Goal: Task Accomplishment & Management: Manage account settings

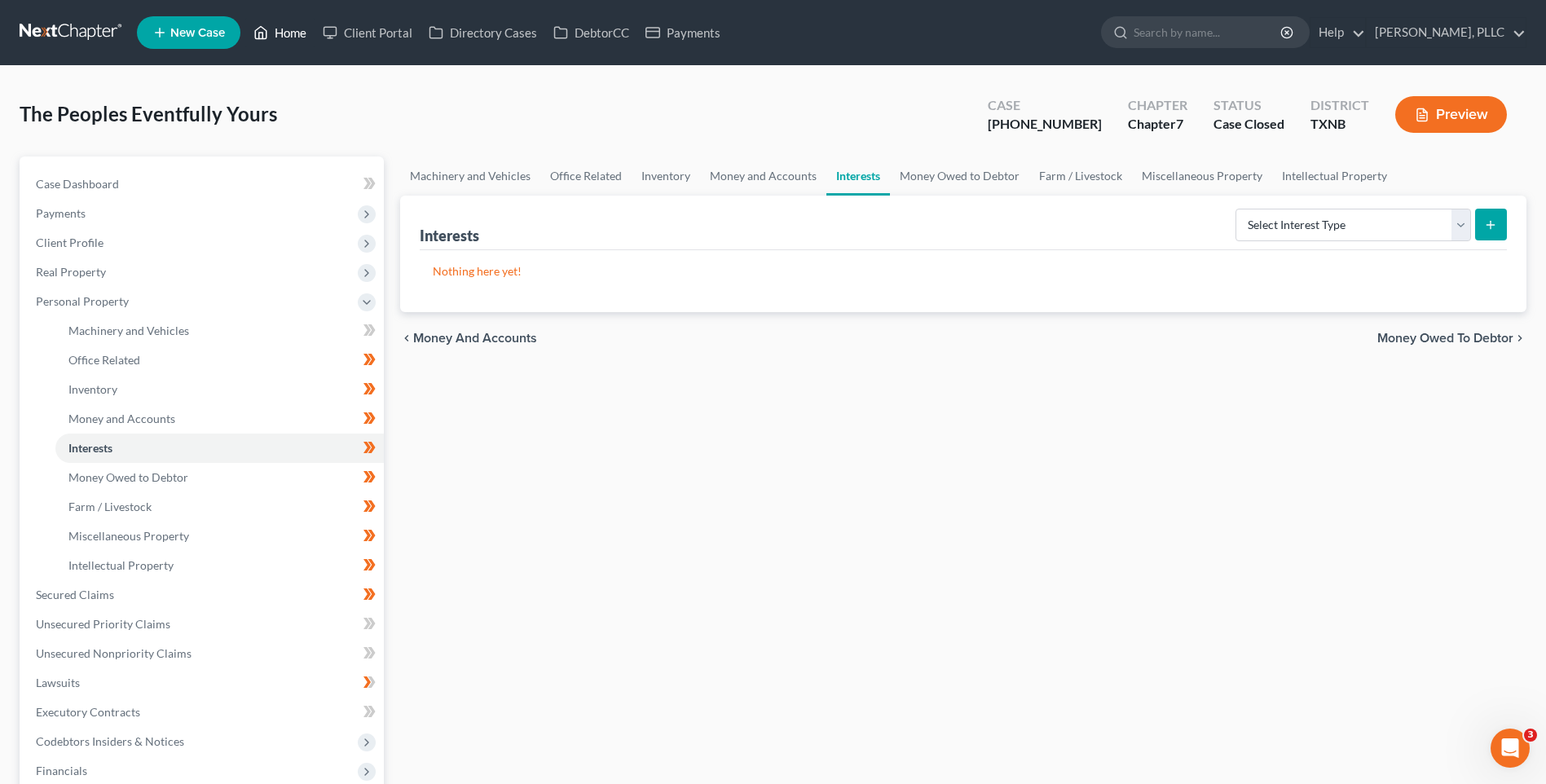
click at [292, 30] on link "Home" at bounding box center [280, 33] width 69 height 30
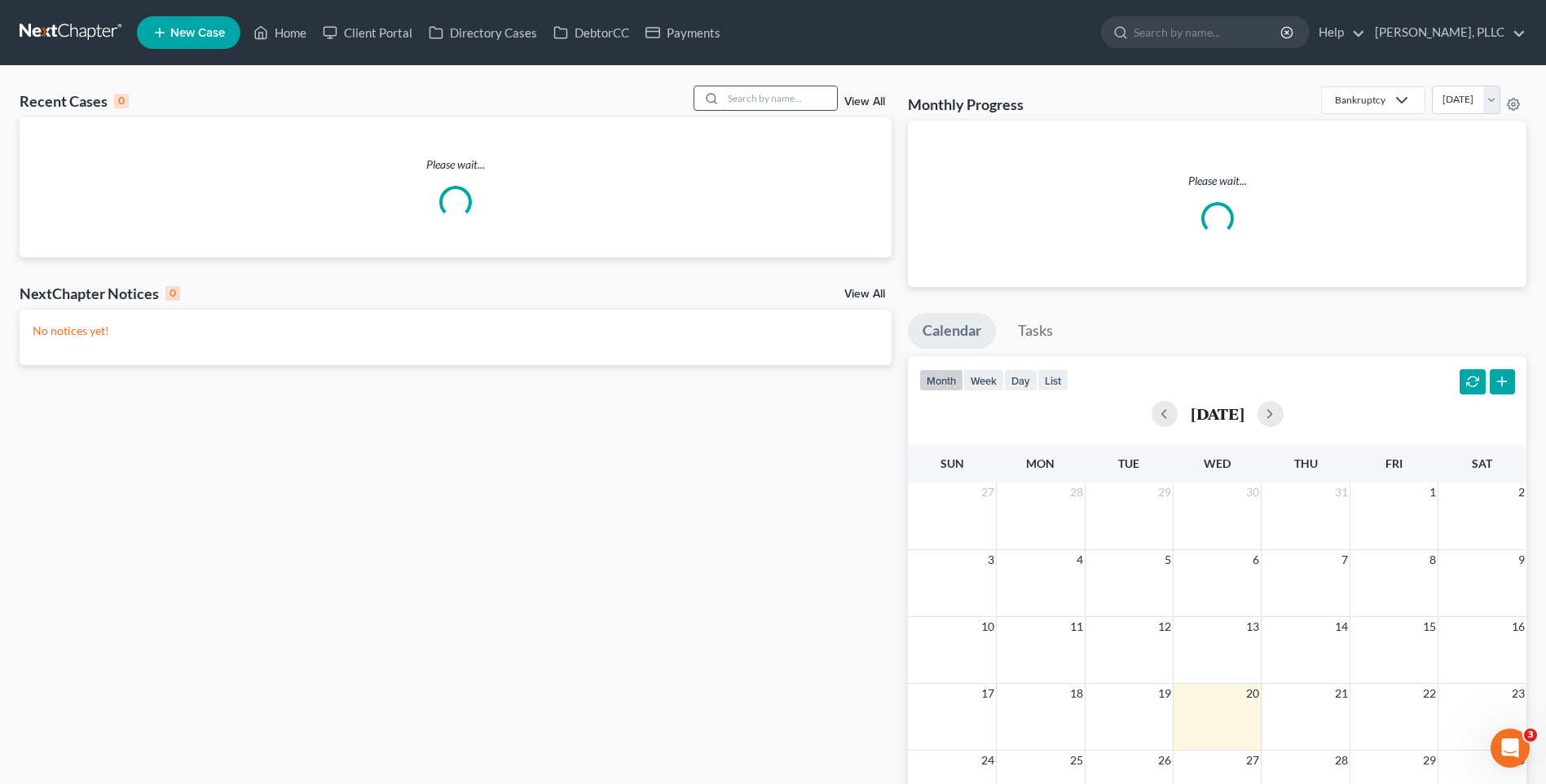
click at [773, 101] on input "search" at bounding box center [780, 98] width 114 height 24
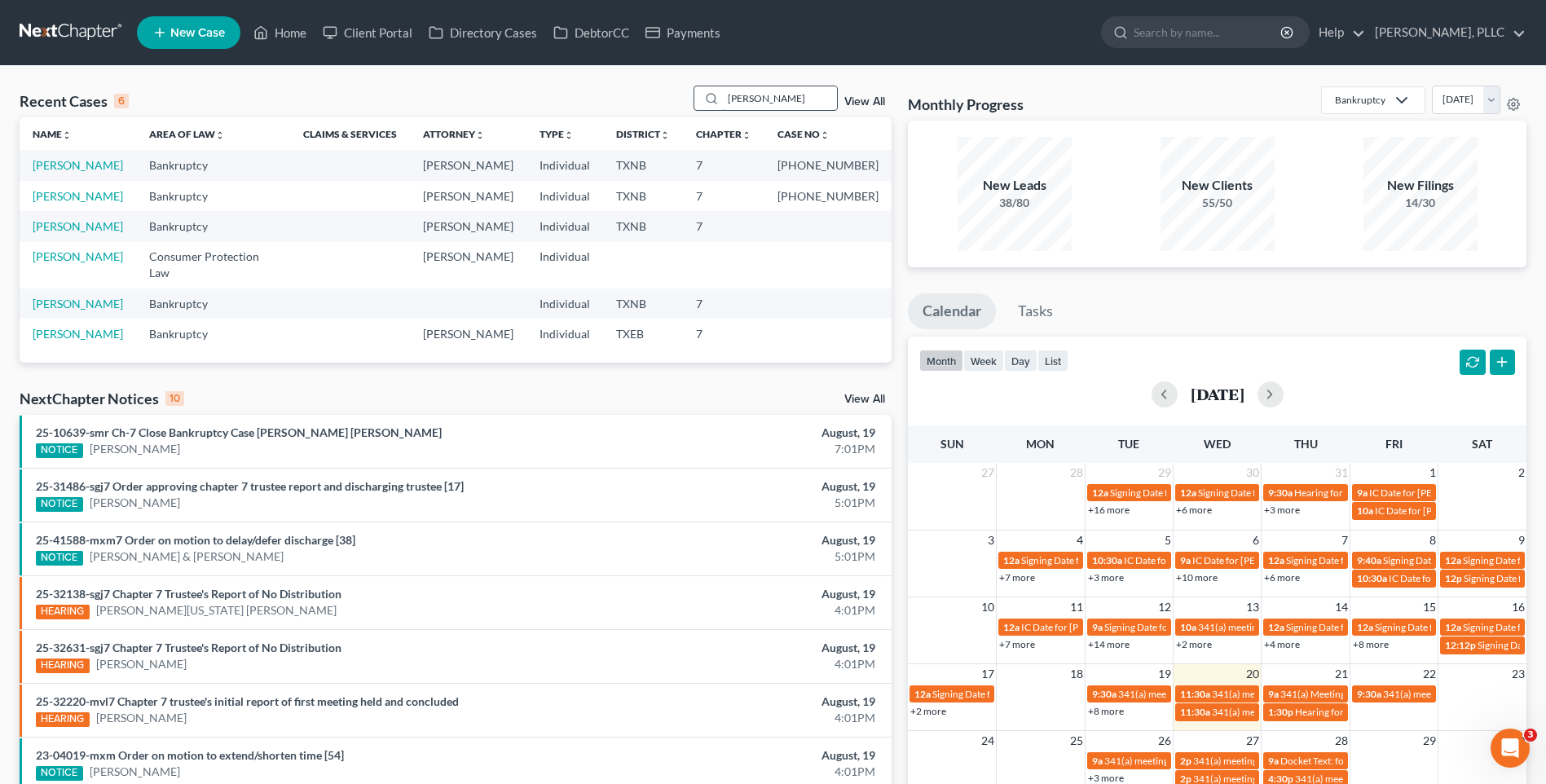
type input "[PERSON_NAME]"
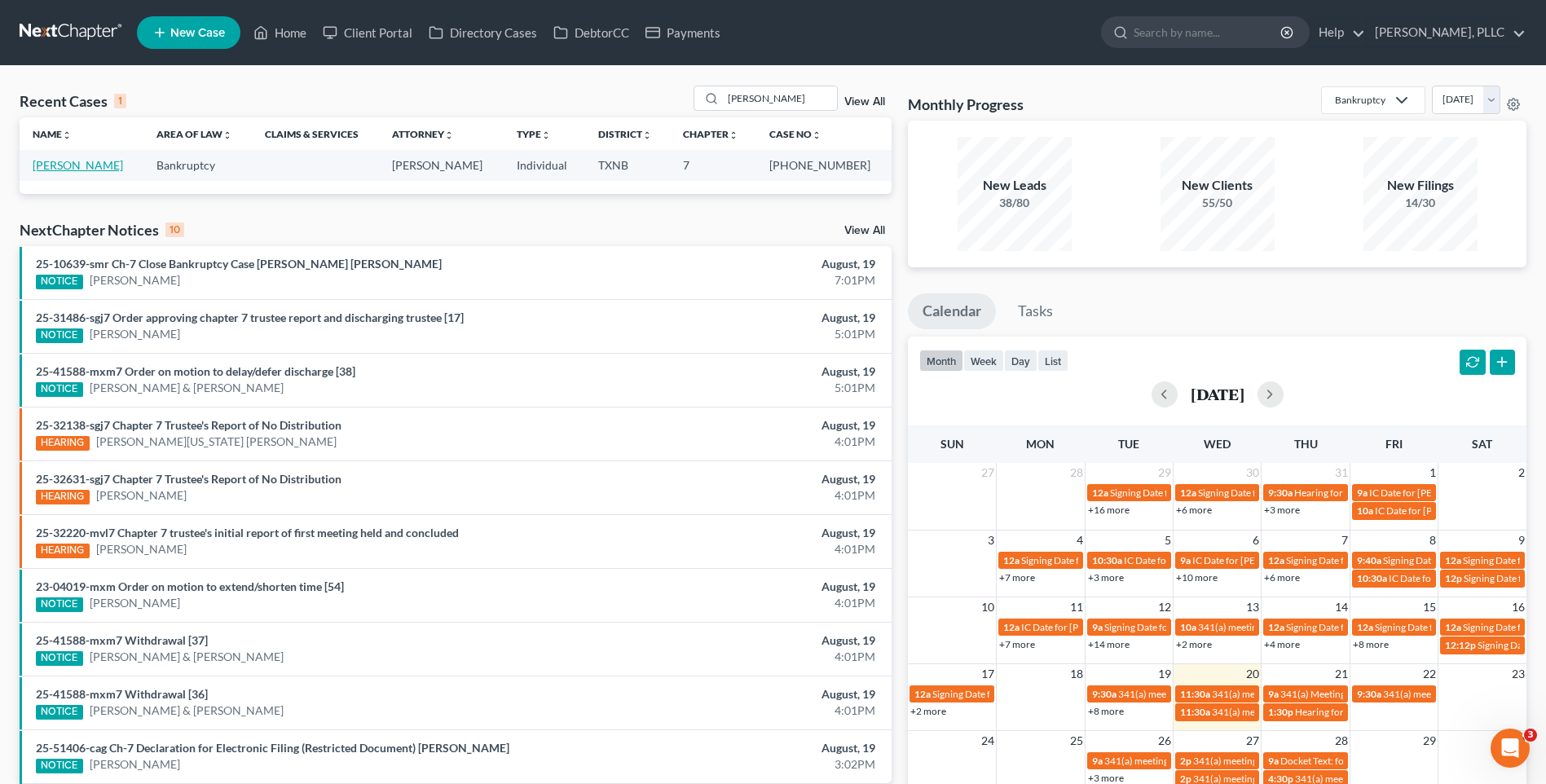
click at [88, 165] on link "[PERSON_NAME]" at bounding box center [78, 165] width 90 height 13
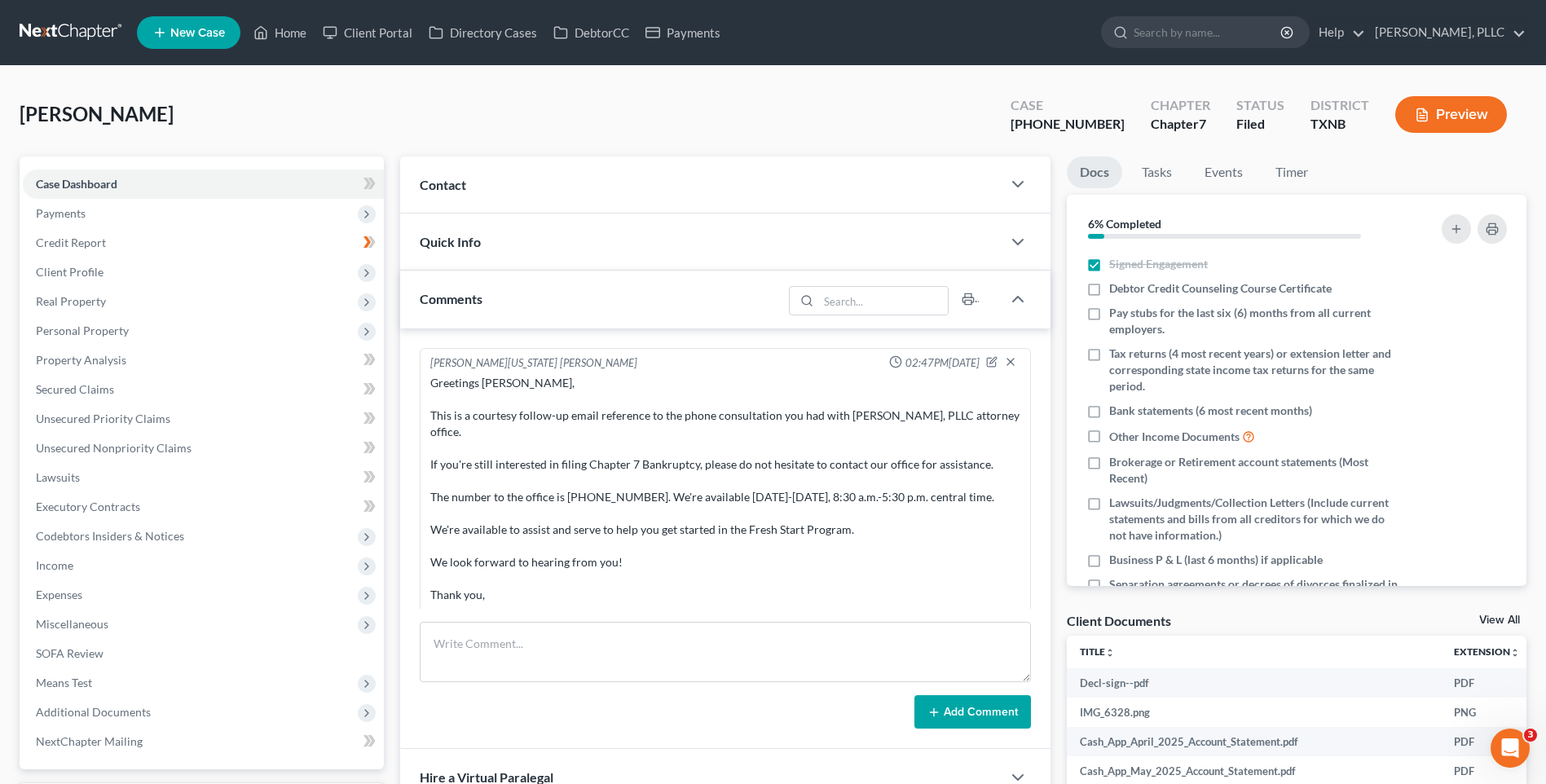
scroll to position [1943, 0]
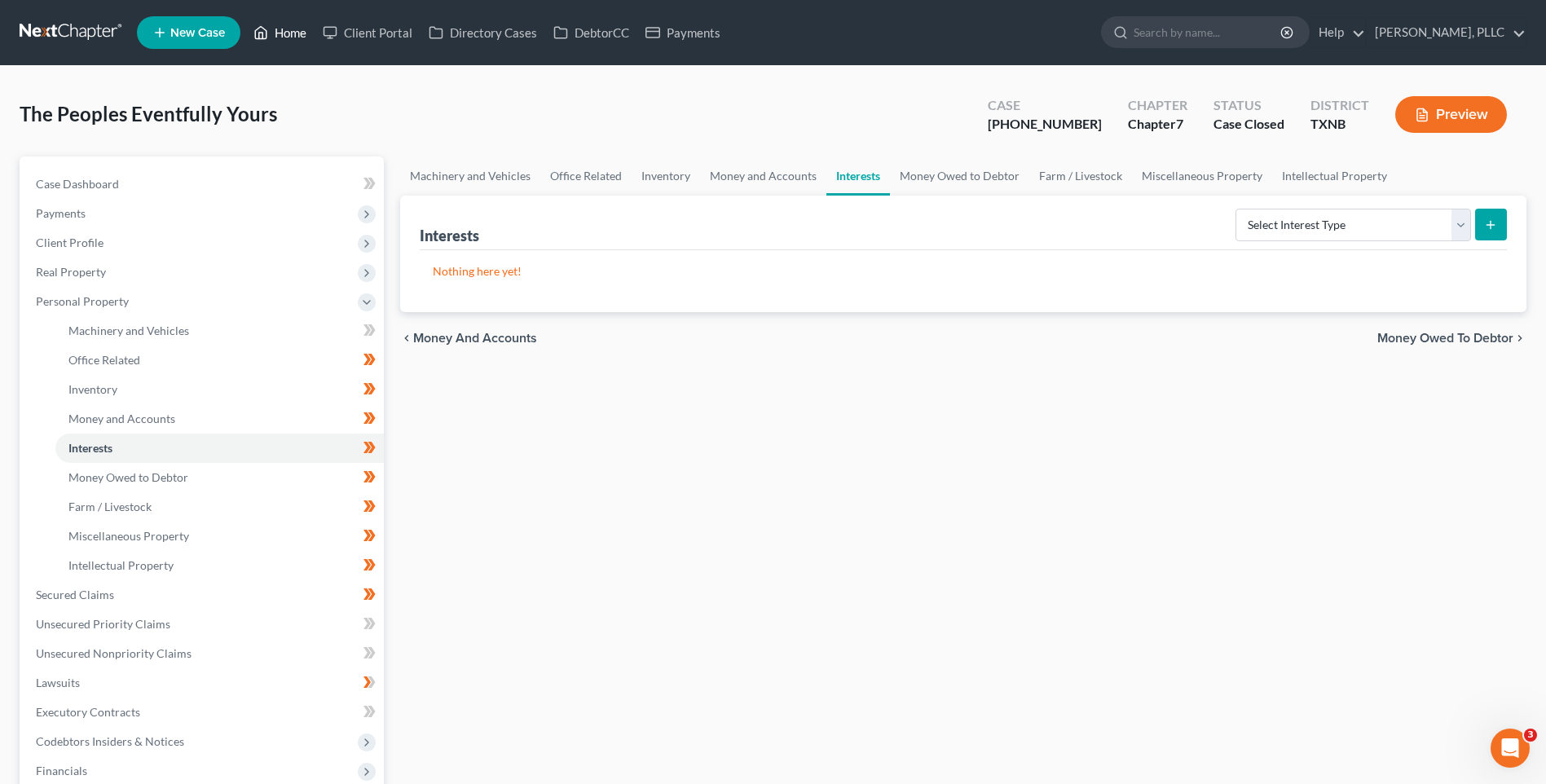
click at [298, 32] on link "Home" at bounding box center [280, 33] width 69 height 30
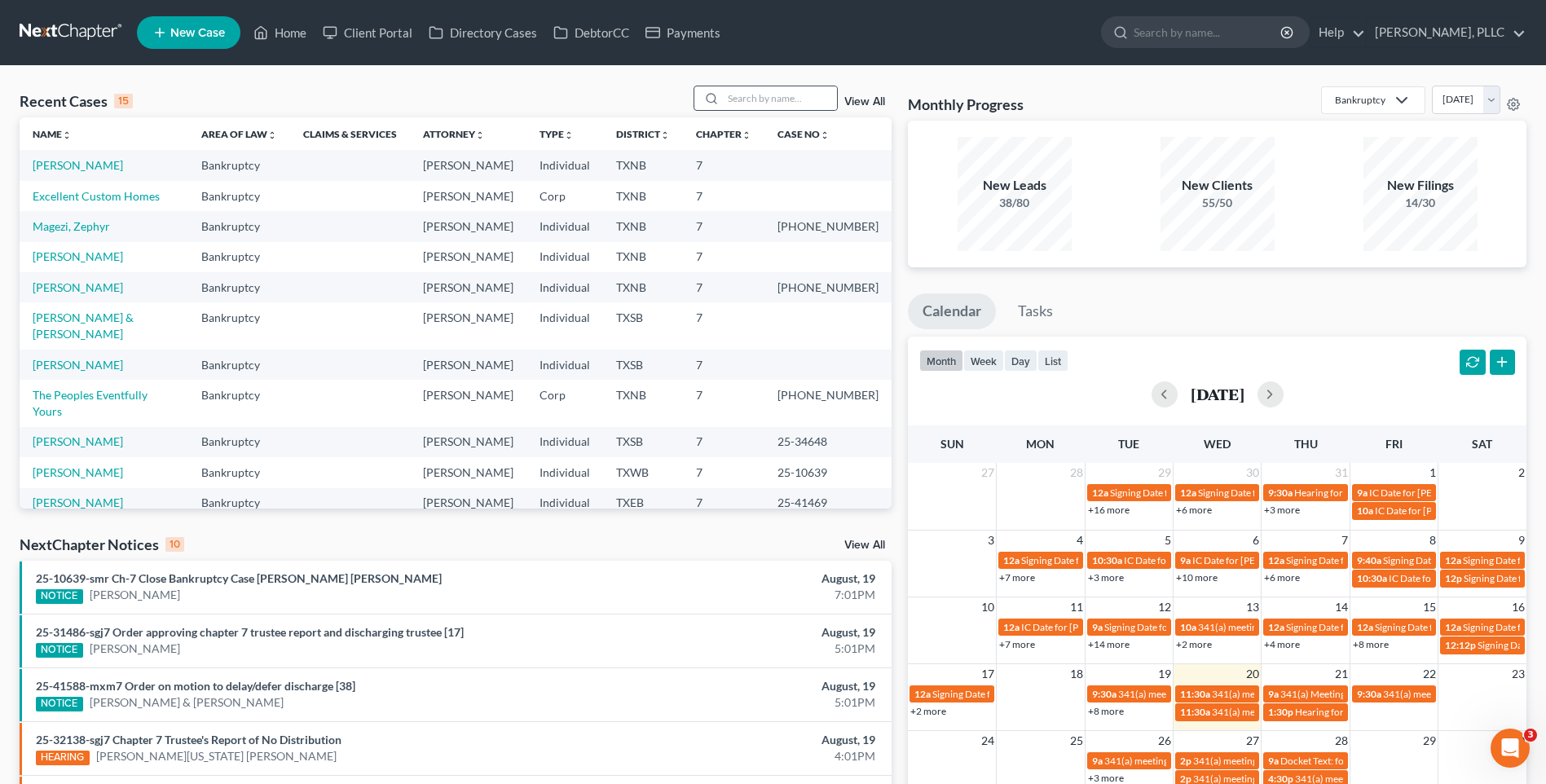
click at [720, 95] on div at bounding box center [709, 98] width 30 height 24
click at [794, 98] on input "search" at bounding box center [780, 98] width 114 height 24
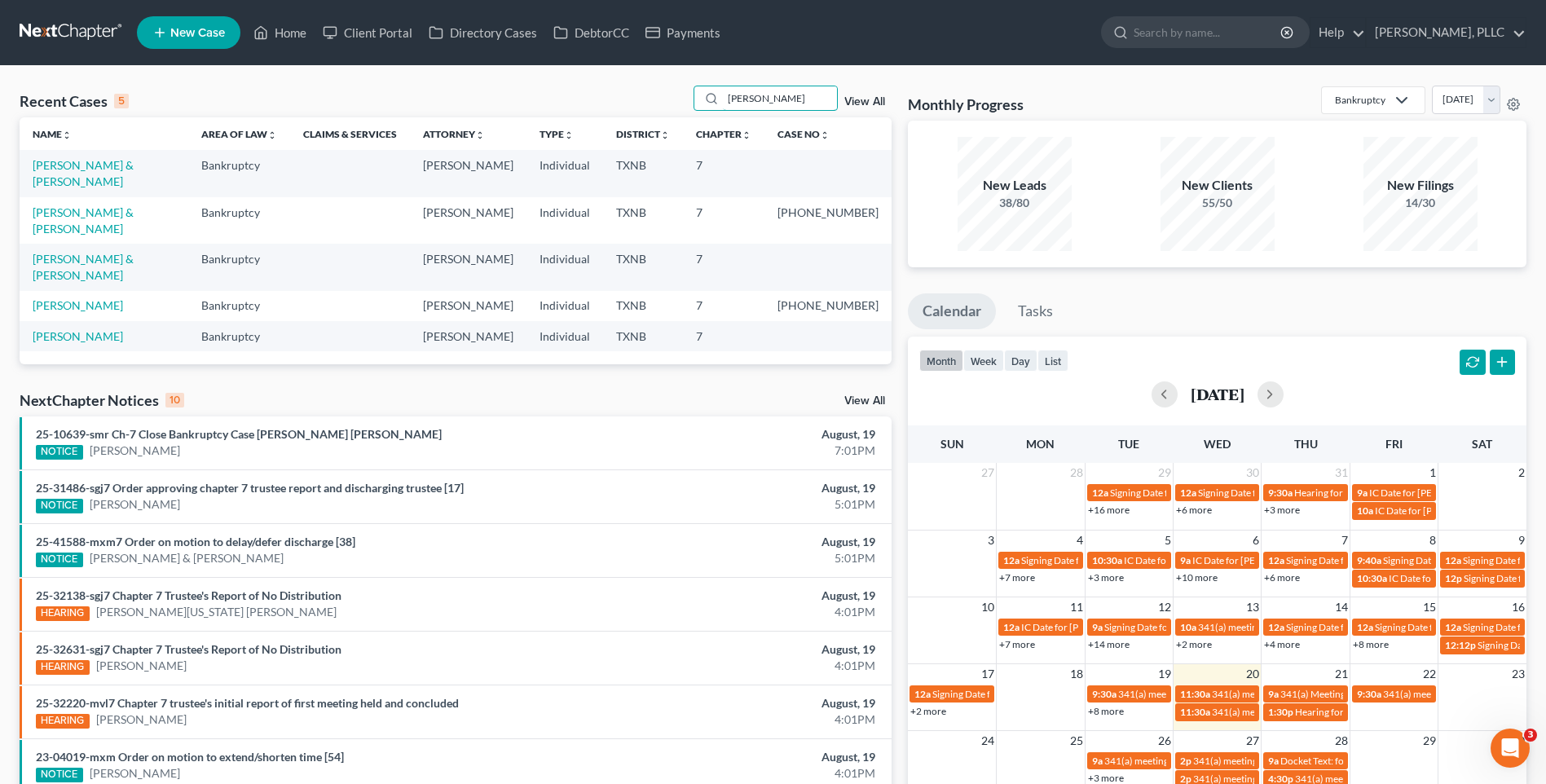
type input "Vaughan"
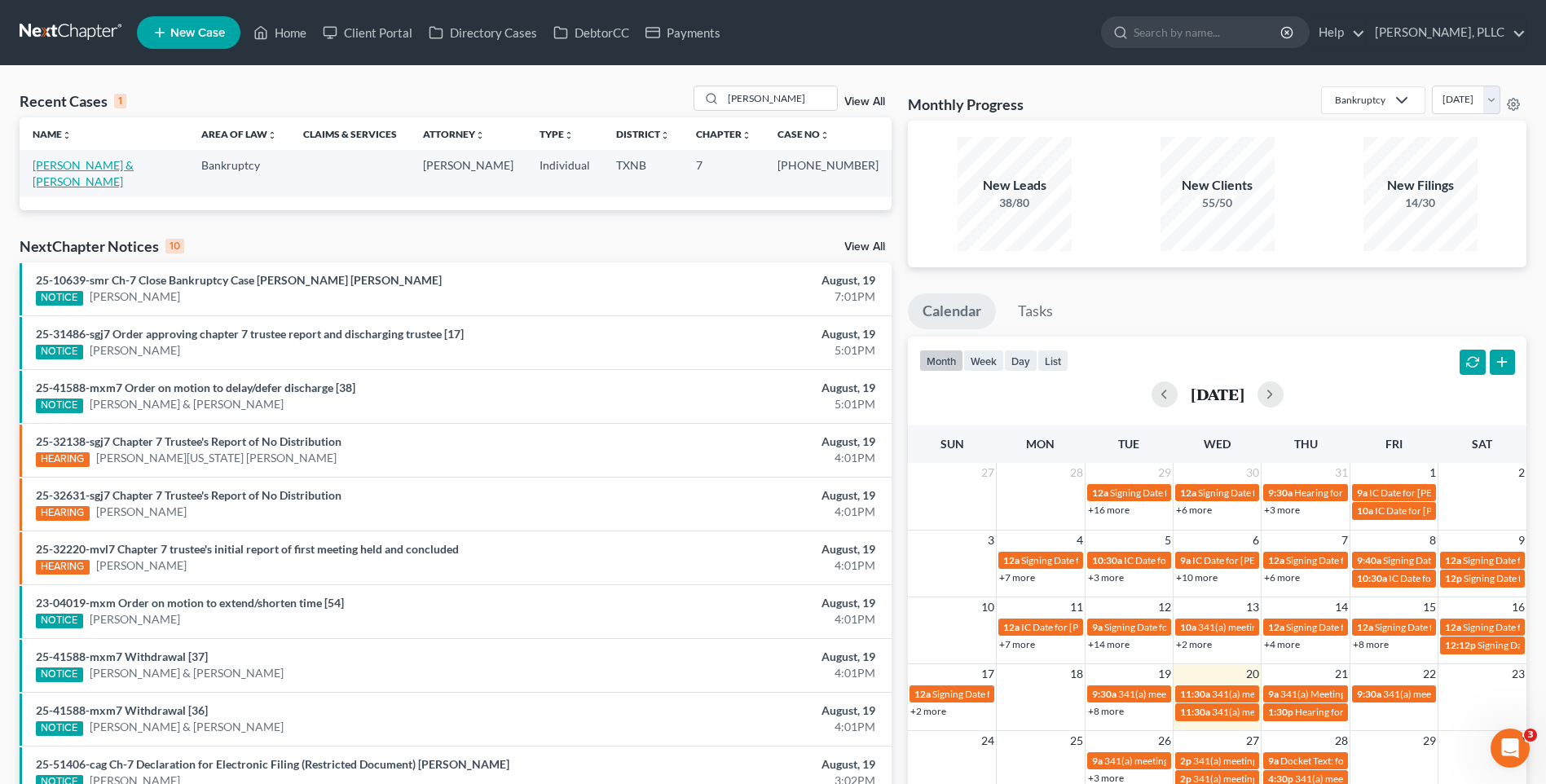
click at [103, 160] on link "Vaughan, Cameron & Regina" at bounding box center [83, 172] width 102 height 30
select select "4"
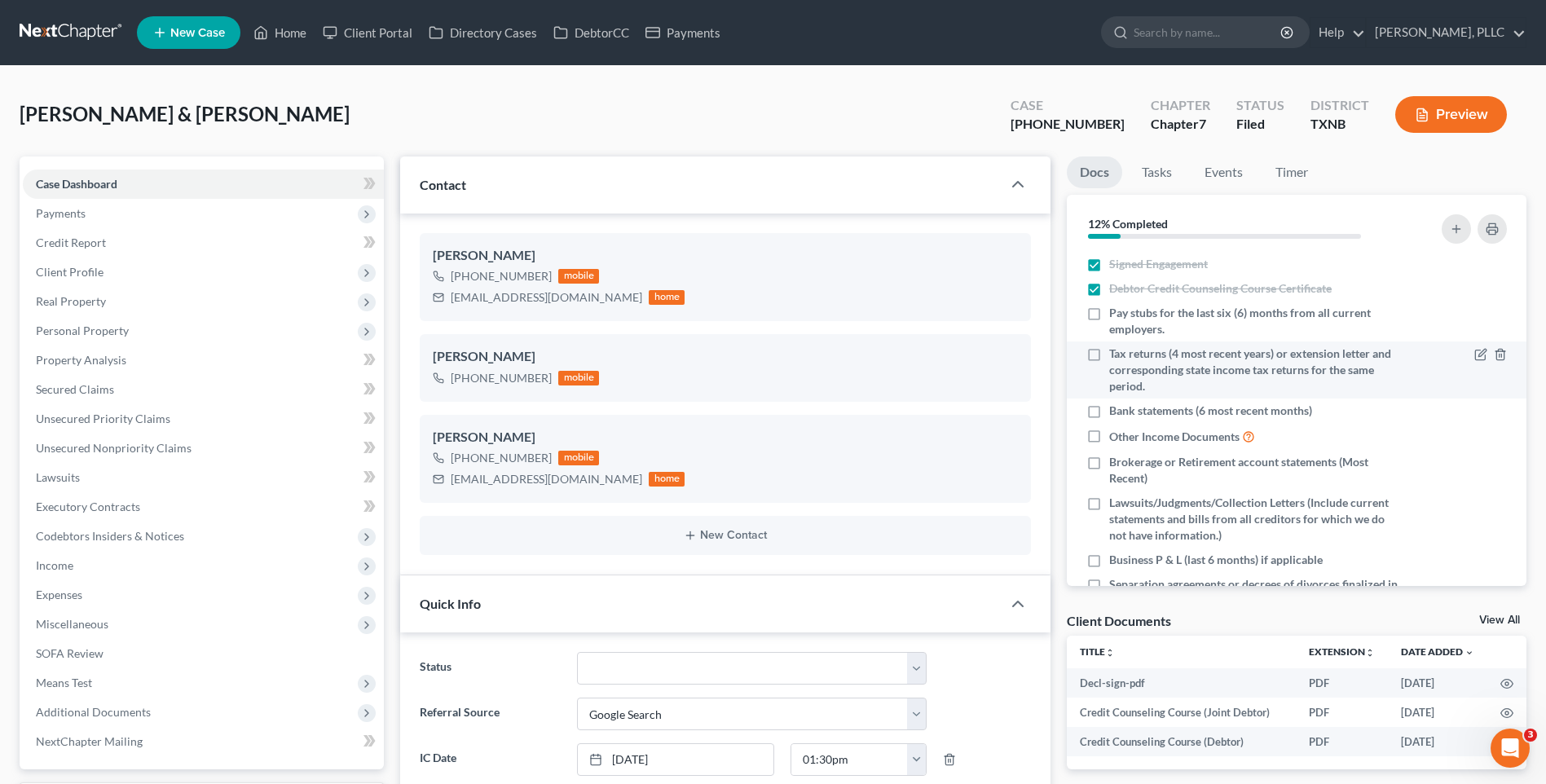
scroll to position [15560, 0]
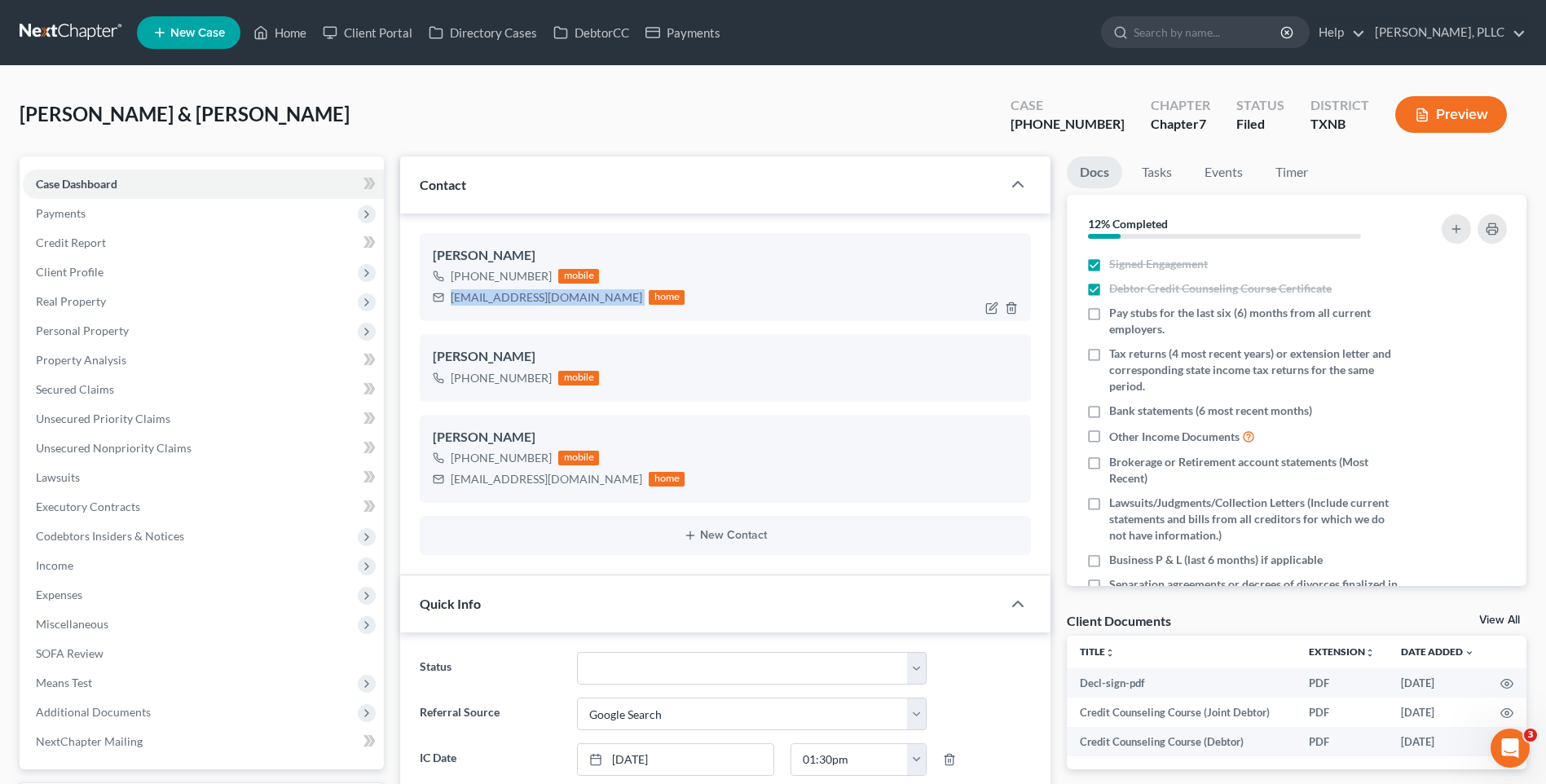
drag, startPoint x: 453, startPoint y: 297, endPoint x: 588, endPoint y: 298, distance: 135.0
click at [588, 298] on div "gvaughan4949@gmail.com home" at bounding box center [558, 298] width 252 height 21
drag, startPoint x: 553, startPoint y: 300, endPoint x: 534, endPoint y: 302, distance: 19.1
copy div "gvaughan4949@gmail.com"
drag, startPoint x: 451, startPoint y: 478, endPoint x: 566, endPoint y: 482, distance: 115.1
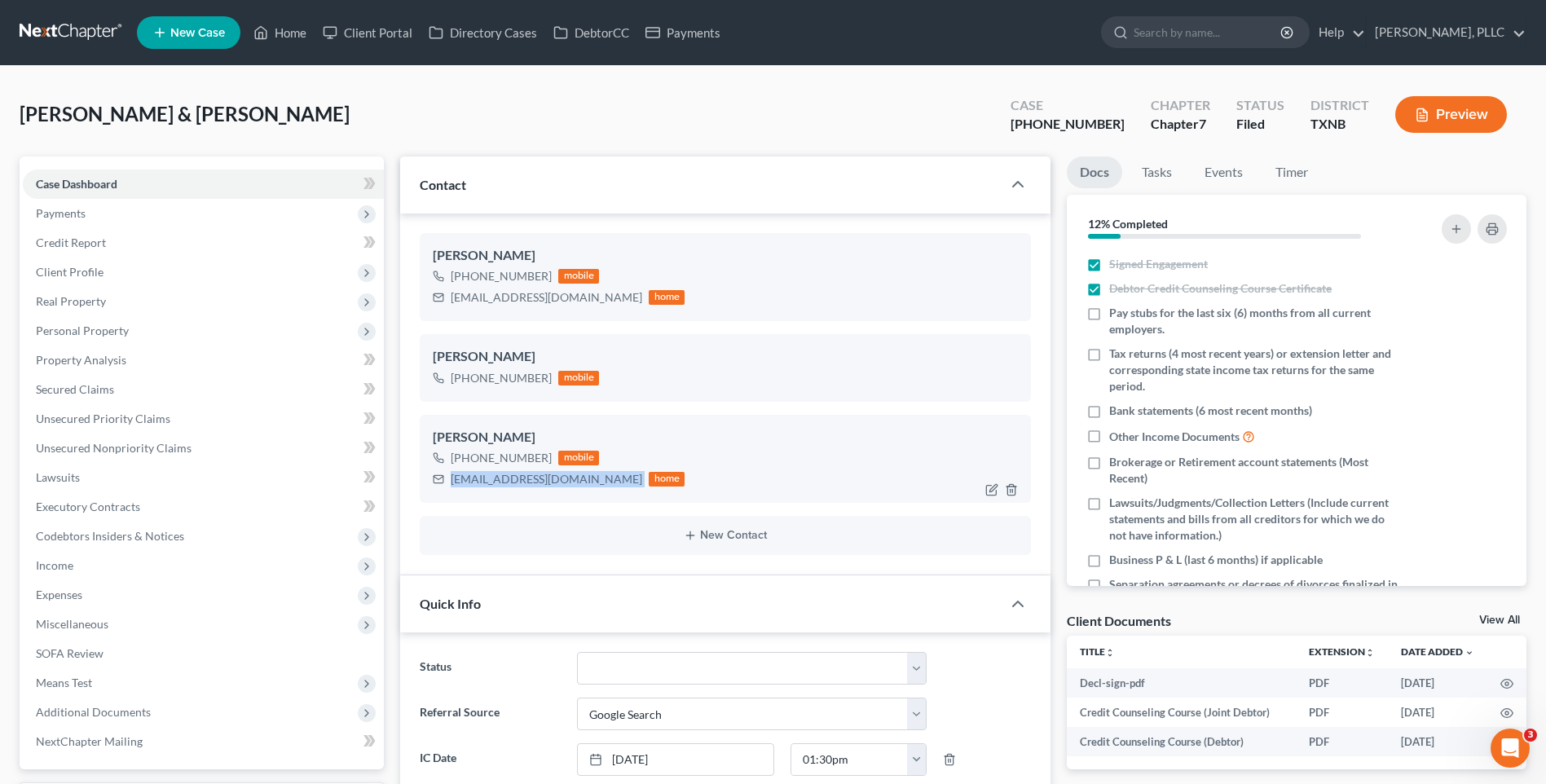
click at [596, 482] on div "camvaughan.ace@gmail.com home" at bounding box center [558, 479] width 252 height 21
copy div "camvaughan.ace@gmail.com"
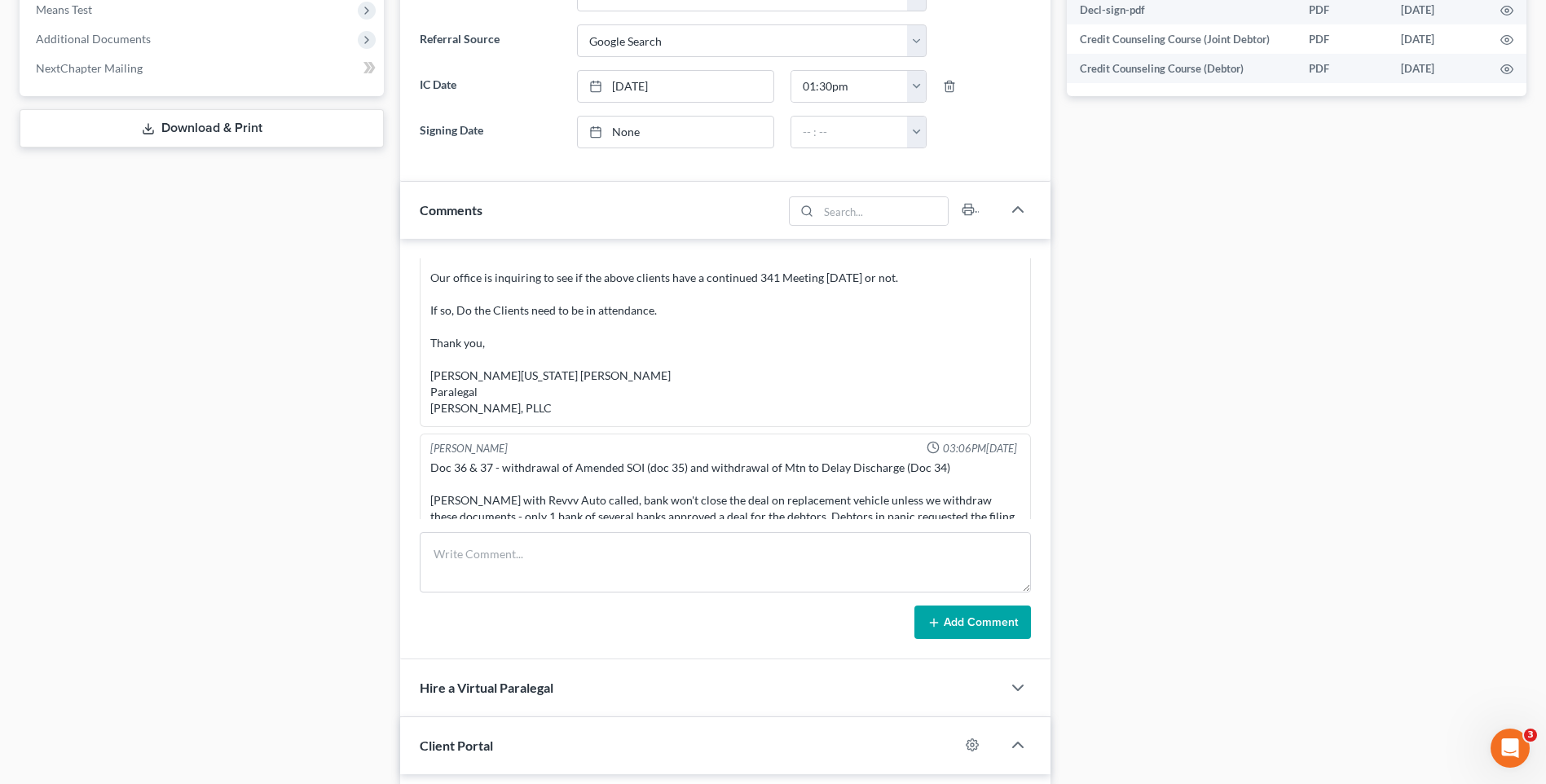
scroll to position [723, 0]
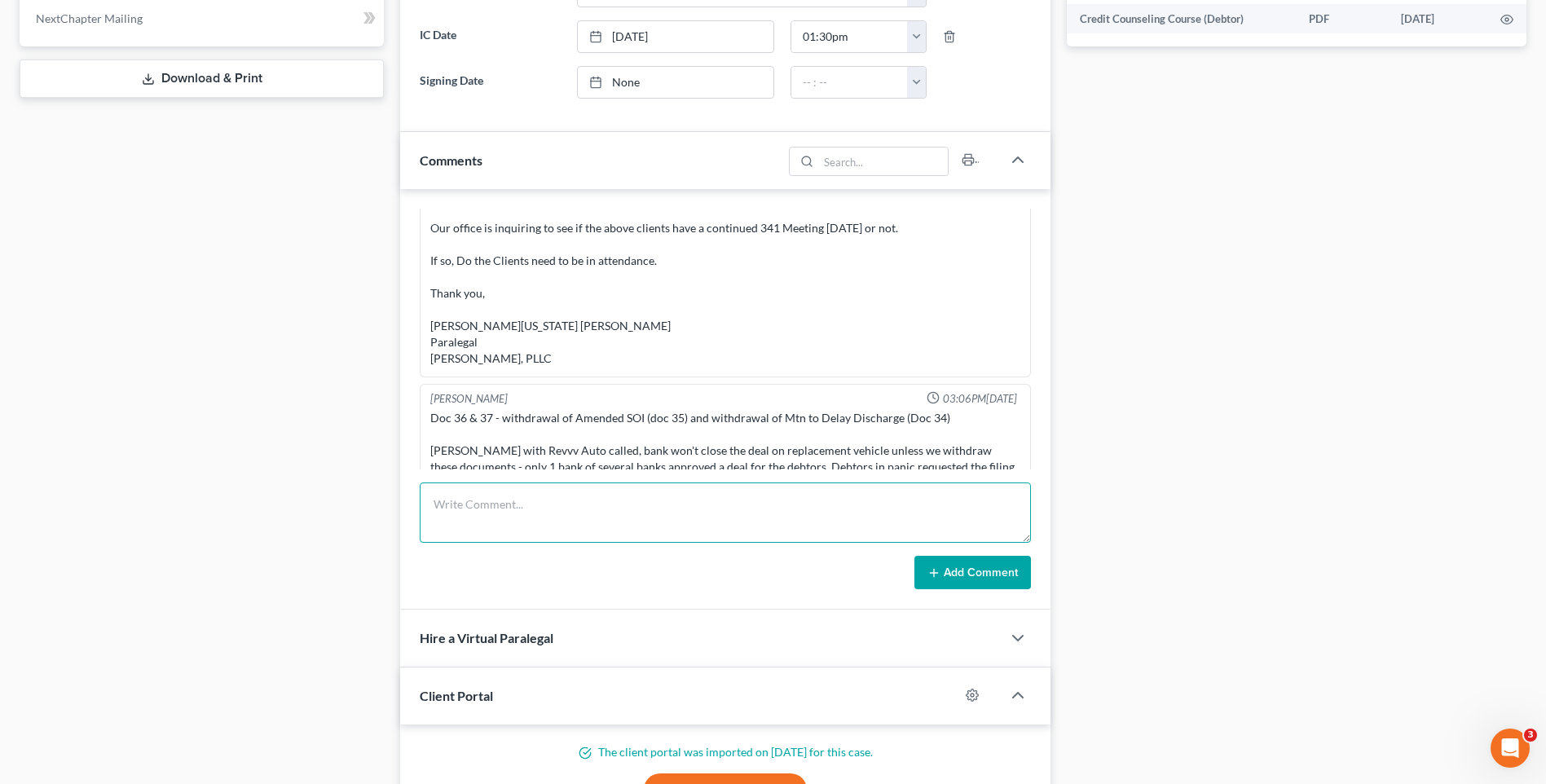
paste textarea "Greetings Cameron and Regina Vaughan, You do not have to attend the 341 meeting…"
type textarea "Greetings Cameron and Regina Vaughan, You do not have to attend the 341 meeting…"
click at [938, 550] on form "Greetings Cameron and Regina Vaughan, You do not have to attend the 341 meeting…" at bounding box center [725, 536] width 611 height 107
click at [938, 570] on icon at bounding box center [934, 572] width 13 height 13
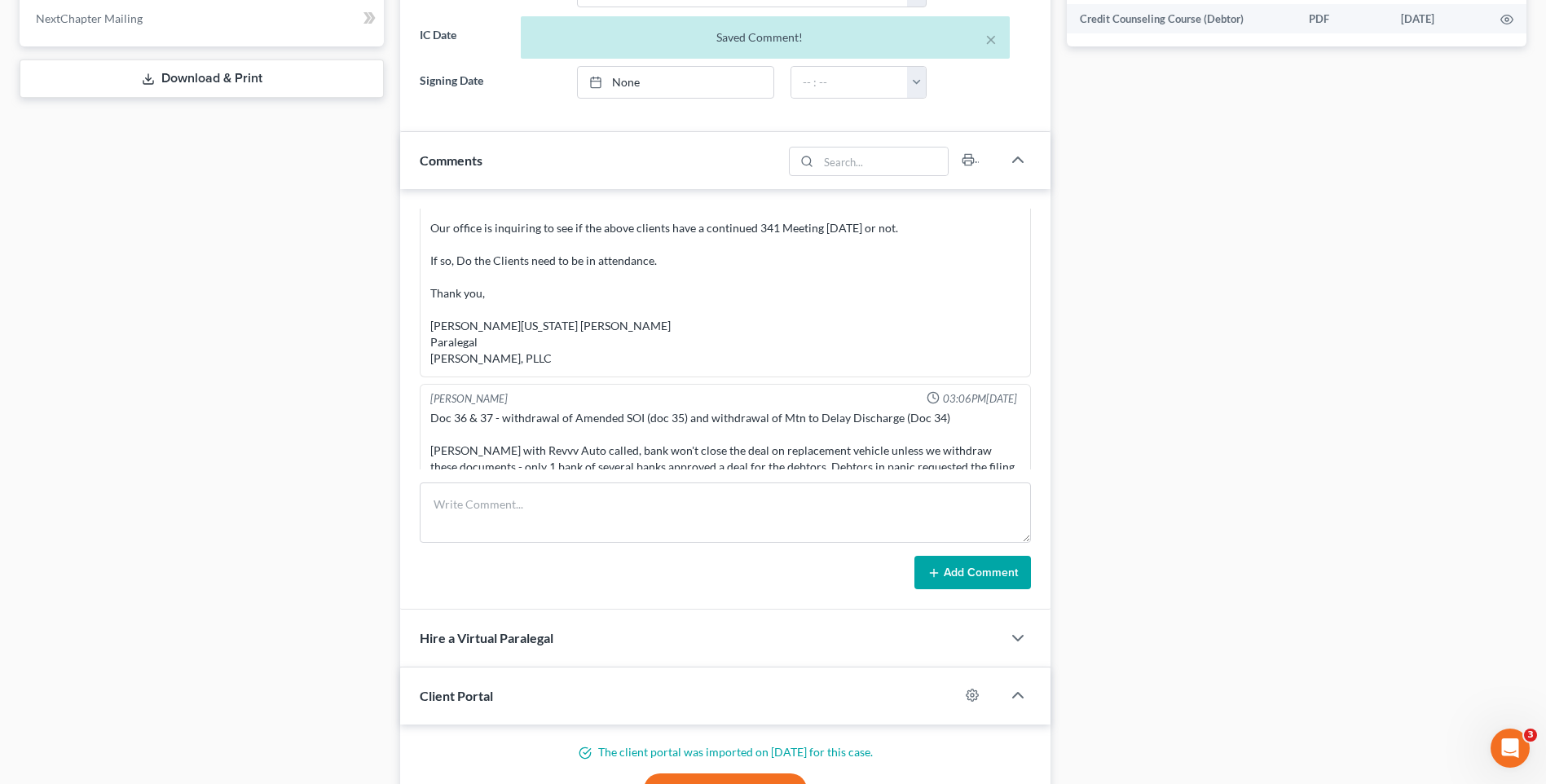
scroll to position [15751, 0]
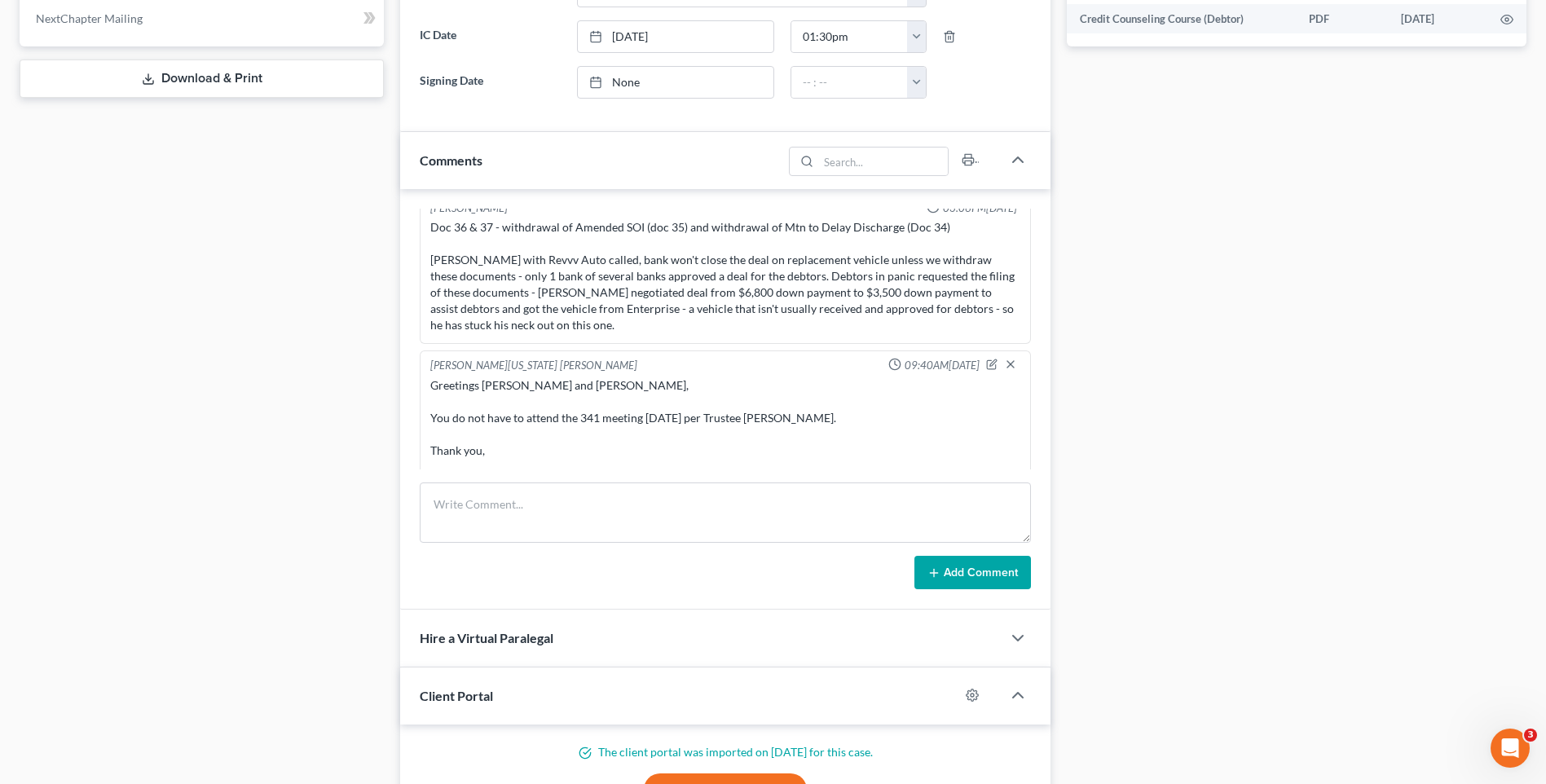
drag, startPoint x: 1335, startPoint y: 349, endPoint x: 1403, endPoint y: 339, distance: 68.7
click at [1339, 347] on div "Docs Tasks Events Timer 12% Completed Nothing here yet! Signed Engagement Debto…" at bounding box center [1296, 188] width 476 height 1507
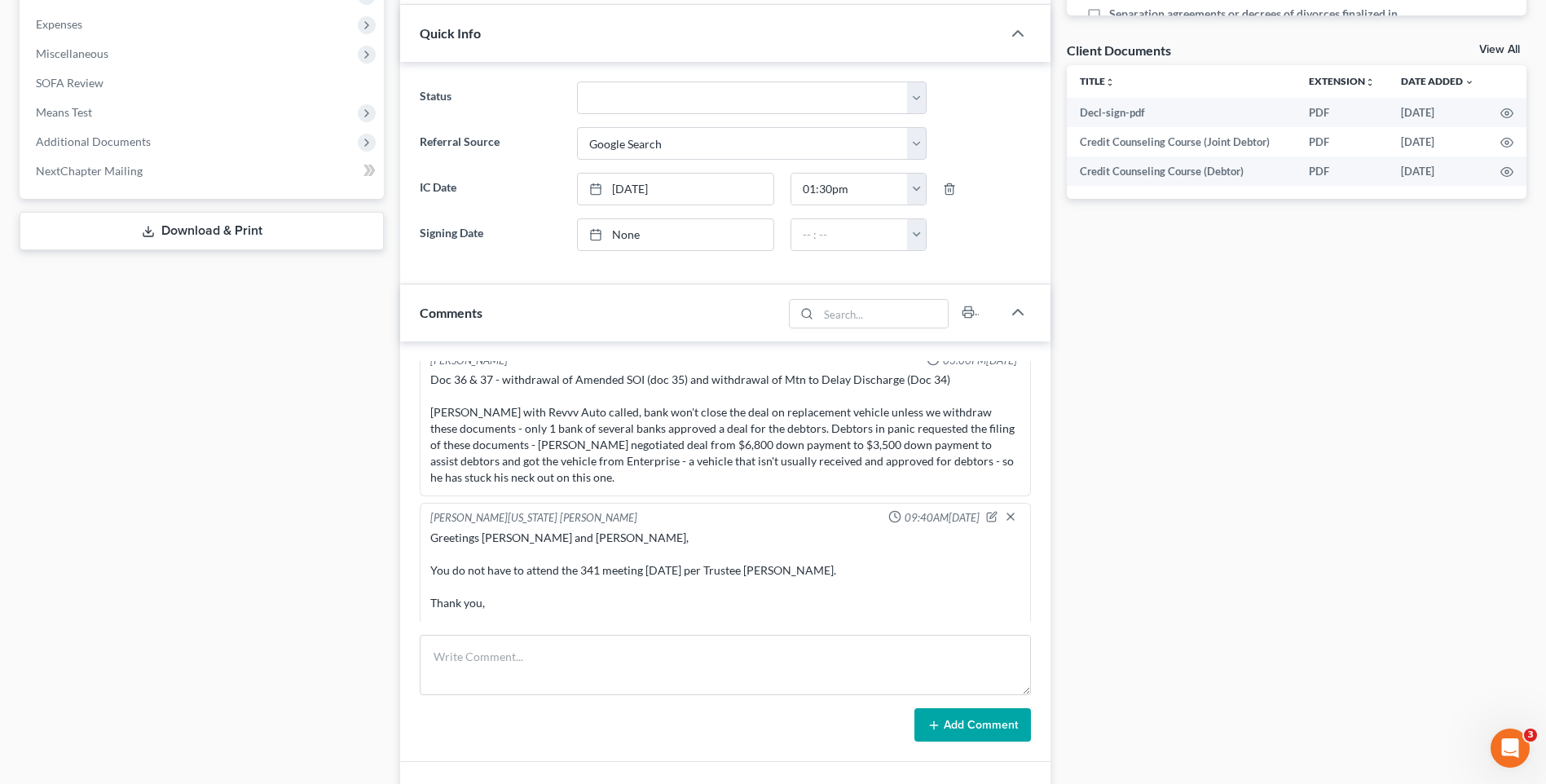
scroll to position [0, 0]
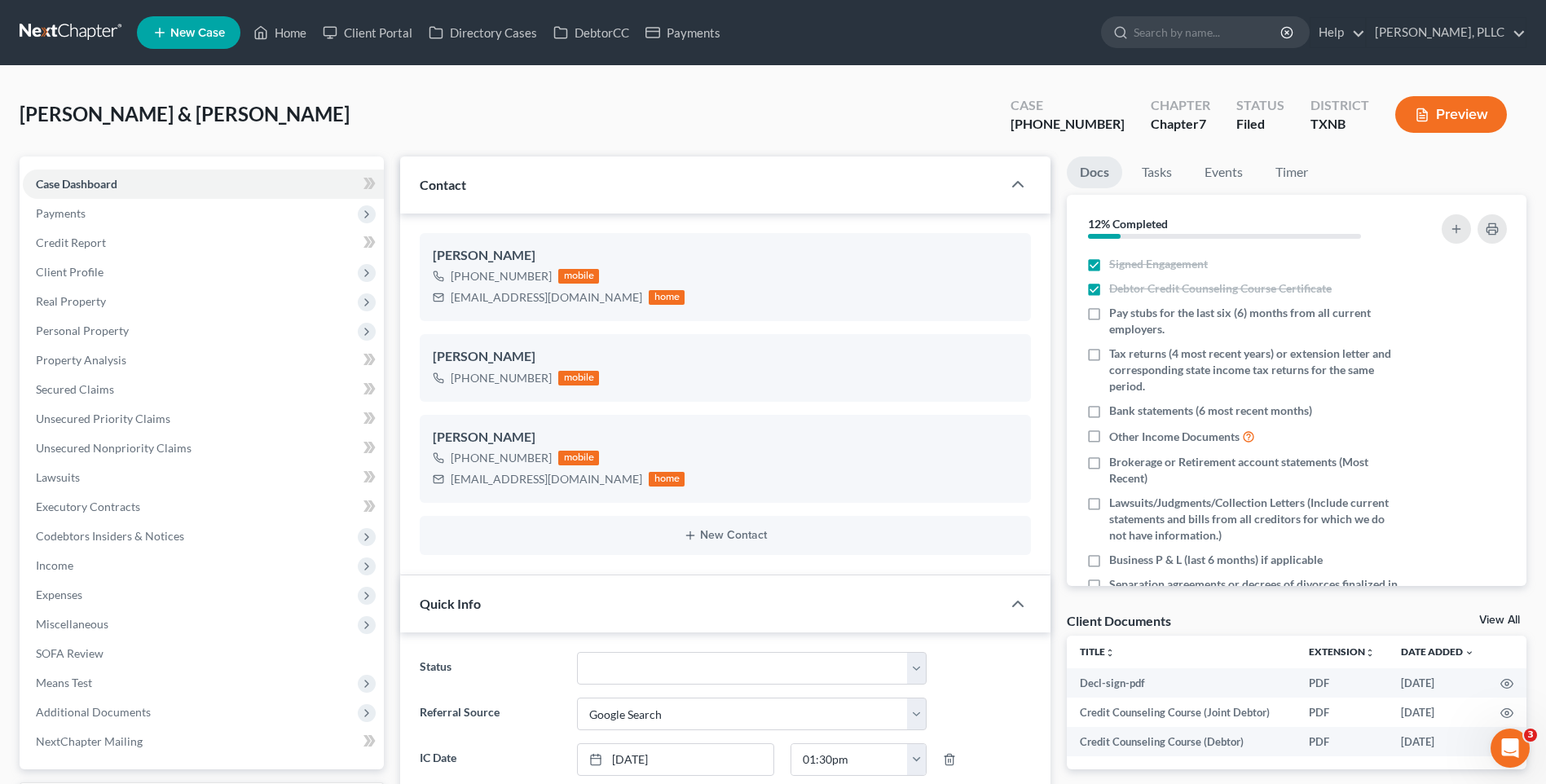
drag, startPoint x: 562, startPoint y: 86, endPoint x: 383, endPoint y: 53, distance: 182.0
click at [302, 29] on link "Home" at bounding box center [280, 33] width 69 height 30
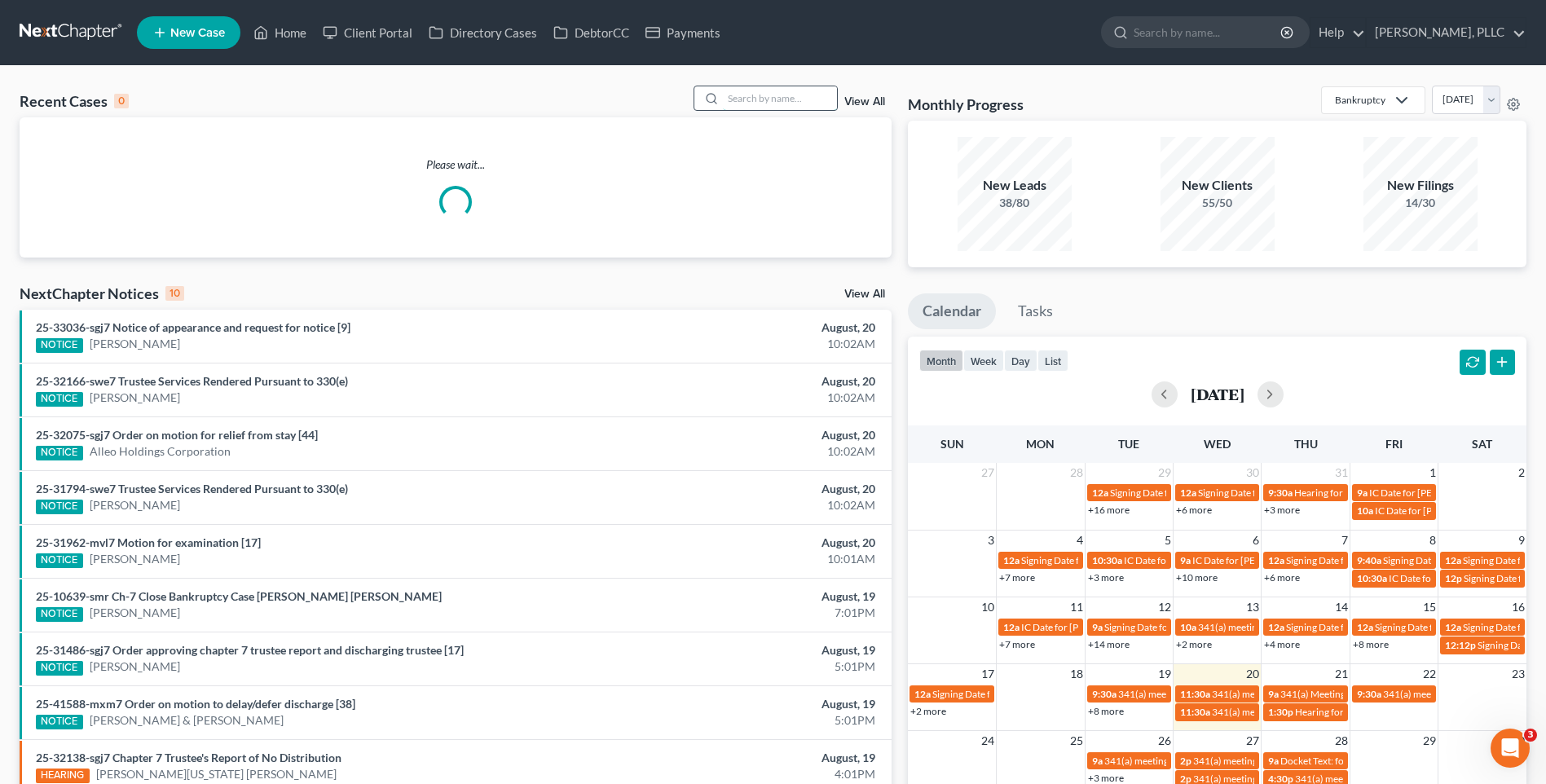
click at [762, 92] on input "search" at bounding box center [780, 98] width 114 height 24
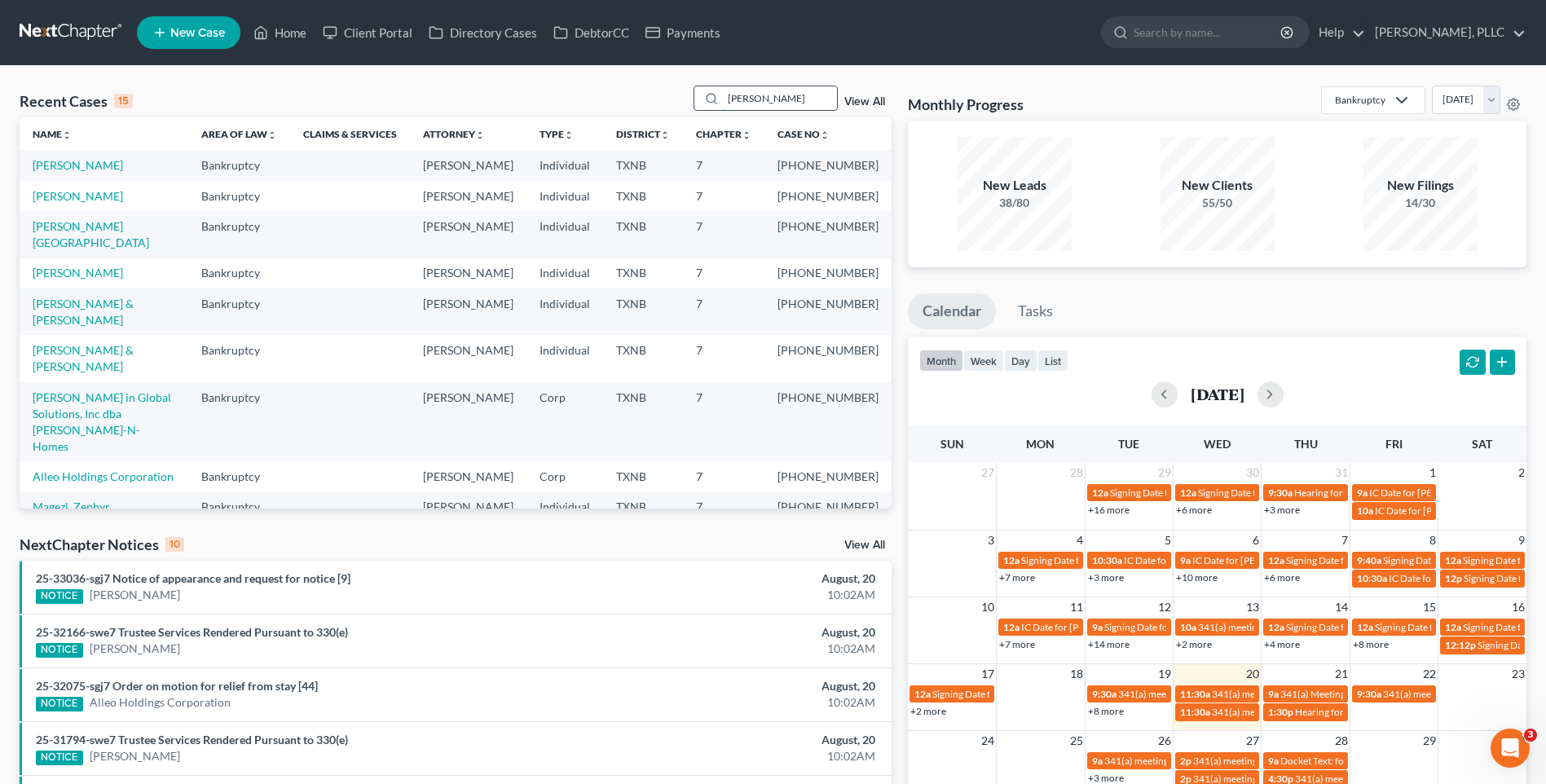
type input "Peterson"
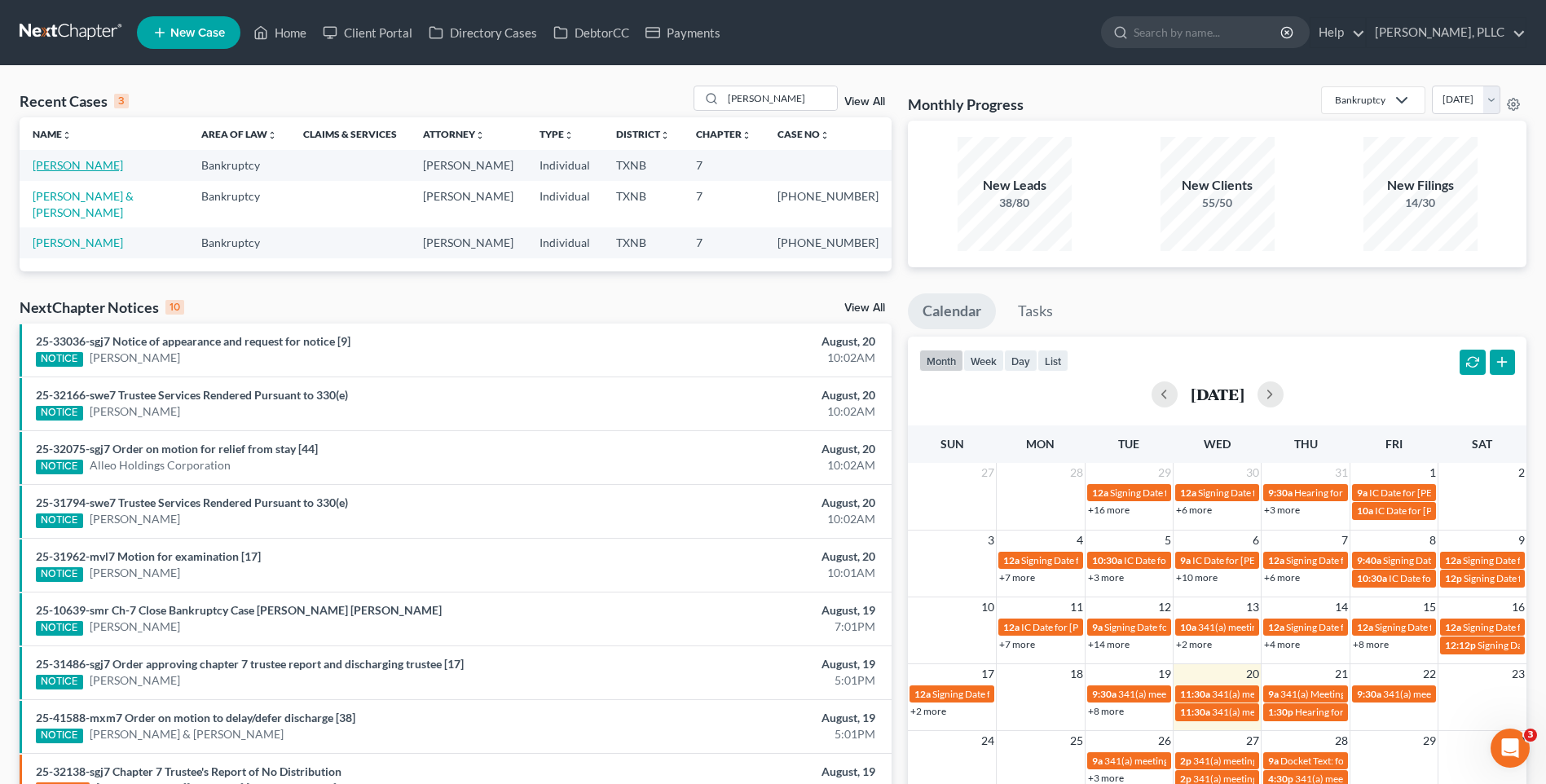
click at [80, 161] on link "[PERSON_NAME]" at bounding box center [78, 165] width 90 height 13
select select "1"
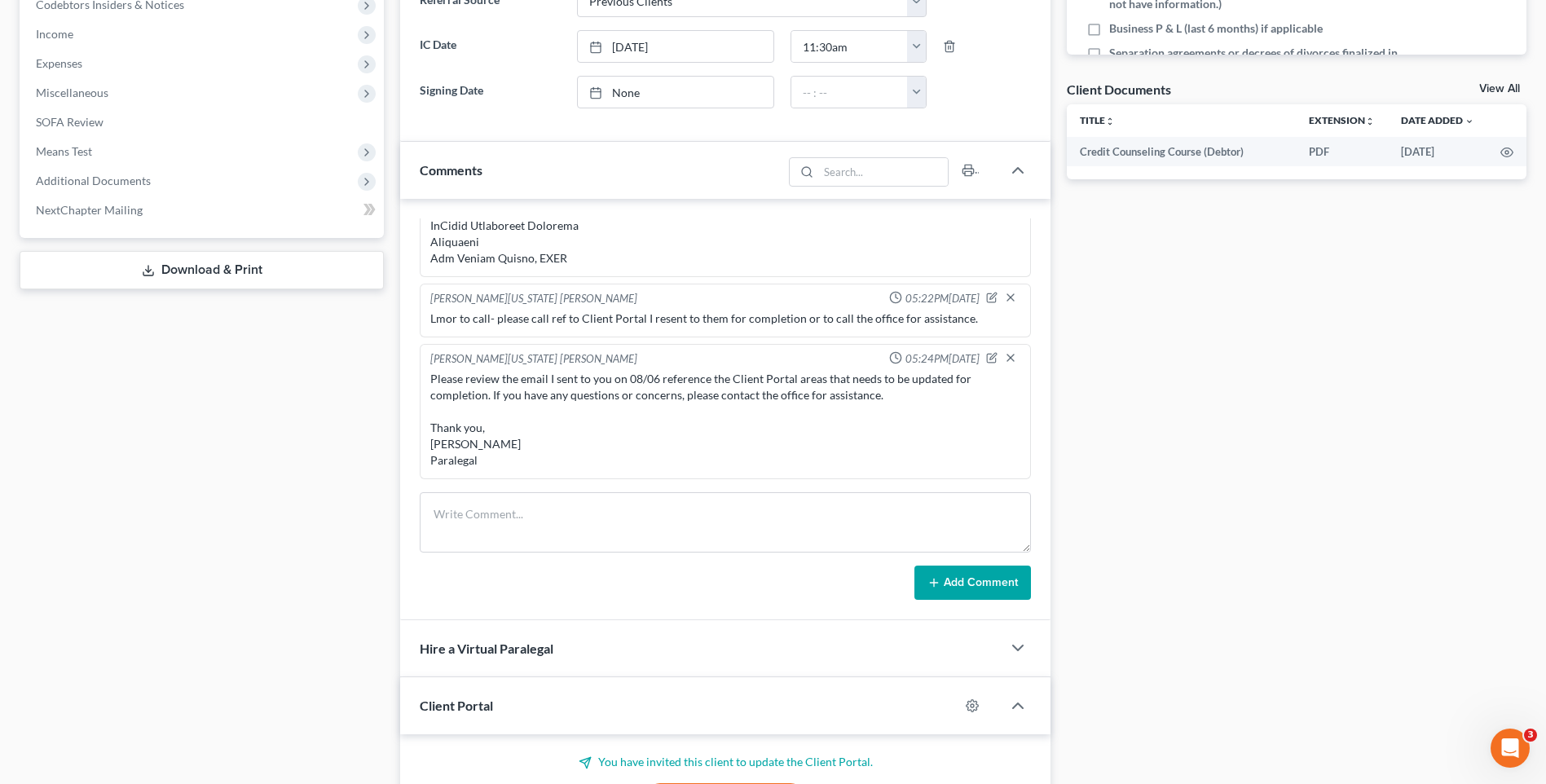
scroll to position [532, 0]
click at [1314, 335] on div "Docs Tasks Events Timer 0% Completed Nothing here yet! Signed Engagement Debtor…" at bounding box center [1296, 321] width 476 height 1395
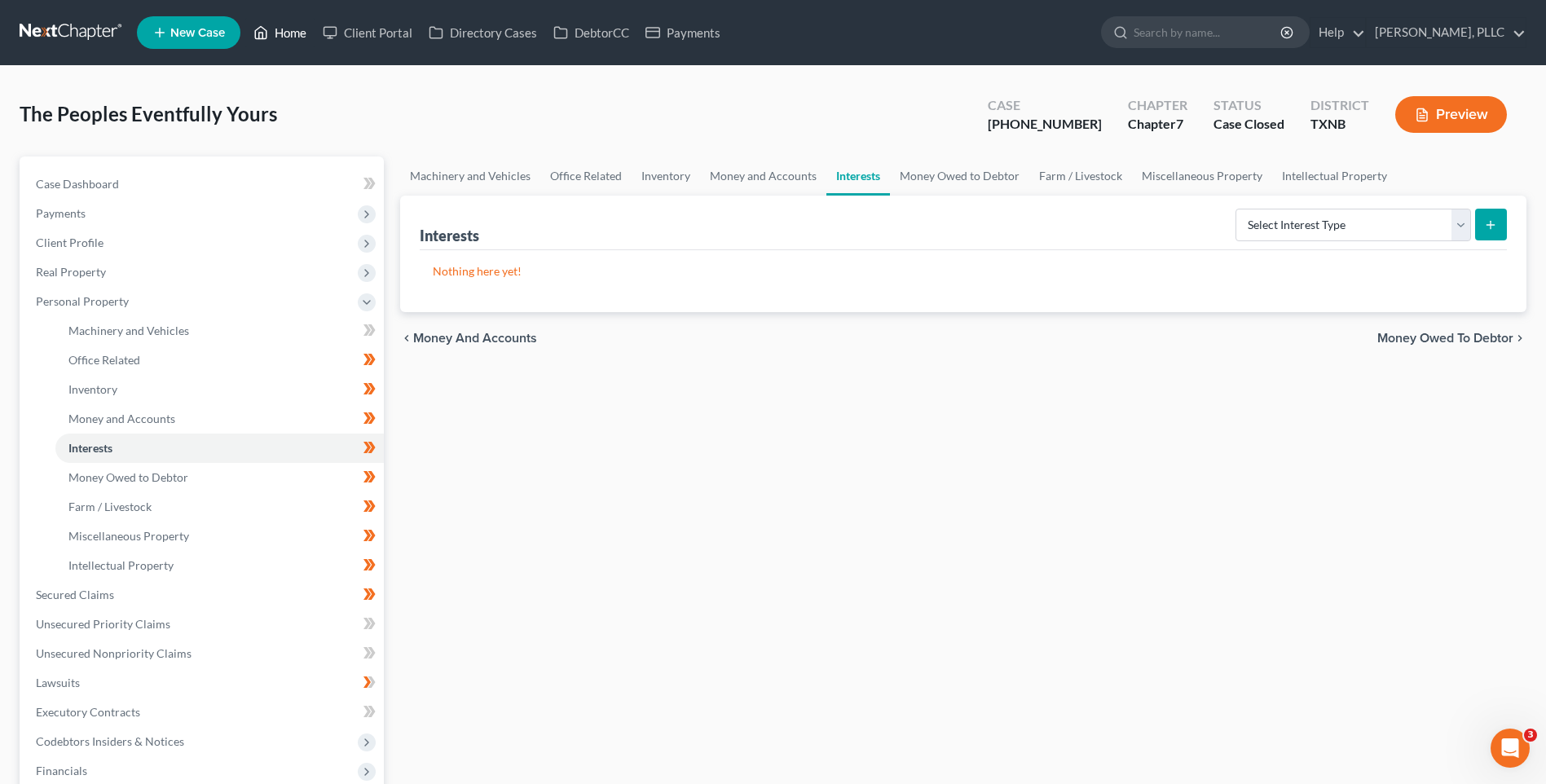
click at [287, 32] on link "Home" at bounding box center [280, 33] width 69 height 30
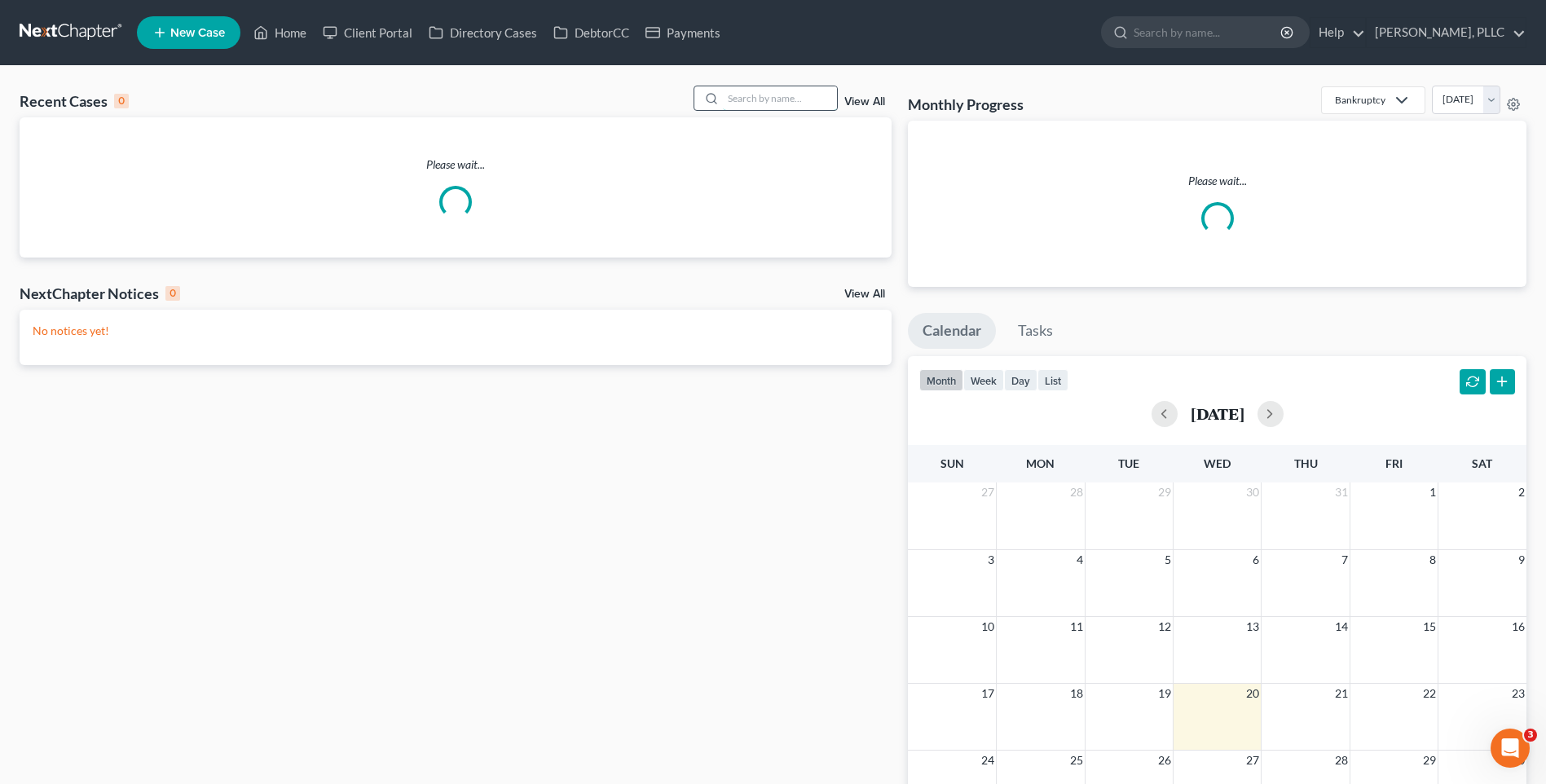
click at [770, 96] on input "search" at bounding box center [780, 98] width 114 height 24
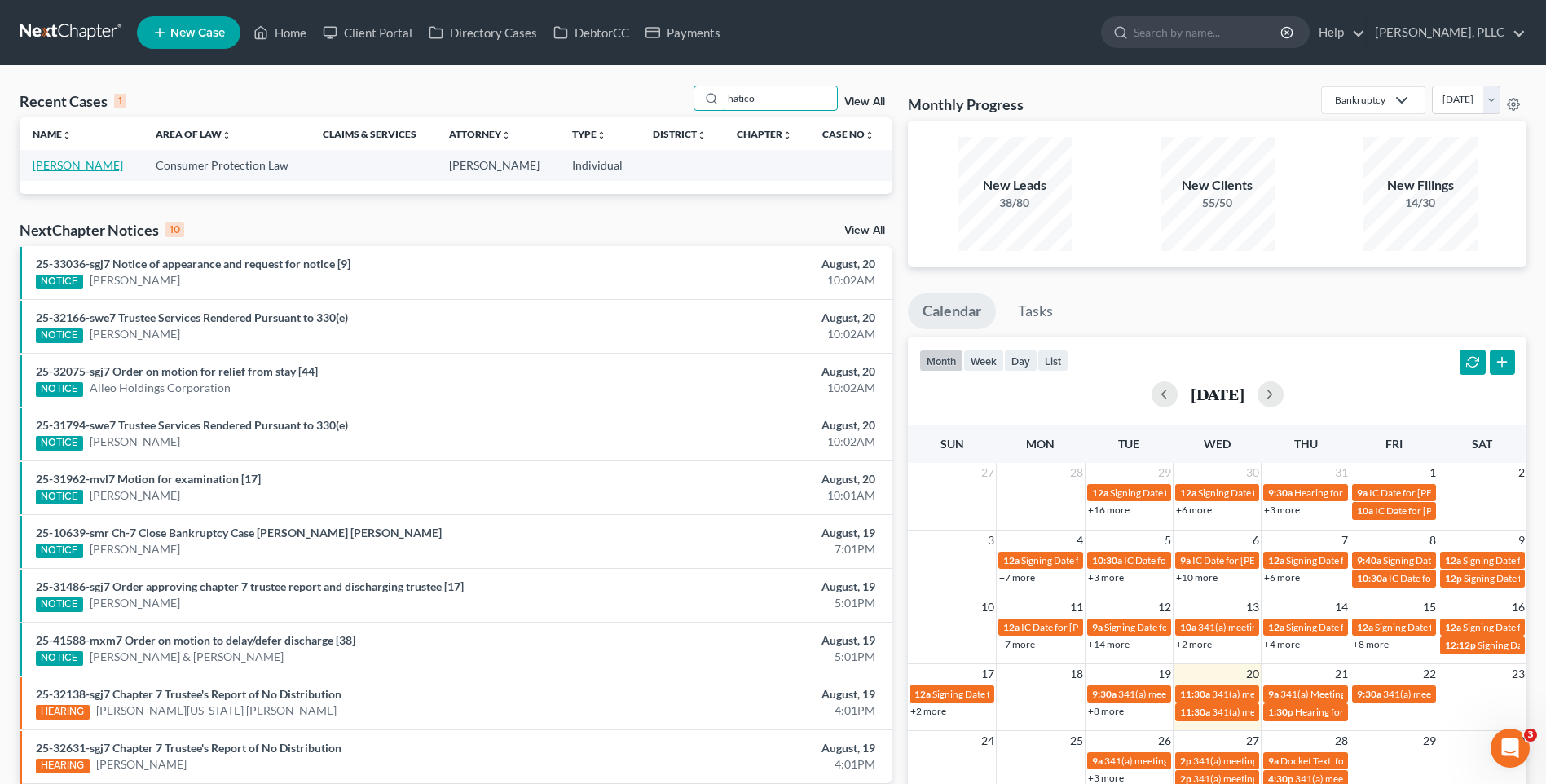
type input "hatico"
click at [68, 162] on link "Hatico, Elizabeth" at bounding box center [78, 165] width 90 height 13
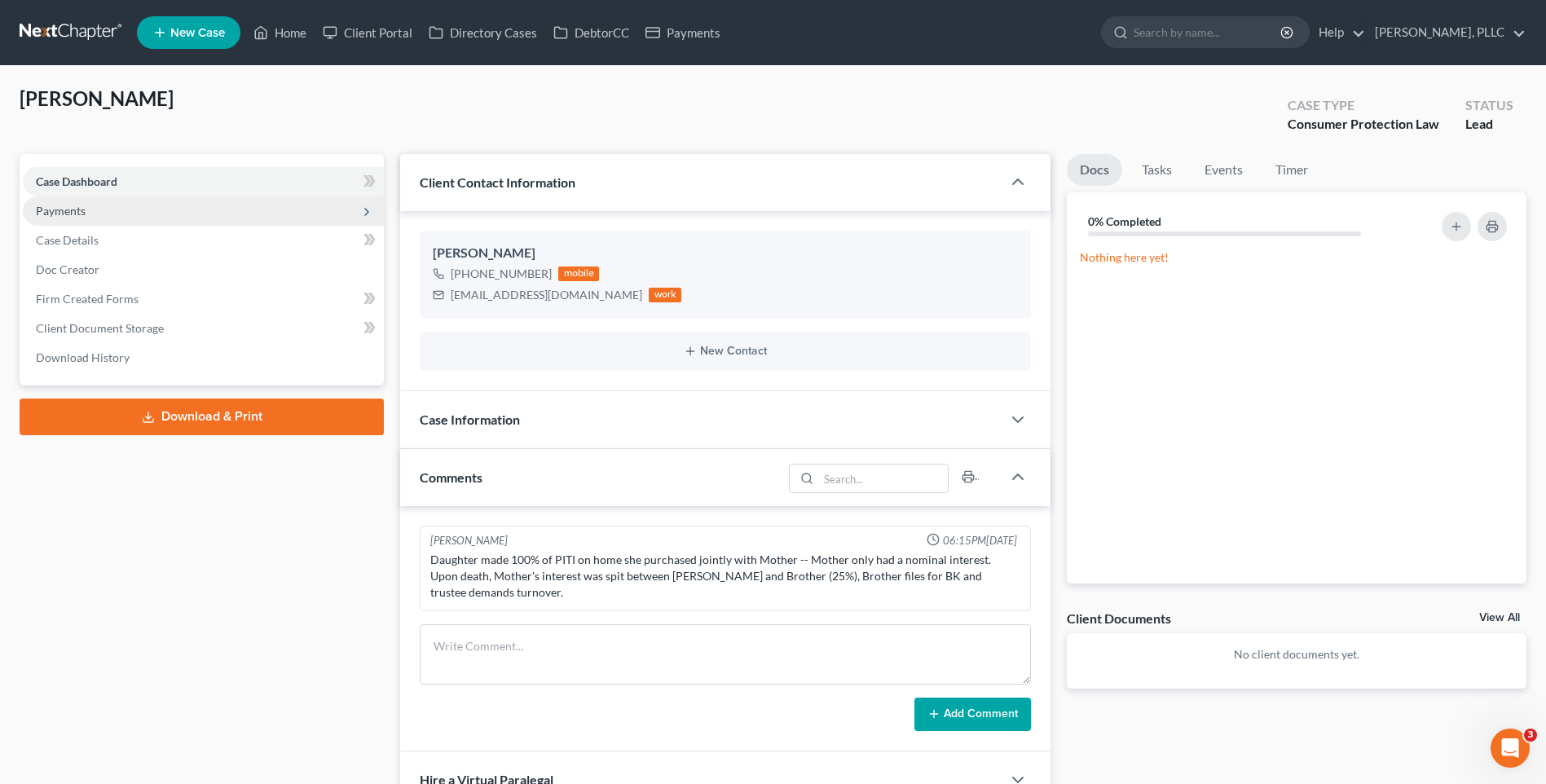
click at [61, 202] on span "Payments" at bounding box center [203, 211] width 361 height 30
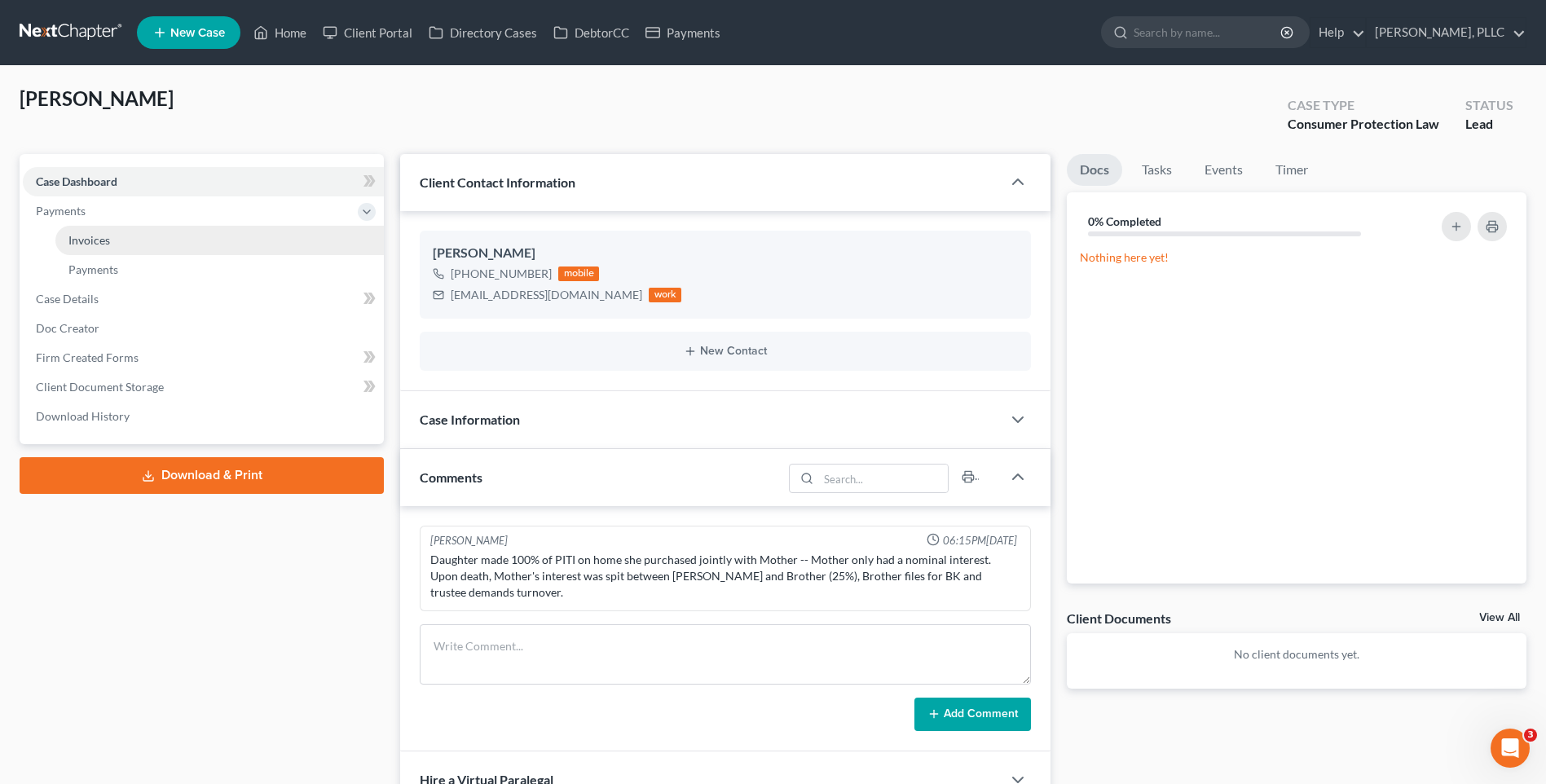
click at [89, 237] on span "Invoices" at bounding box center [88, 239] width 41 height 13
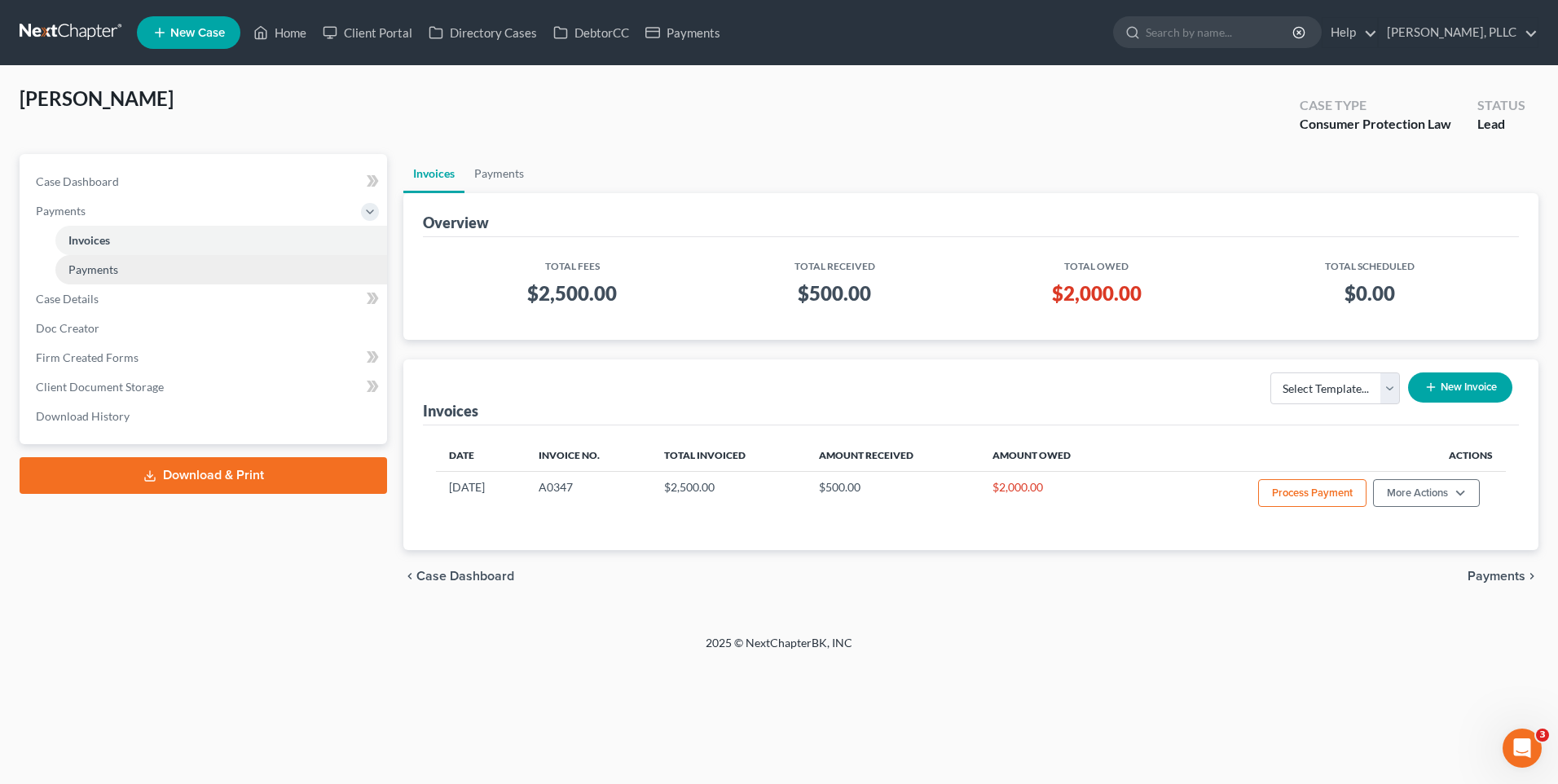
click at [90, 268] on span "Payments" at bounding box center [93, 269] width 50 height 13
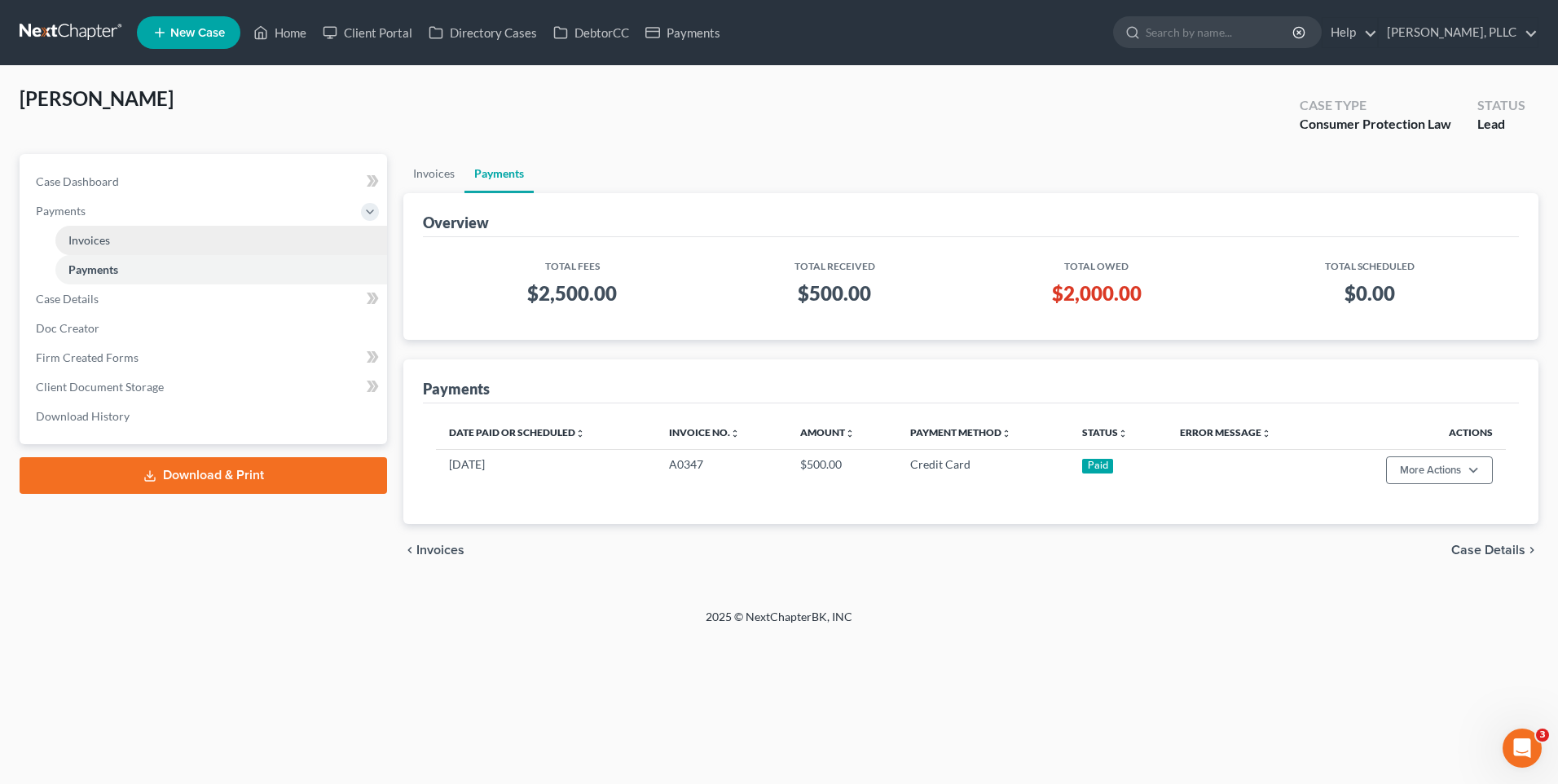
click at [76, 240] on span "Invoices" at bounding box center [88, 239] width 41 height 13
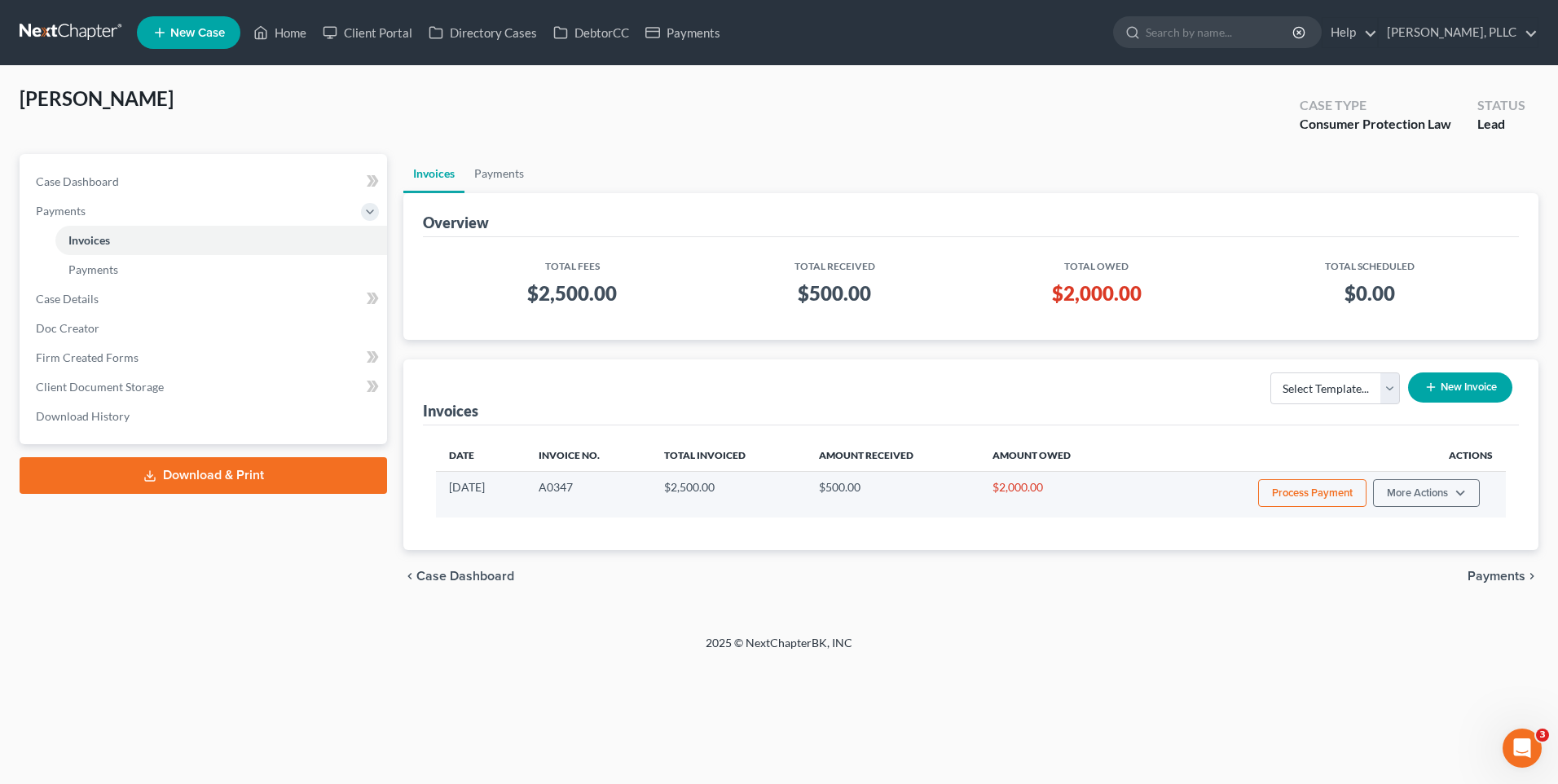
click at [1320, 490] on button "Process Payment" at bounding box center [1312, 492] width 108 height 28
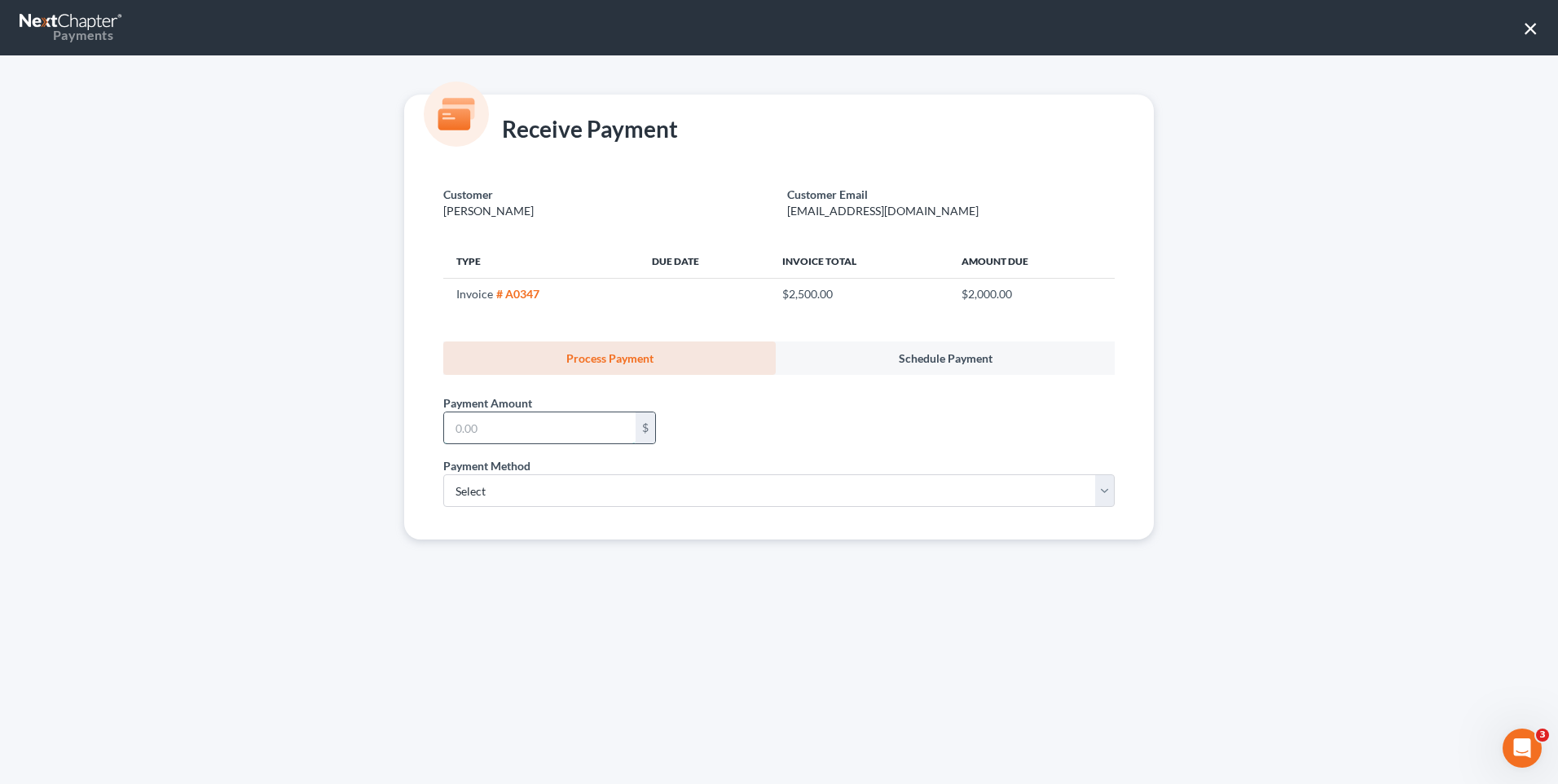
click at [509, 416] on input "text" at bounding box center [540, 428] width 192 height 31
type input "2,000.00"
click at [1106, 492] on select "Select ACH Credit Card" at bounding box center [779, 490] width 671 height 33
select select "1"
click at [443, 474] on select "Select ACH Credit Card" at bounding box center [779, 490] width 671 height 33
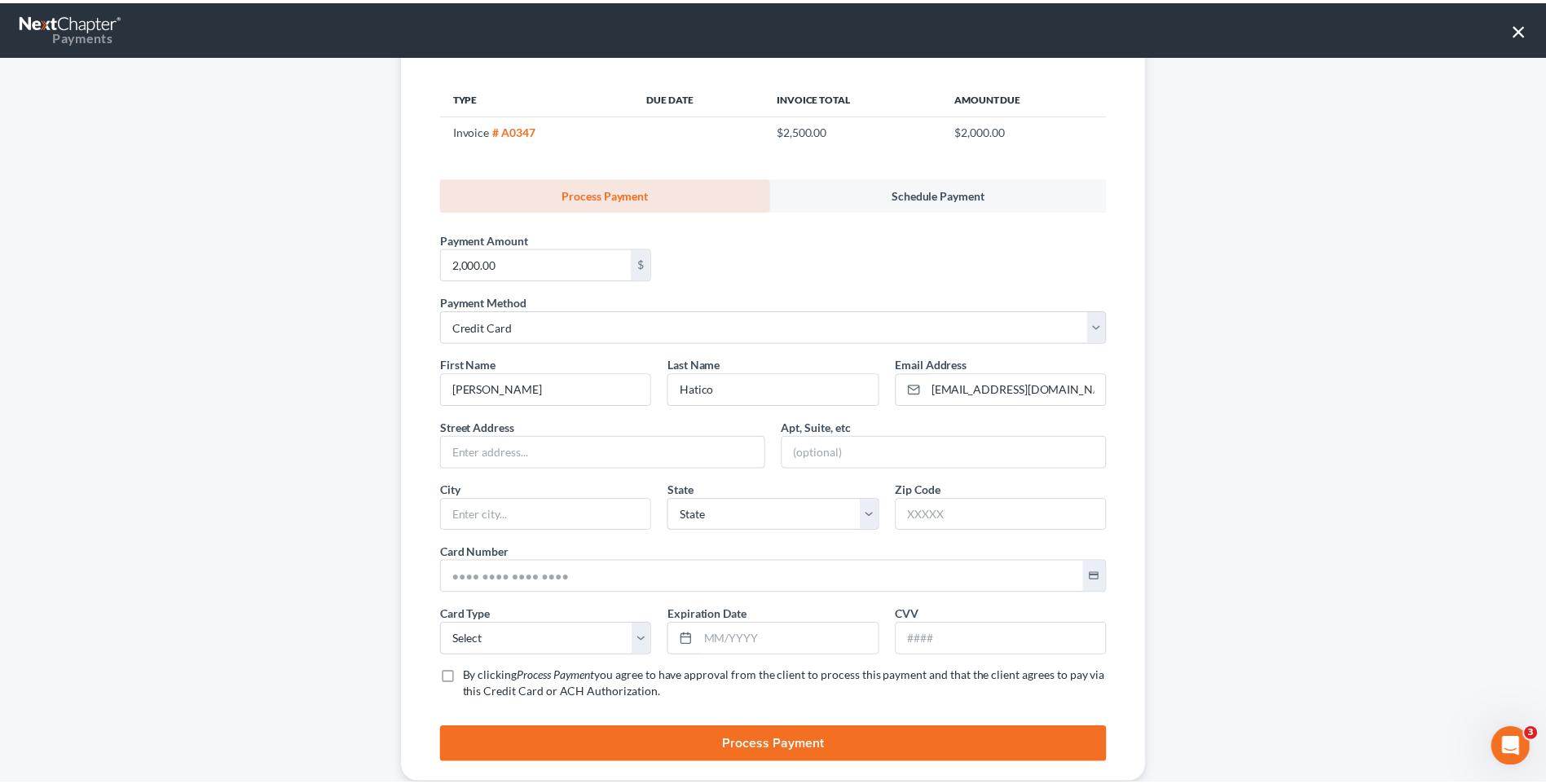
scroll to position [173, 0]
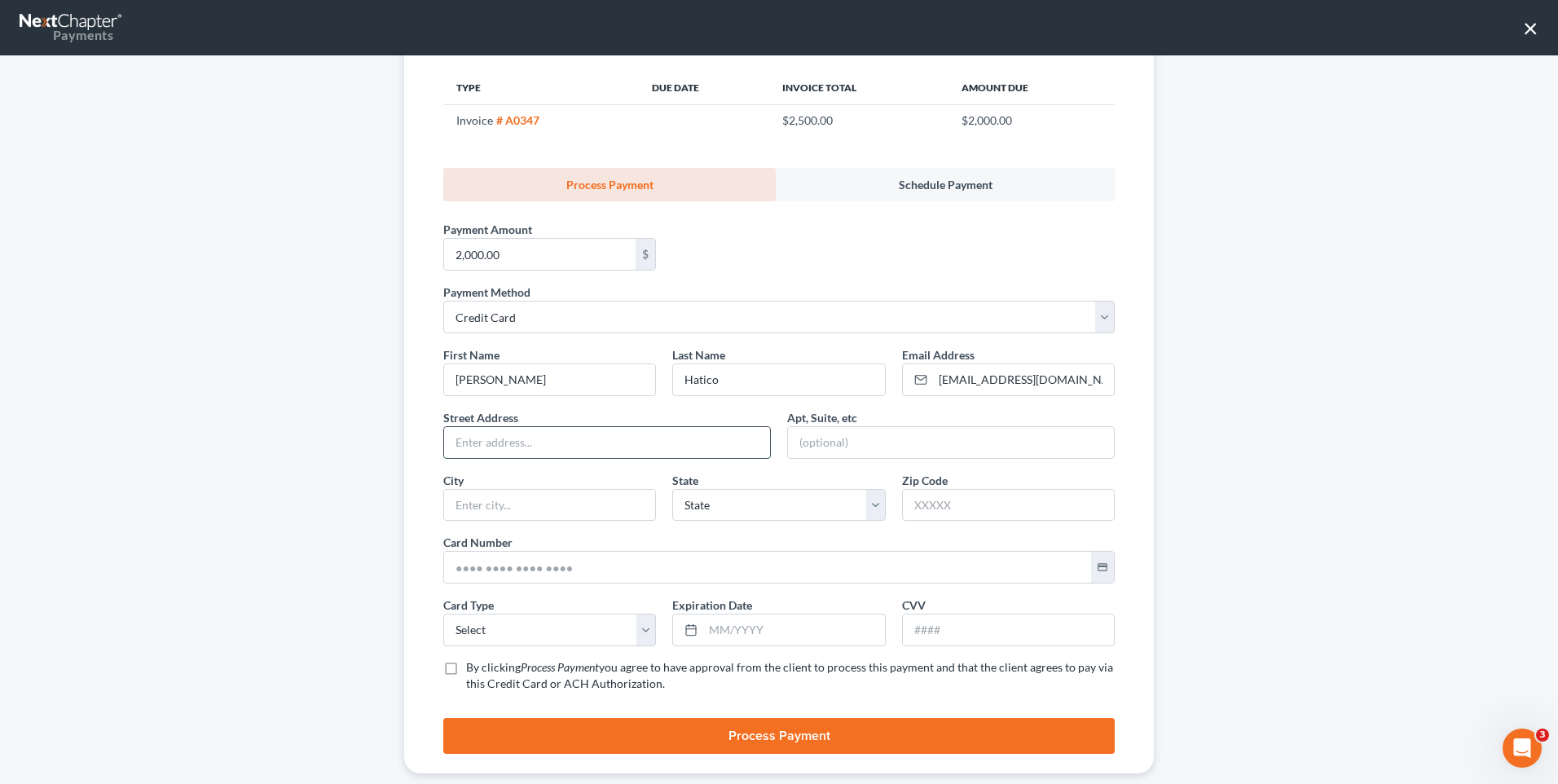
click at [511, 442] on input "text" at bounding box center [607, 442] width 326 height 31
type input "161 Citori Path"
type input "News Braunsfel"
click at [870, 499] on select "State AL AK AR AZ CA CO CT DE DC FL GA GU HI ID IL IN IA KS KY LA ME MD MA MI M…" at bounding box center [779, 505] width 213 height 33
select select "45"
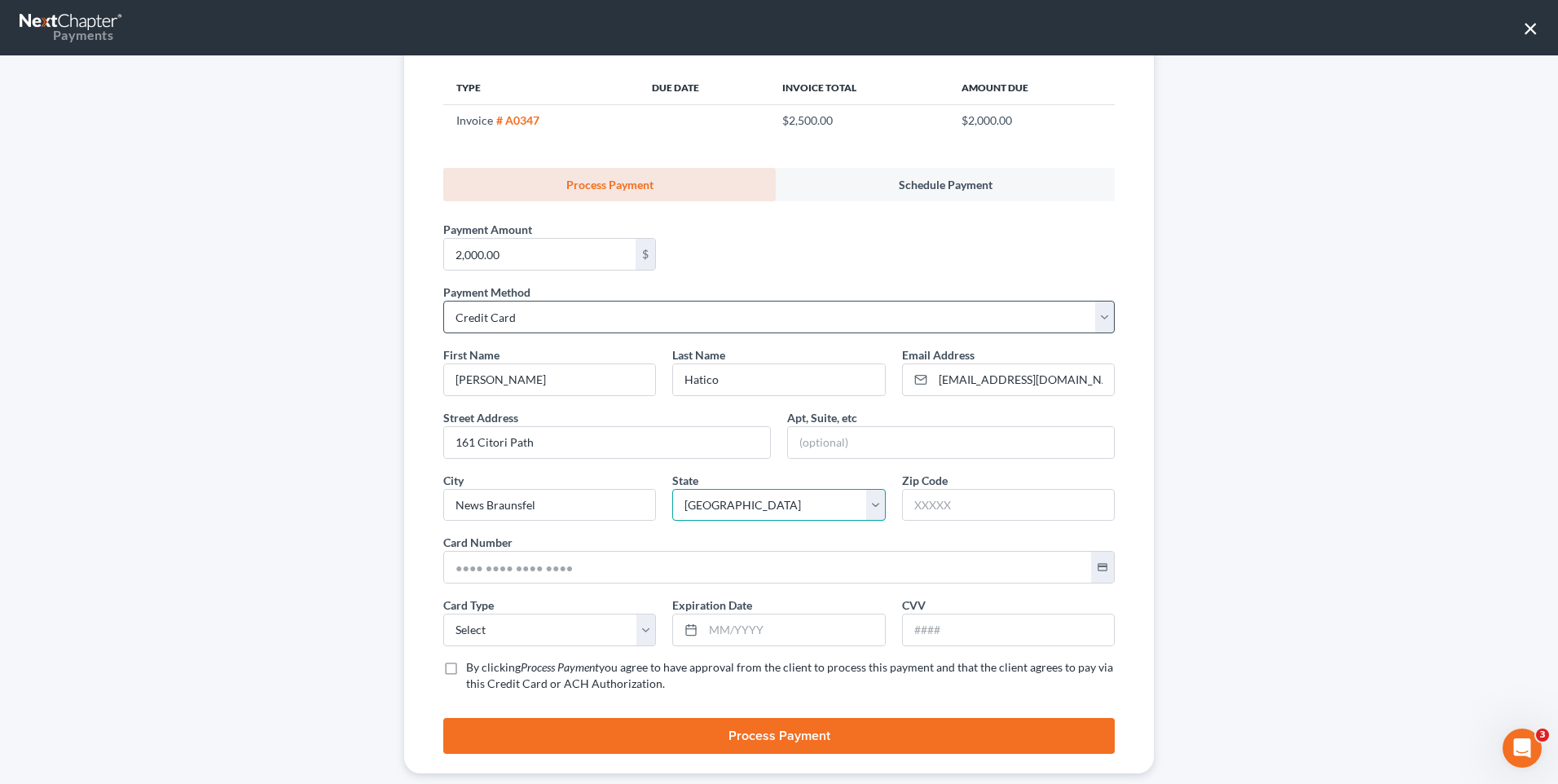
click at [672, 489] on select "State AL AK AR AZ CA CO CT DE DC FL GA GU HI ID IL IN IA KS KY LA ME MD MA MI M…" at bounding box center [779, 505] width 213 height 33
click at [1035, 516] on input "text" at bounding box center [1008, 504] width 211 height 31
type input "78130"
click at [500, 571] on input "text" at bounding box center [768, 567] width 647 height 31
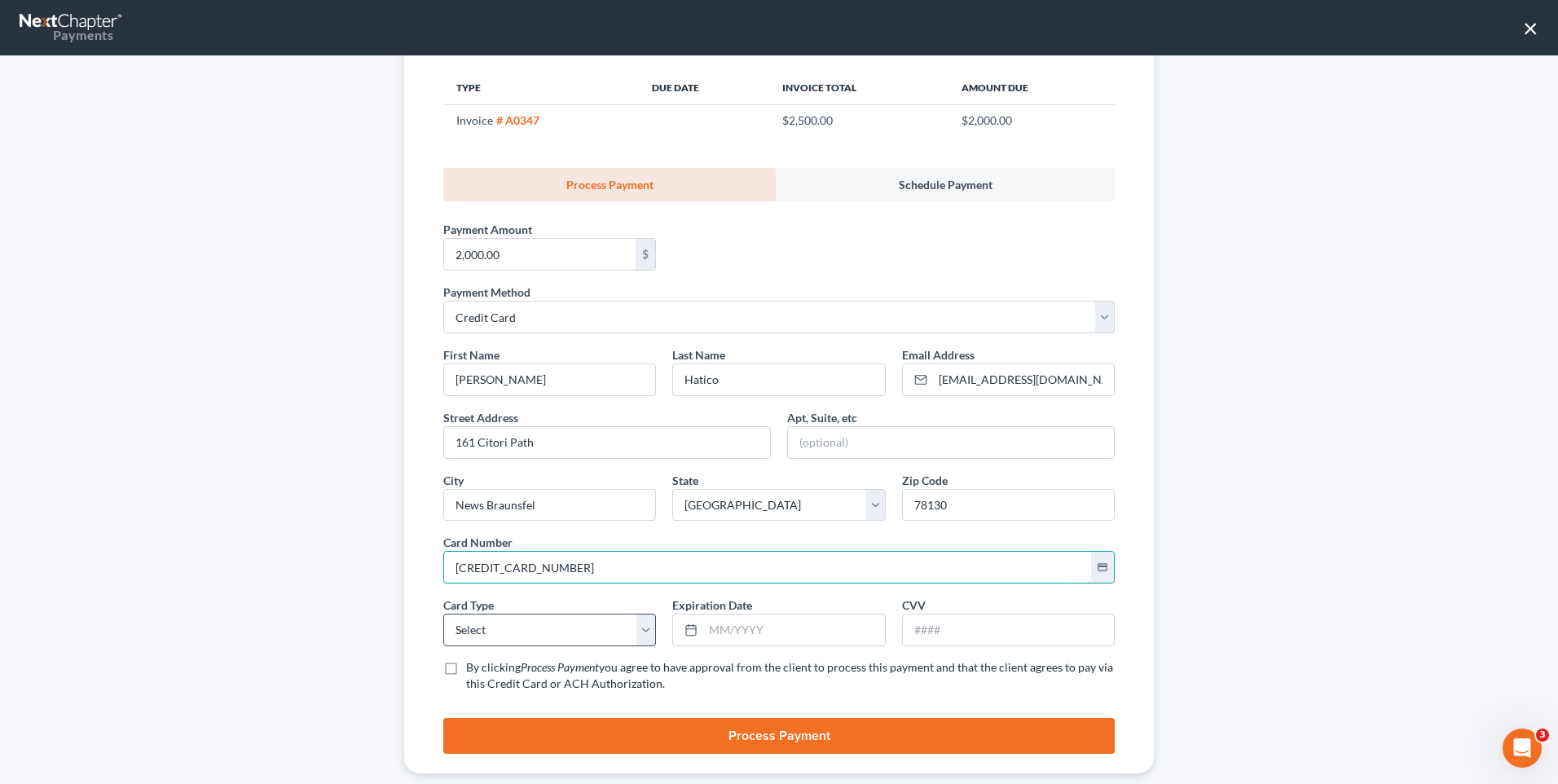
type input "5269 2901 0990 0425"
click at [642, 625] on select "Select Visa MasterCard Discover American Express" at bounding box center [550, 630] width 213 height 33
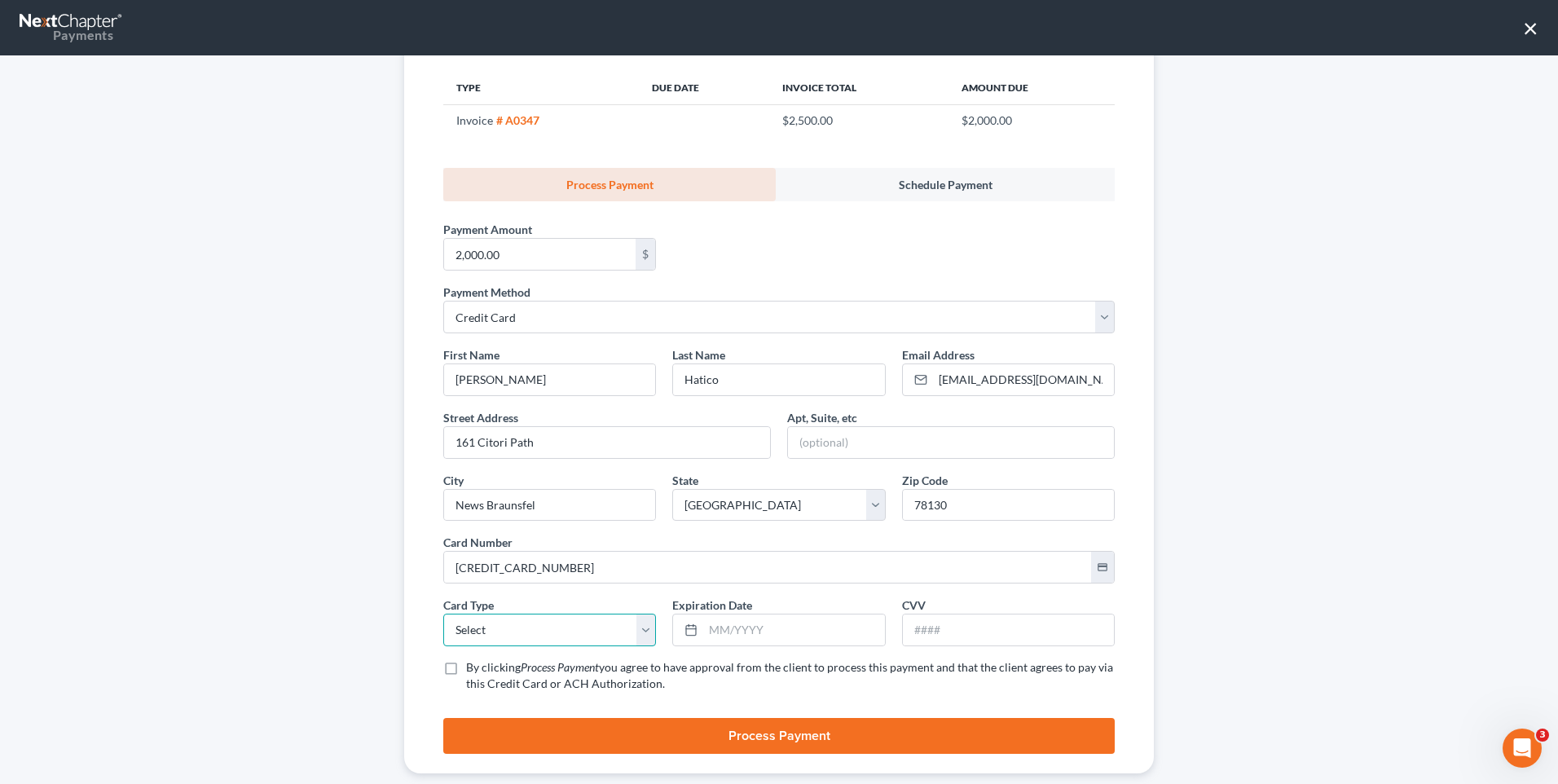
select select "1"
click at [443, 614] on select "Select Visa MasterCard Discover American Express" at bounding box center [550, 630] width 213 height 33
click at [817, 641] on input "text" at bounding box center [793, 630] width 181 height 31
type input "02/2028"
click at [964, 620] on input "text" at bounding box center [1008, 630] width 211 height 31
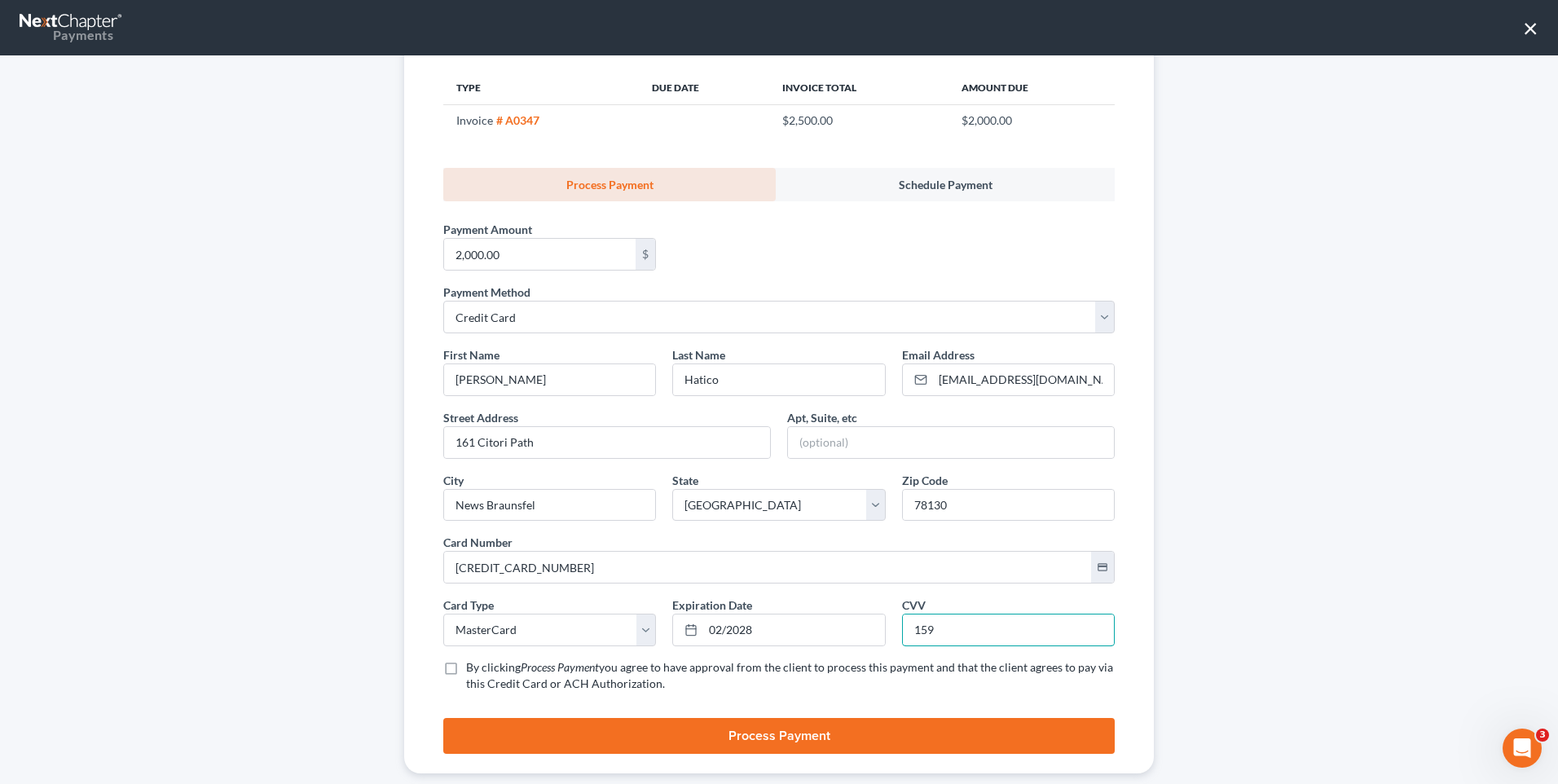
type input "159"
click at [466, 669] on label "By clicking Process Payment you agree to have approval from the client to proce…" at bounding box center [790, 675] width 648 height 33
click at [473, 669] on input "By clicking Process Payment you agree to have approval from the client to proce…" at bounding box center [478, 663] width 11 height 11
checkbox input "true"
click at [713, 734] on button "Process Payment" at bounding box center [779, 735] width 671 height 35
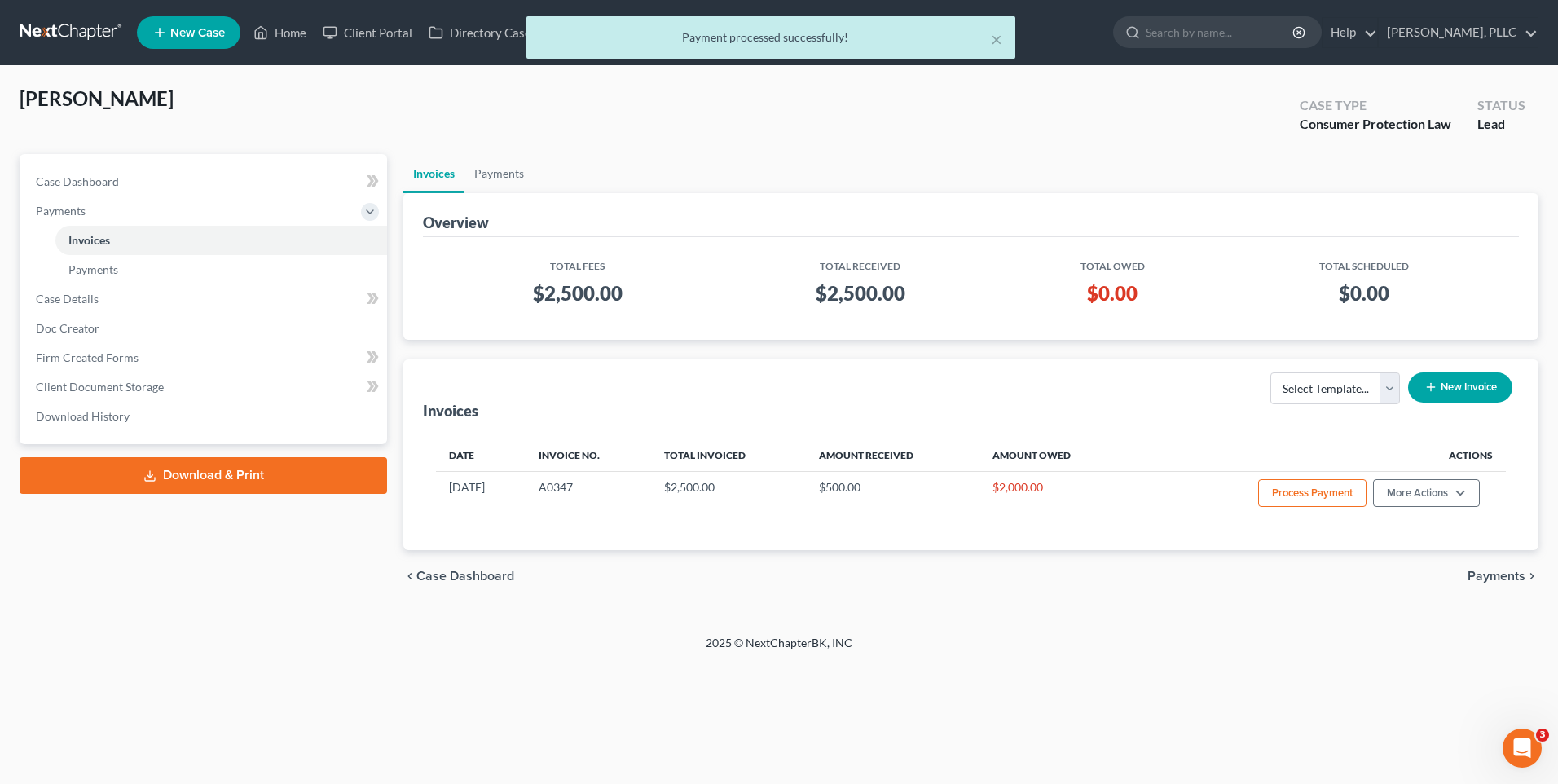
drag, startPoint x: 1219, startPoint y: 668, endPoint x: 1232, endPoint y: 657, distance: 17.0
click at [1231, 659] on div "Home New Case Client Portal Directory Cases DebtorCC Payments Guy Harvey Holman…" at bounding box center [779, 392] width 1558 height 784
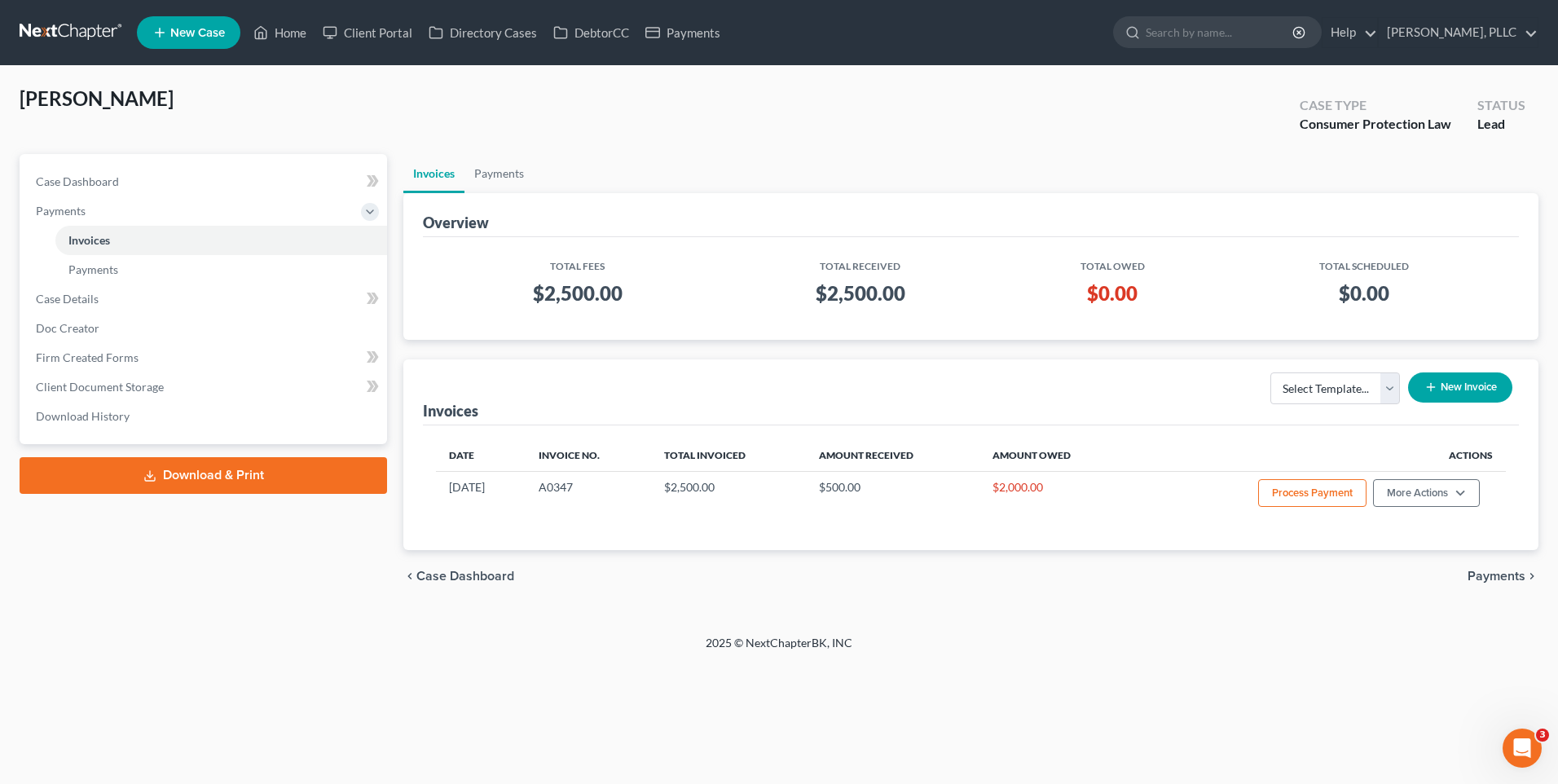
click at [1449, 392] on button "New Invoice" at bounding box center [1459, 387] width 104 height 30
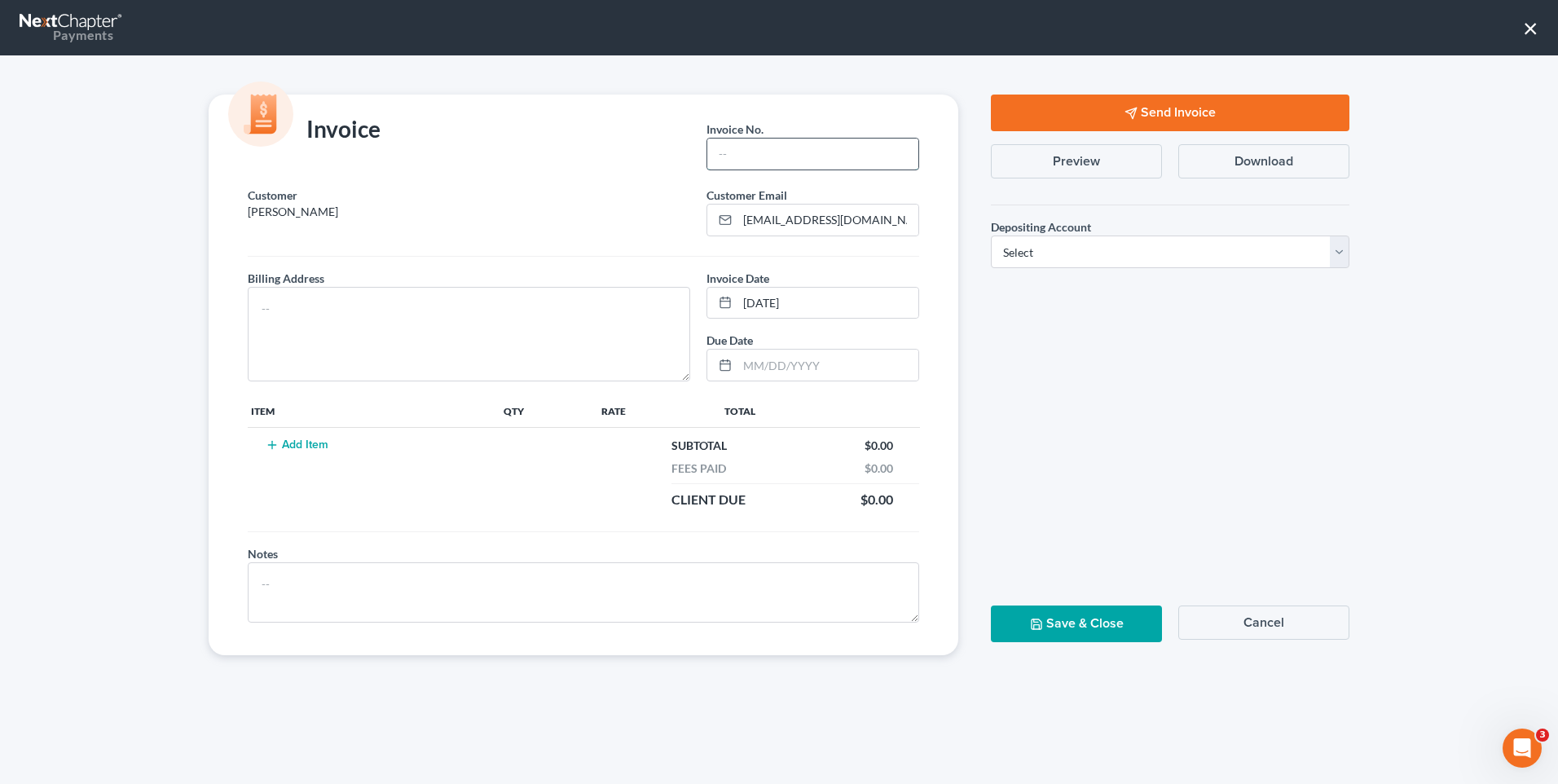
click at [752, 153] on input "text" at bounding box center [813, 154] width 211 height 31
type input "L013"
click at [371, 318] on textarea at bounding box center [469, 334] width 442 height 95
click at [1341, 250] on select "Select Operation Trust" at bounding box center [1170, 252] width 358 height 33
select select "1"
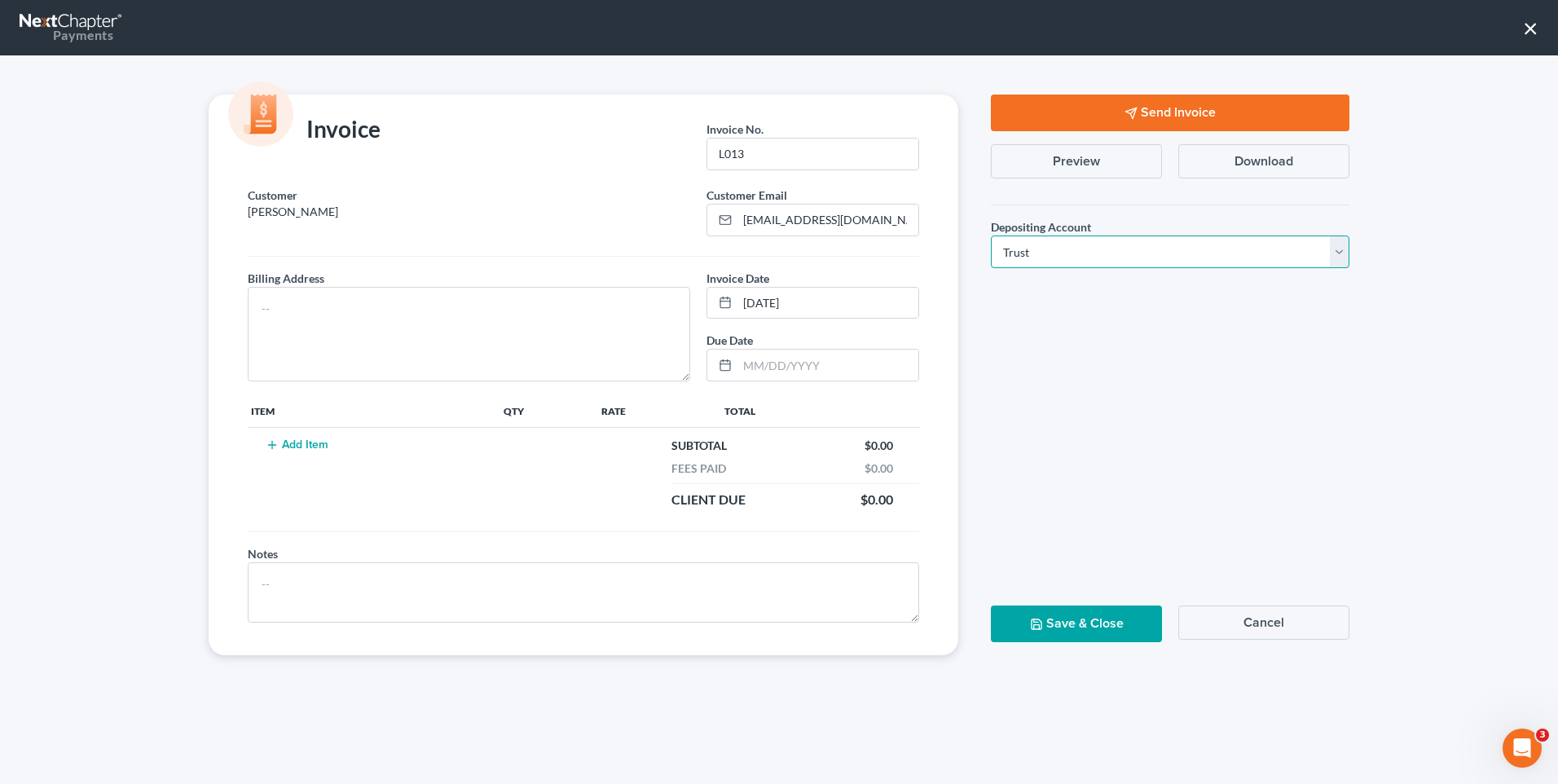
click at [991, 235] on select "Select Operation Trust" at bounding box center [1170, 252] width 358 height 33
click at [1080, 626] on button "Save & Close" at bounding box center [1076, 623] width 171 height 36
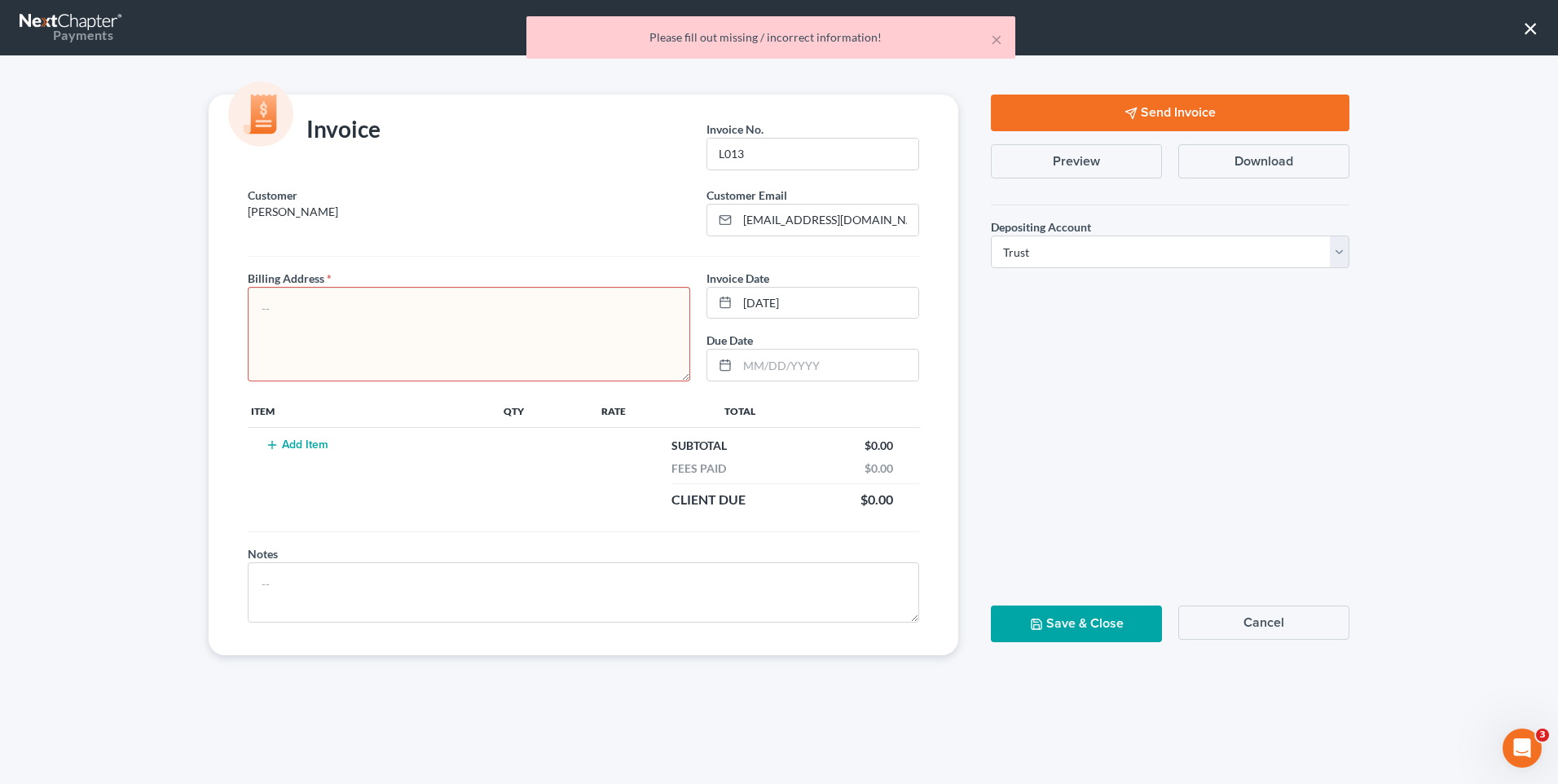
click at [1287, 619] on button "Cancel" at bounding box center [1263, 622] width 171 height 34
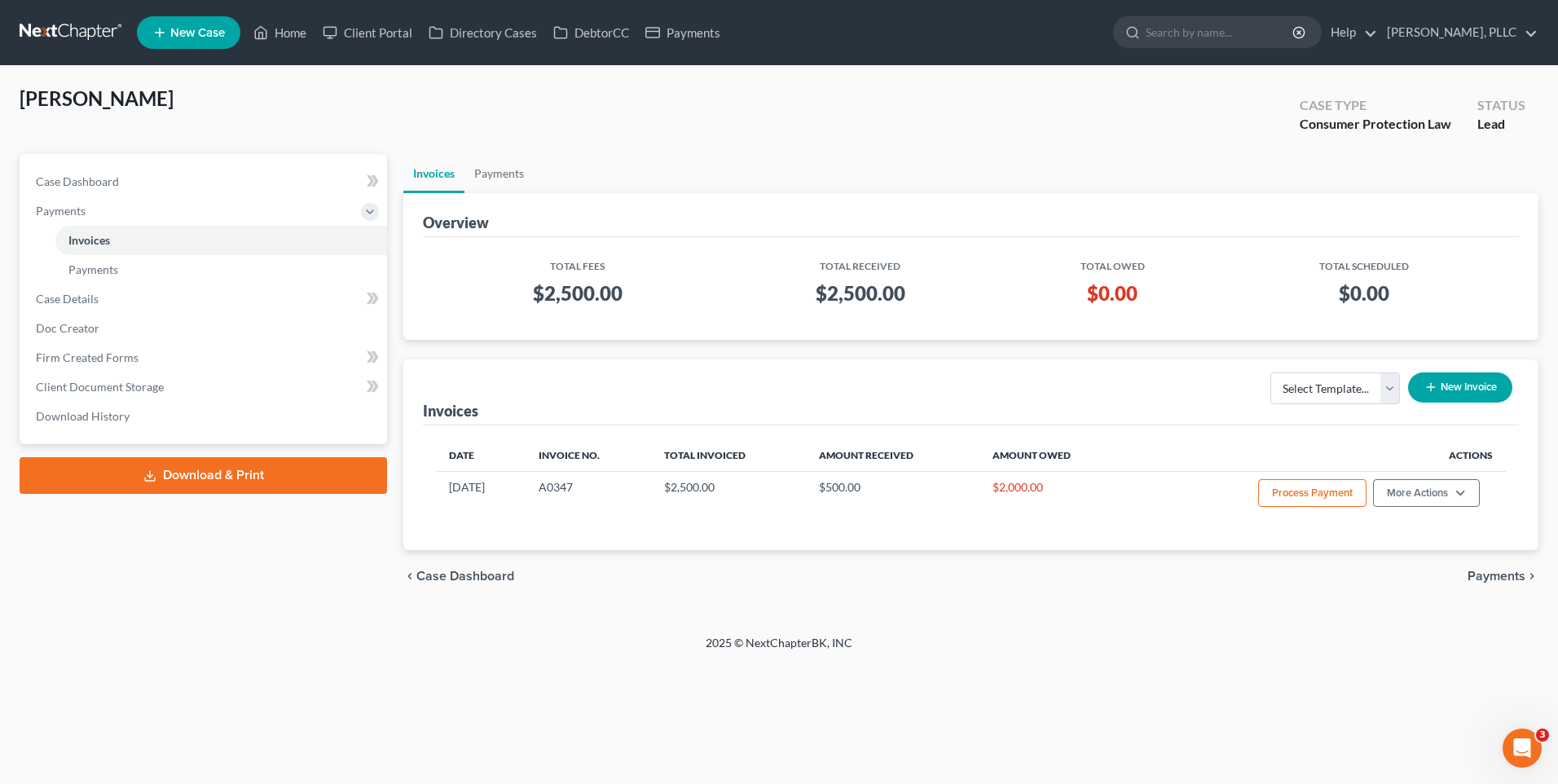
click at [720, 155] on ul "Invoices Payments" at bounding box center [970, 173] width 1135 height 39
click at [721, 154] on ul "Invoices Payments" at bounding box center [970, 173] width 1135 height 39
click at [724, 148] on div "Hatico, Elizabeth Upgraded Case Type Consumer Protection Law Status Lead" at bounding box center [779, 119] width 1519 height 68
click at [69, 177] on span "Case Dashboard" at bounding box center [77, 181] width 83 height 13
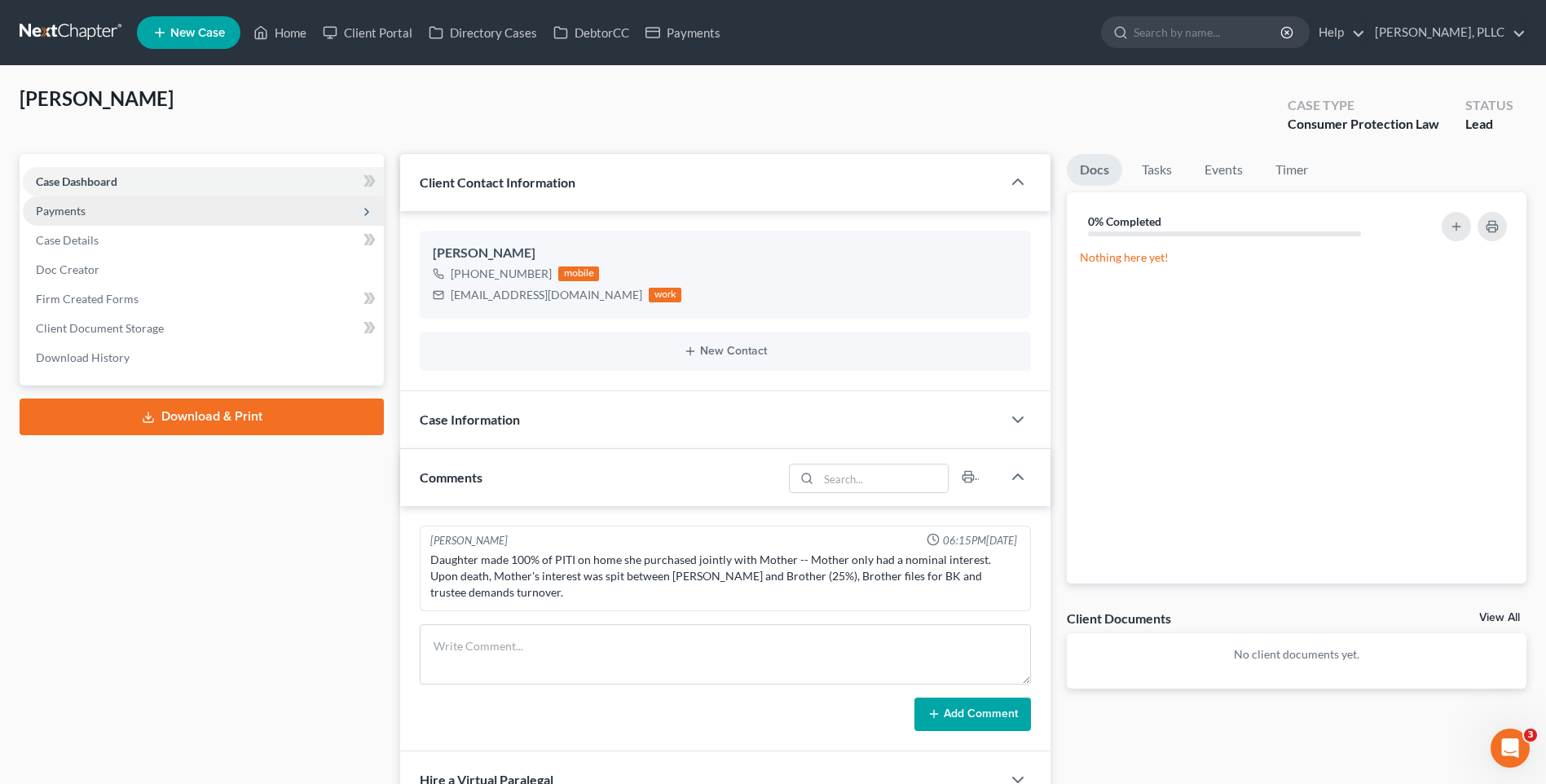
click at [77, 211] on span "Payments" at bounding box center [60, 211] width 50 height 13
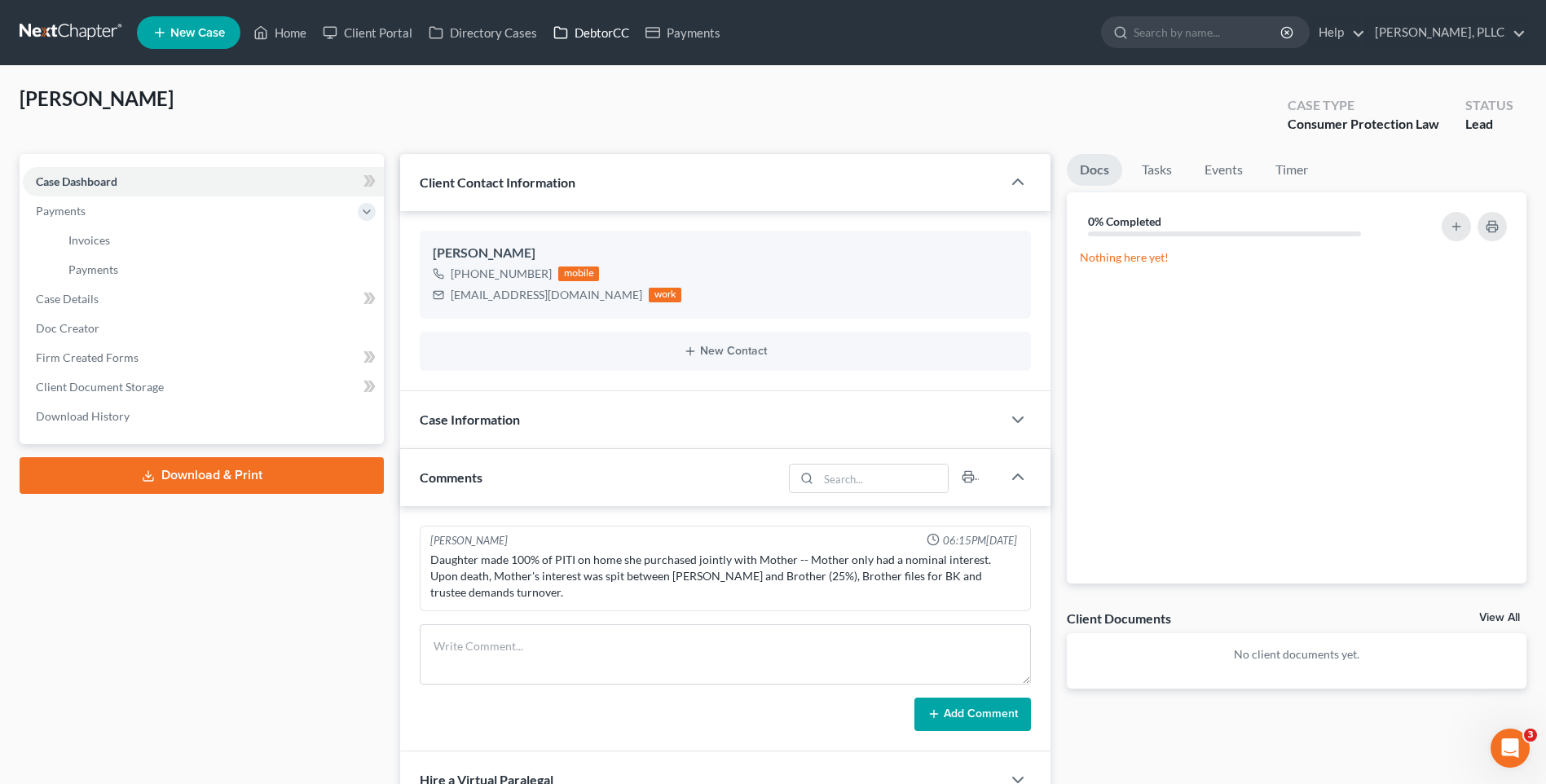
click at [591, 31] on link "DebtorCC" at bounding box center [591, 33] width 92 height 30
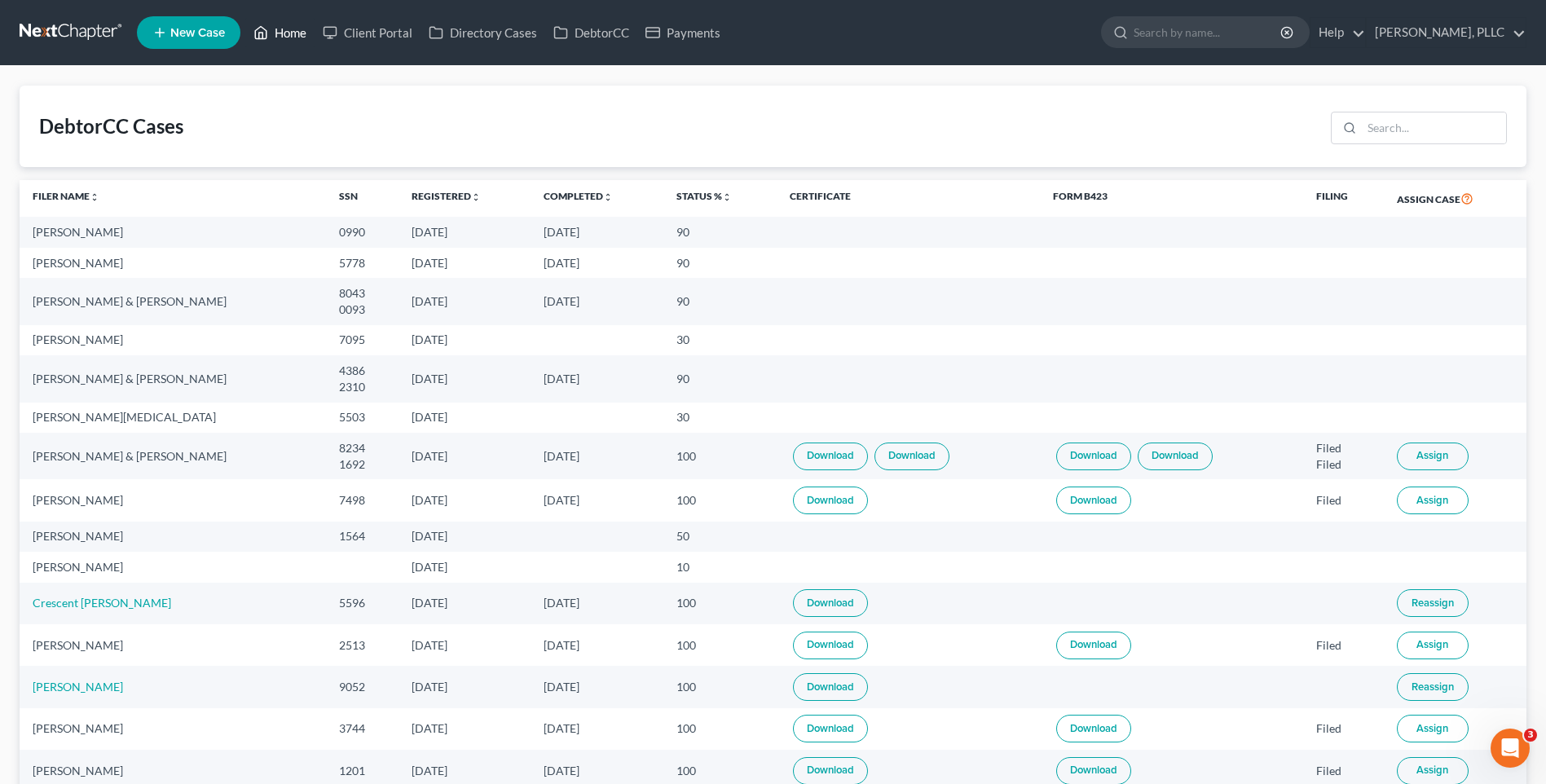
click at [284, 32] on link "Home" at bounding box center [280, 33] width 69 height 30
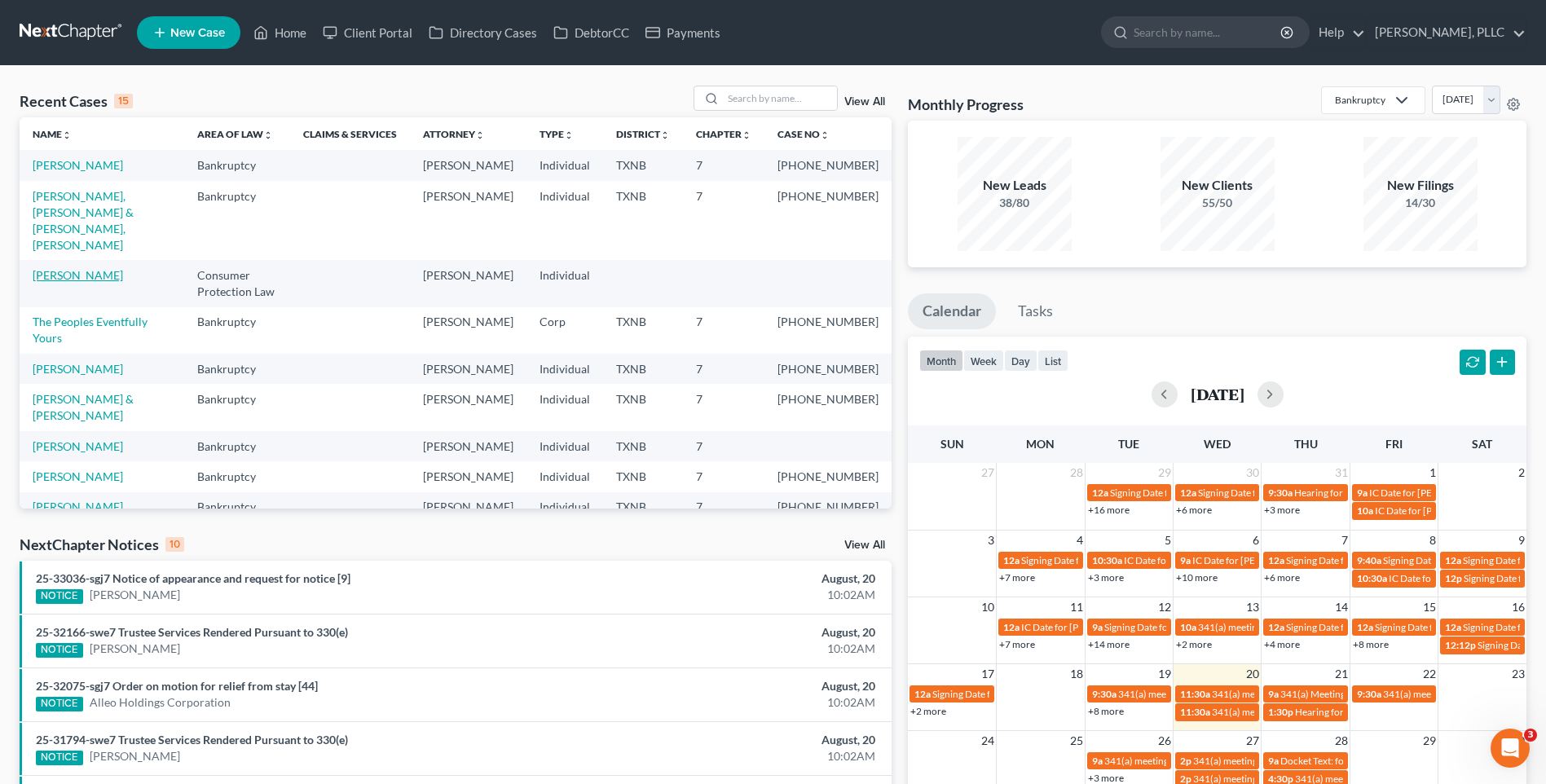
click at [106, 268] on link "[PERSON_NAME]" at bounding box center [78, 275] width 90 height 13
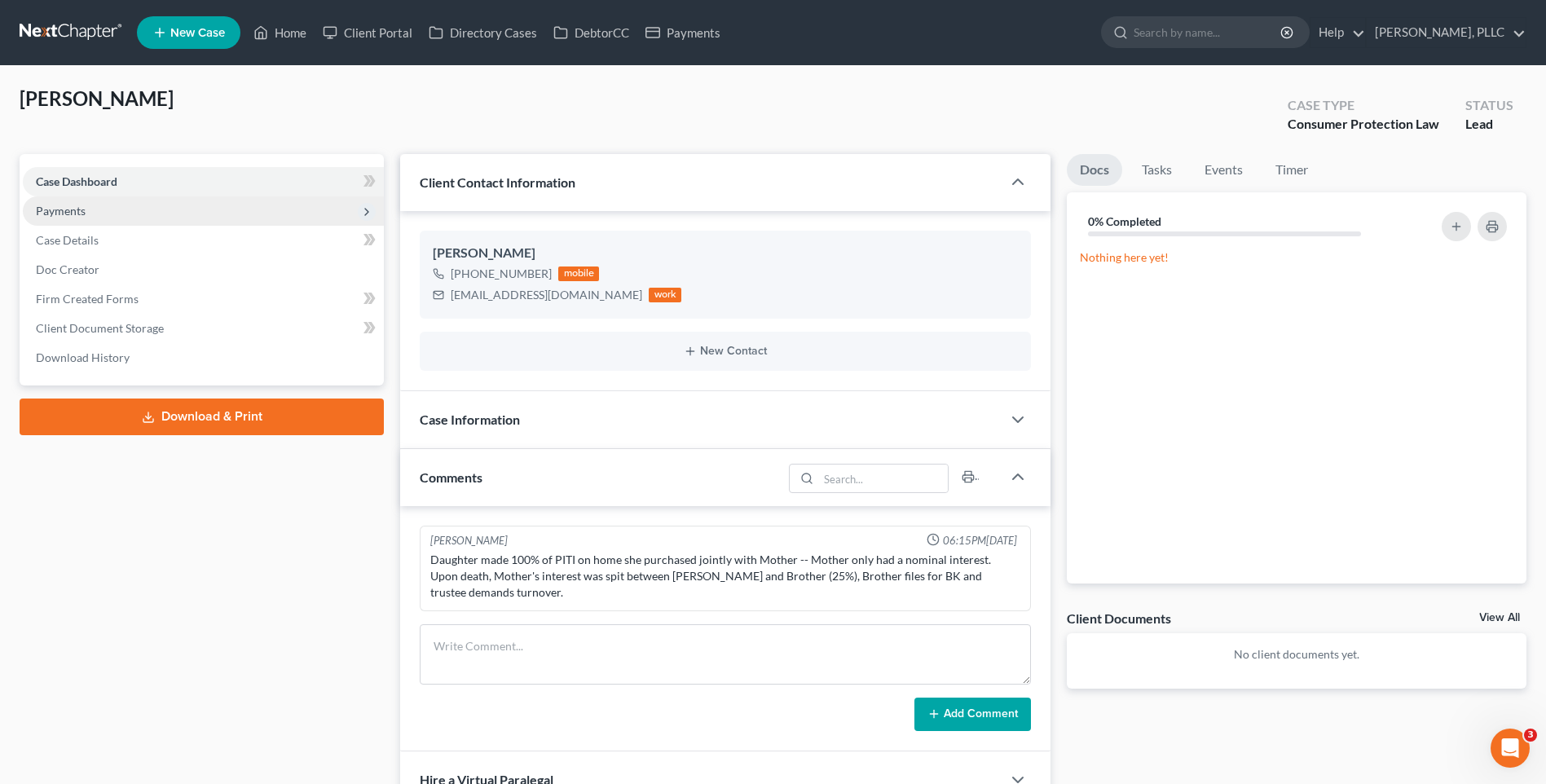
click at [67, 206] on span "Payments" at bounding box center [60, 211] width 50 height 13
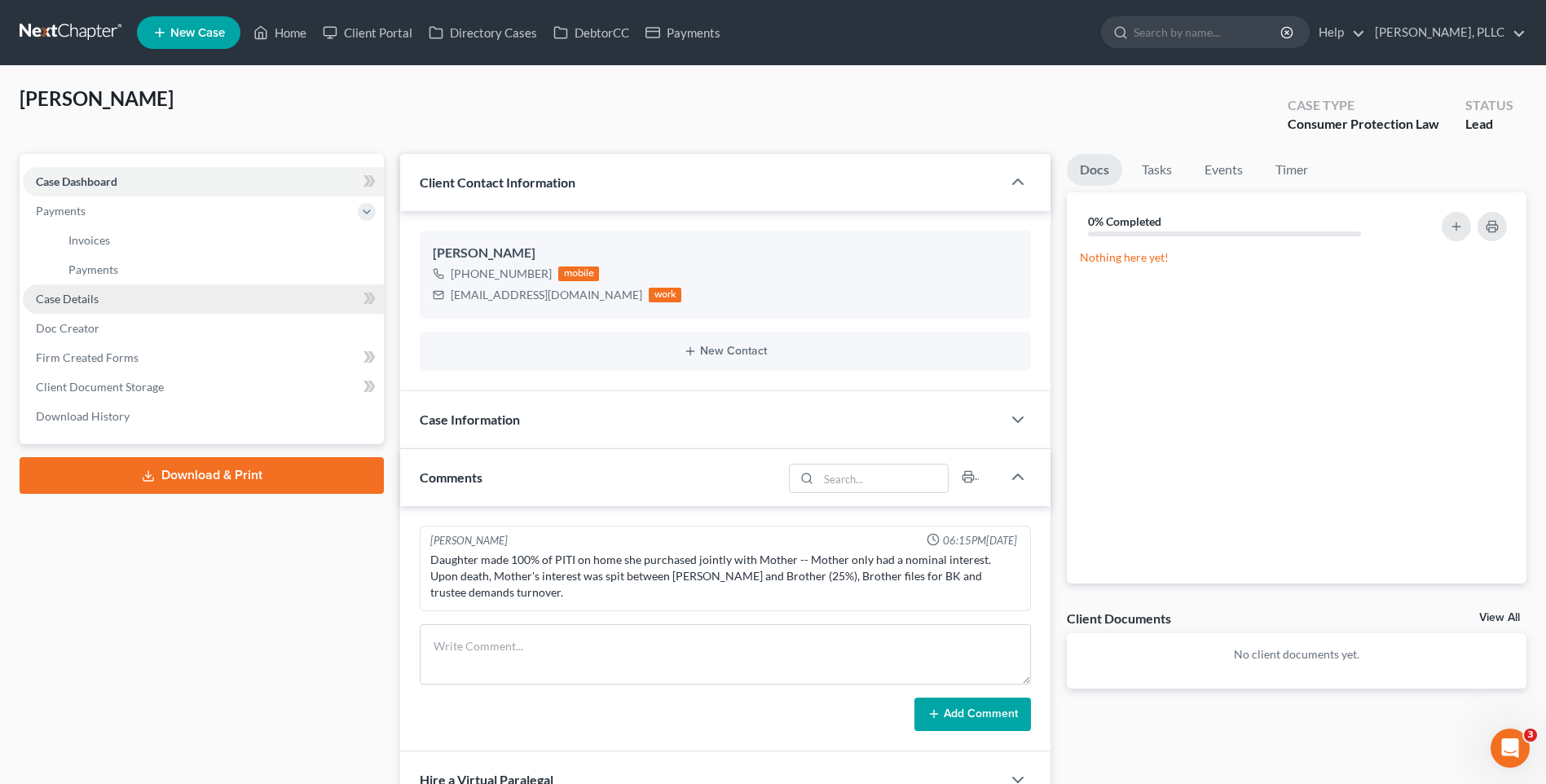
click at [71, 297] on span "Case Details" at bounding box center [67, 299] width 63 height 13
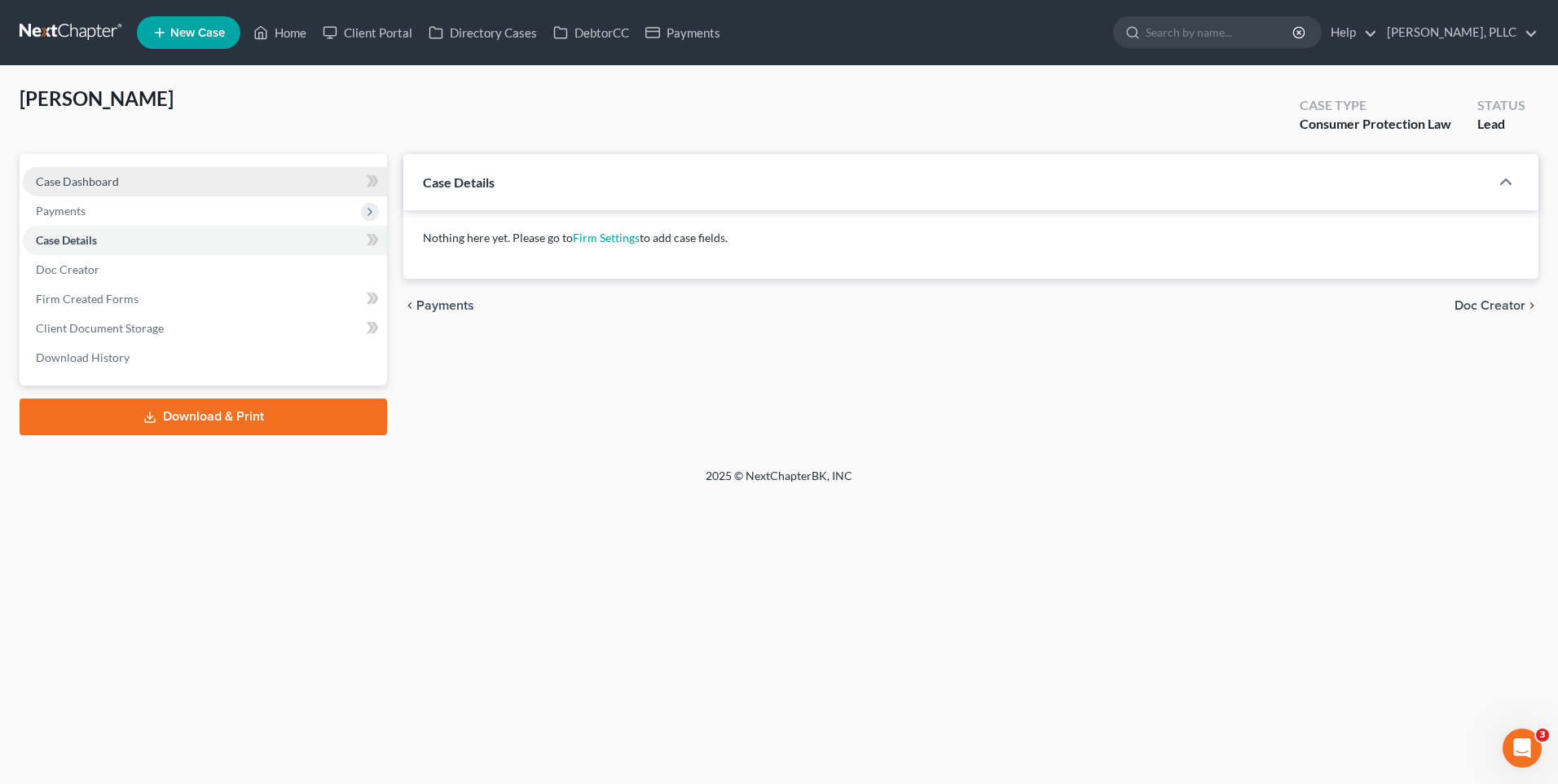
click at [77, 178] on span "Case Dashboard" at bounding box center [77, 181] width 83 height 13
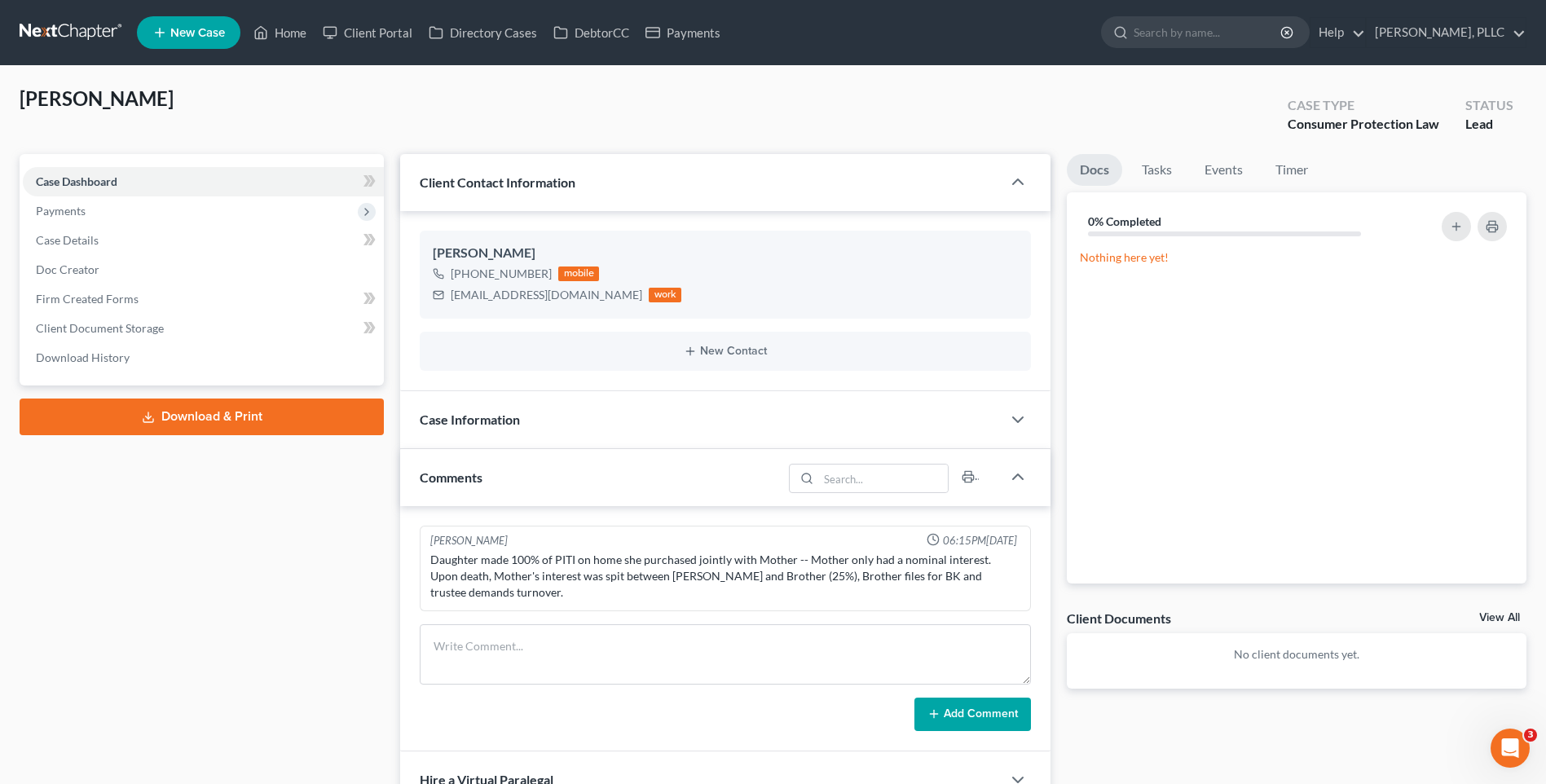
click at [452, 417] on span "Case Information" at bounding box center [469, 419] width 101 height 15
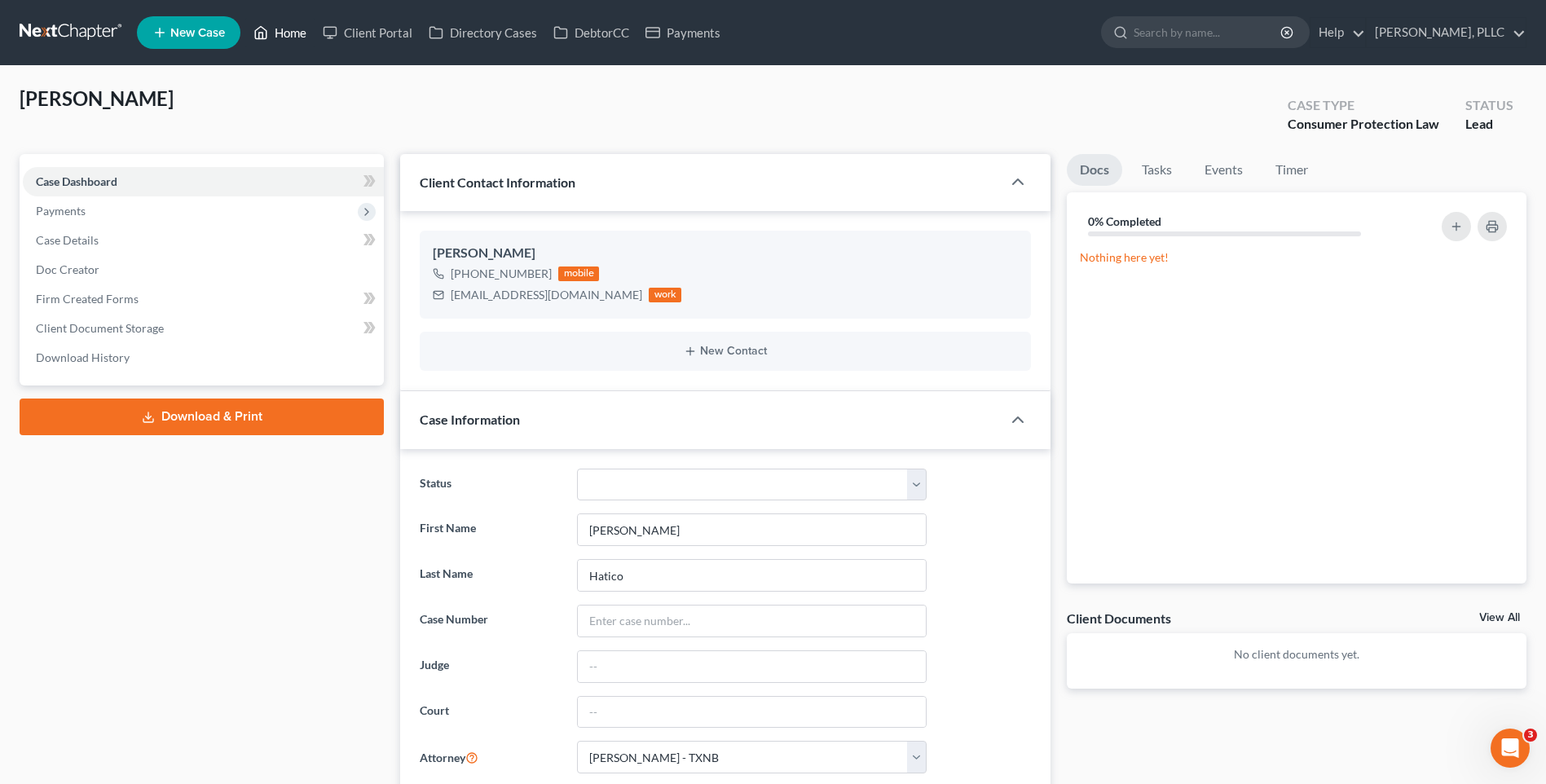
click at [276, 38] on link "Home" at bounding box center [280, 33] width 69 height 30
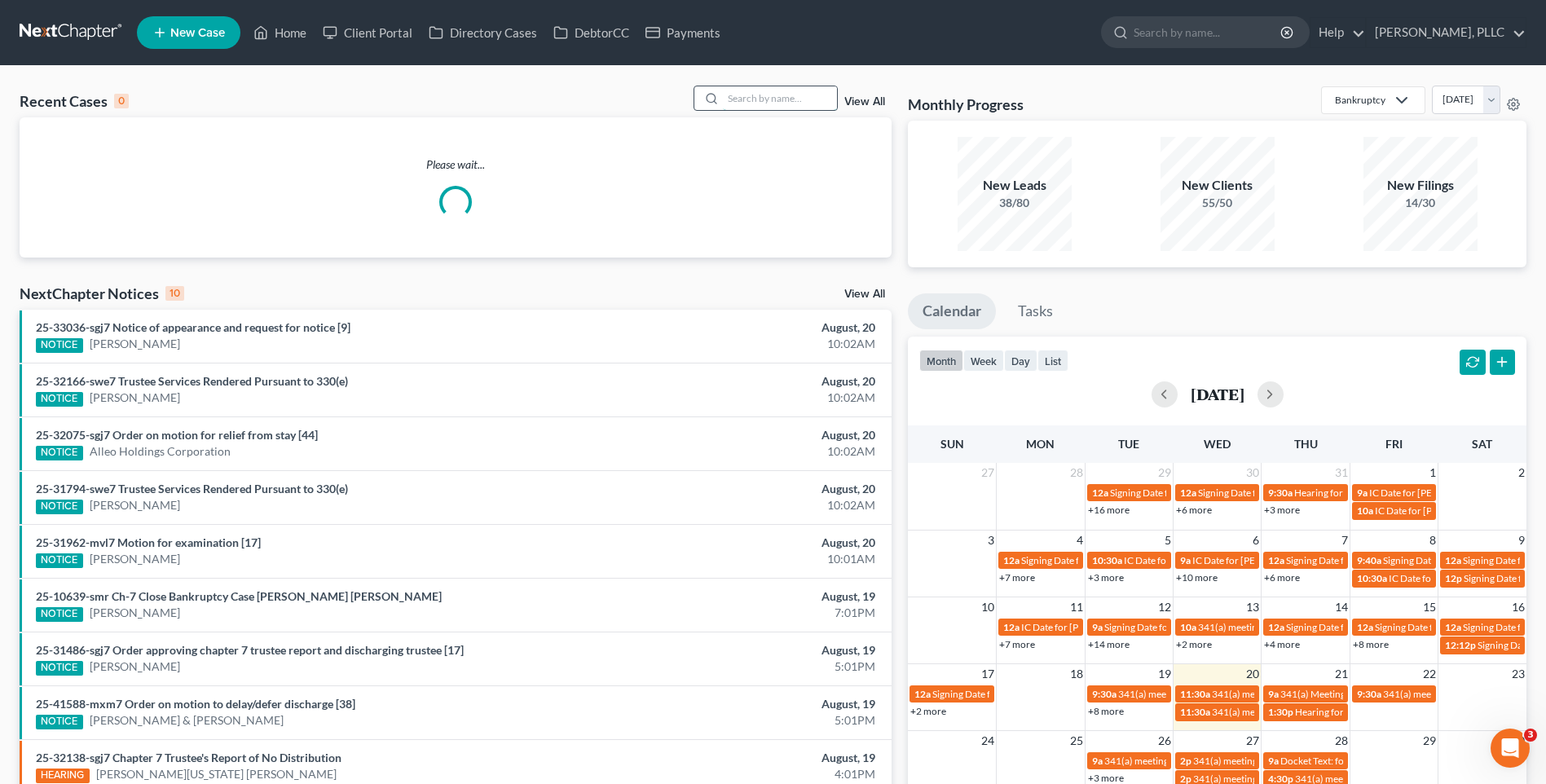
click at [740, 97] on input "search" at bounding box center [780, 98] width 114 height 24
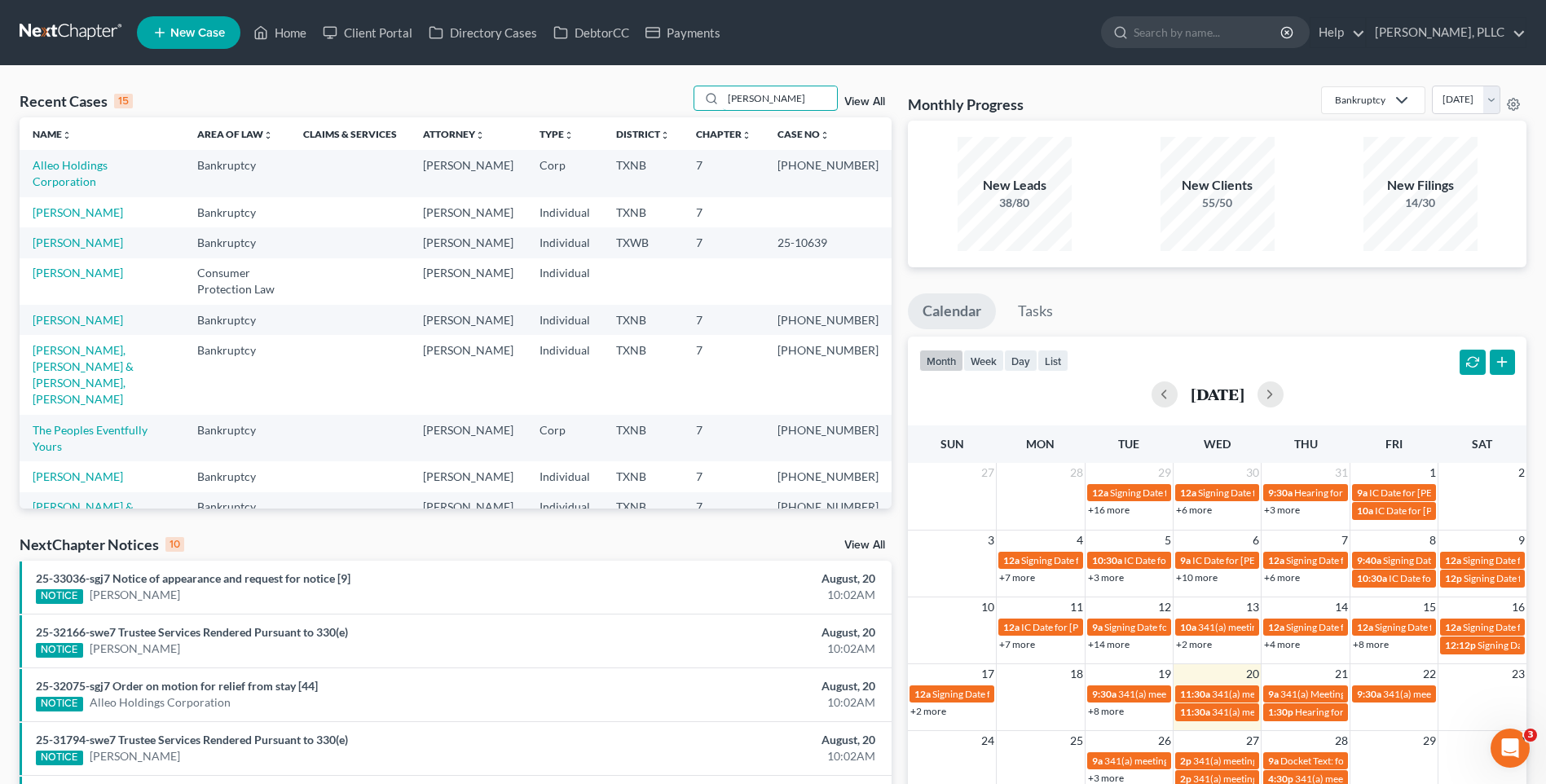
type input "Peterson"
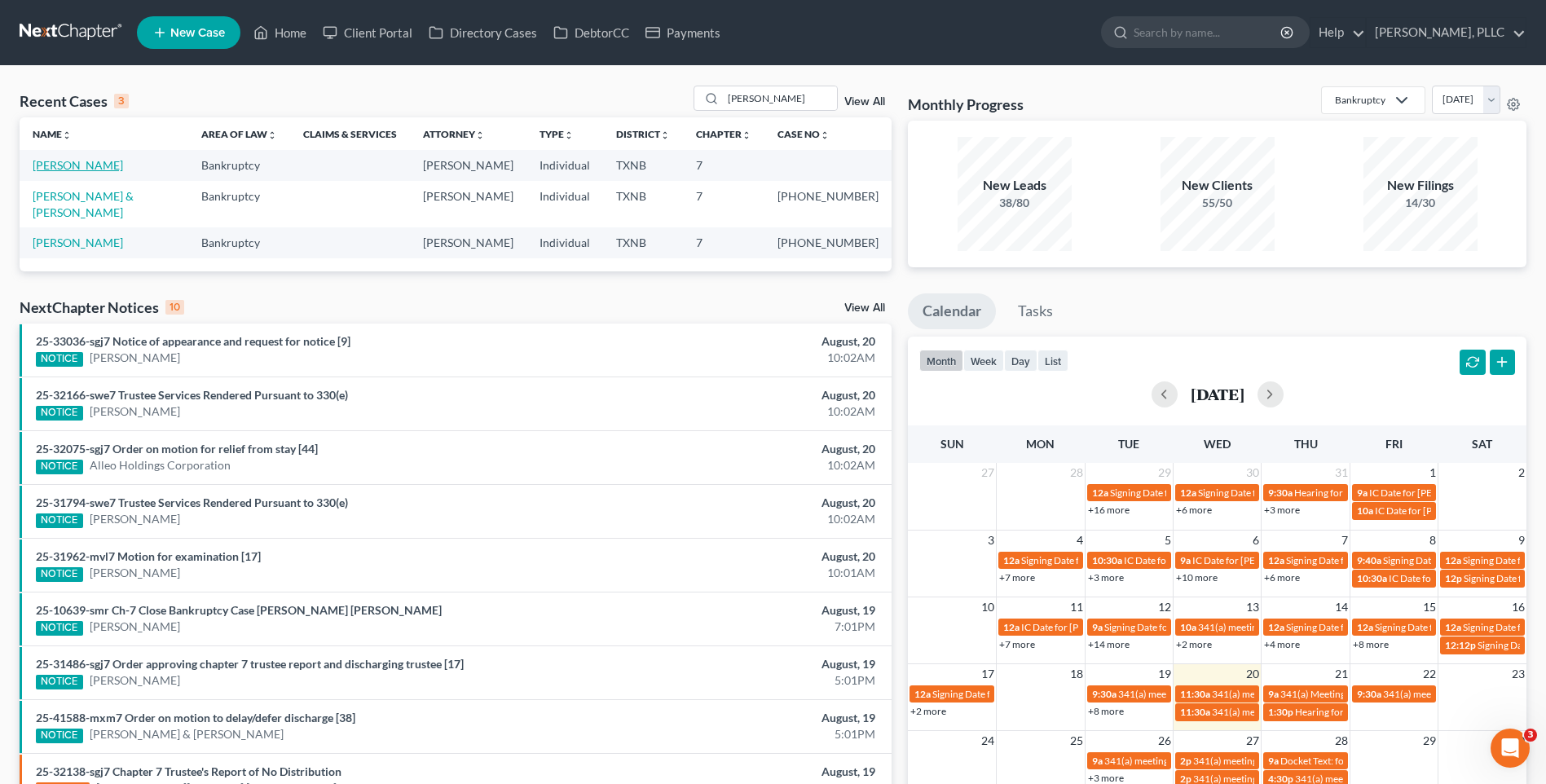
click at [88, 164] on link "[PERSON_NAME]" at bounding box center [78, 165] width 90 height 13
select select "1"
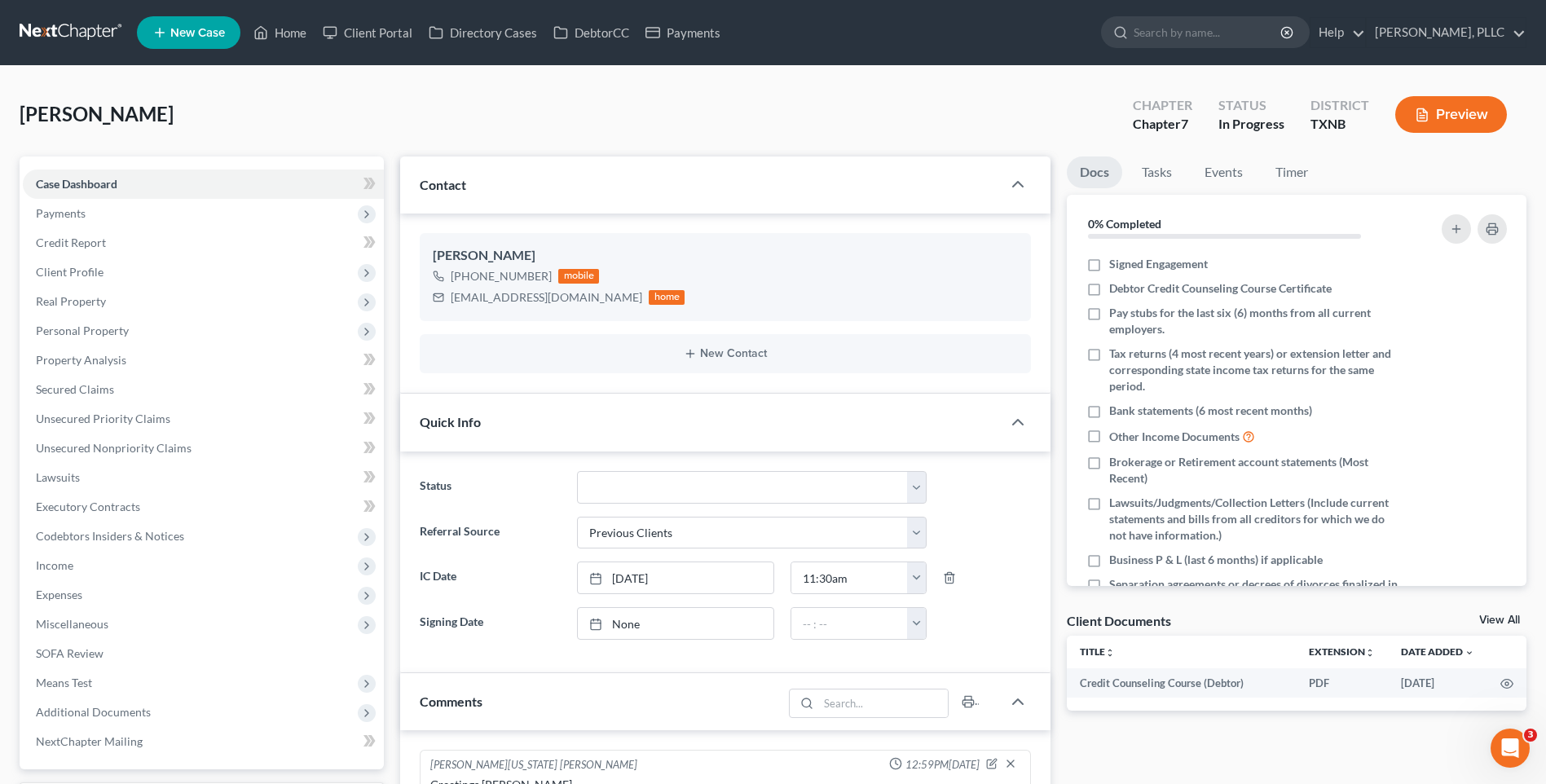
scroll to position [756, 0]
click at [80, 239] on span "Credit Report" at bounding box center [70, 242] width 70 height 13
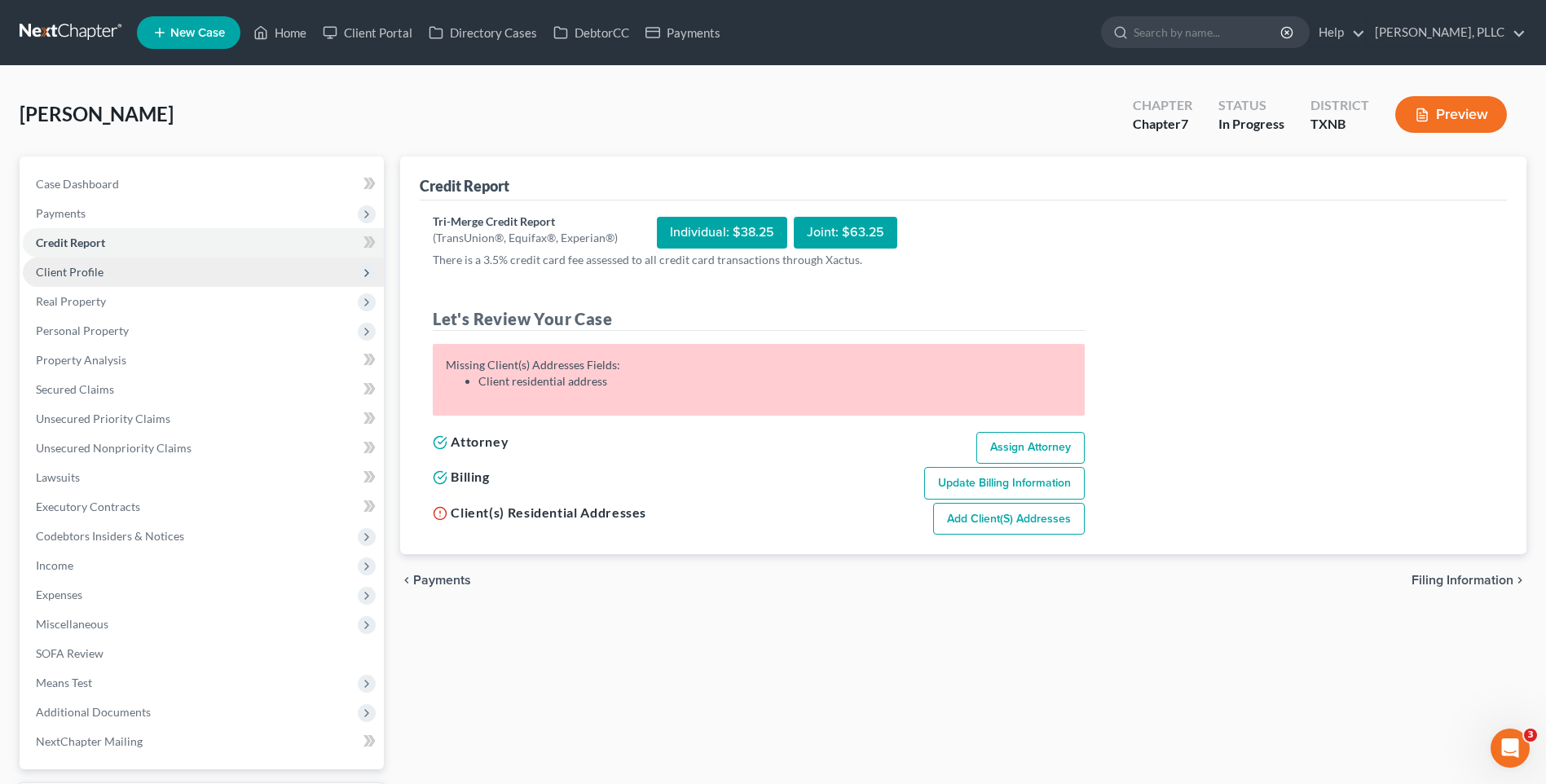
click at [66, 273] on span "Client Profile" at bounding box center [69, 272] width 68 height 13
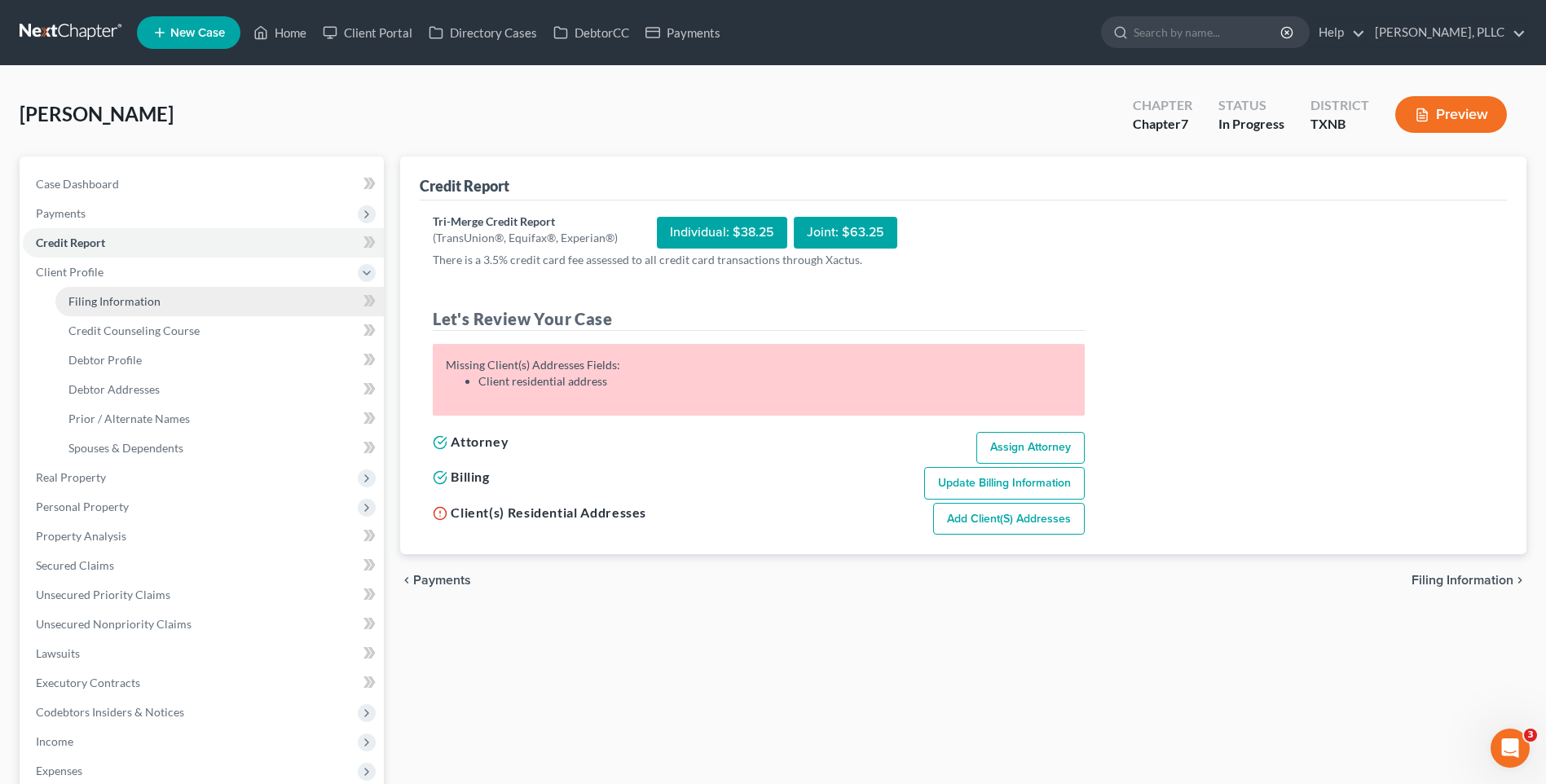
click at [113, 298] on span "Filing Information" at bounding box center [114, 301] width 92 height 13
select select "1"
select select "0"
select select "1"
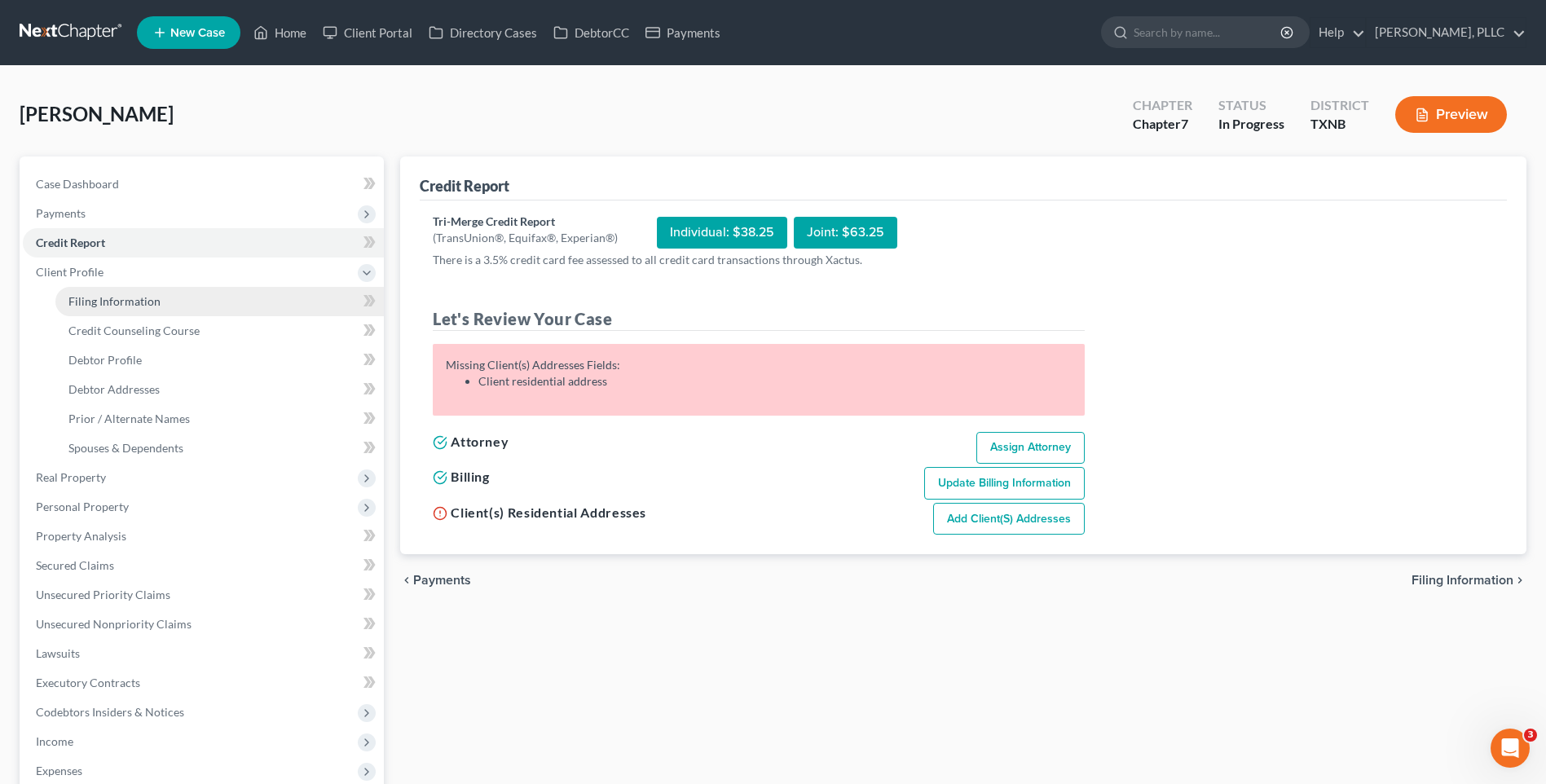
select select "45"
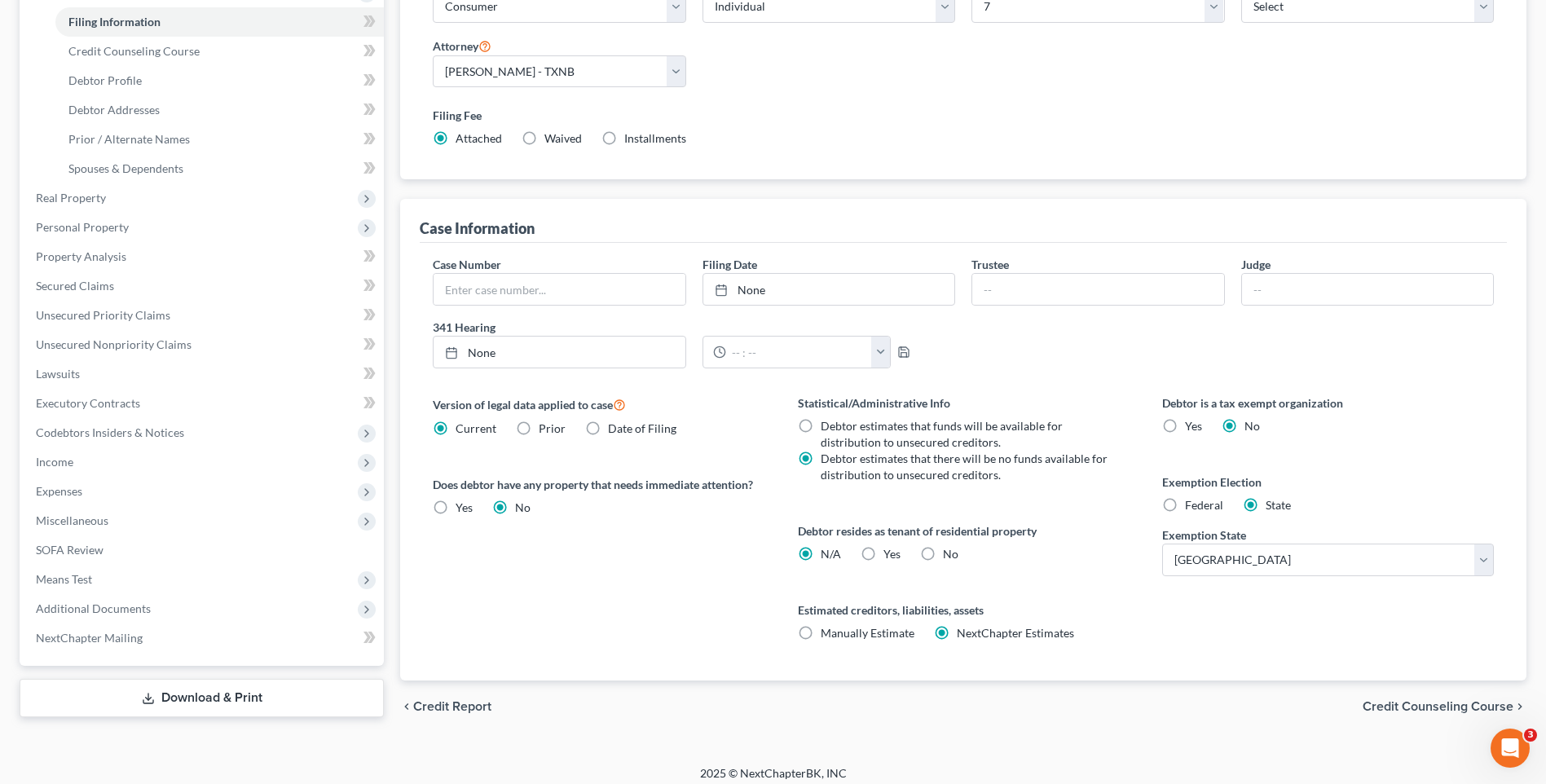
scroll to position [290, 0]
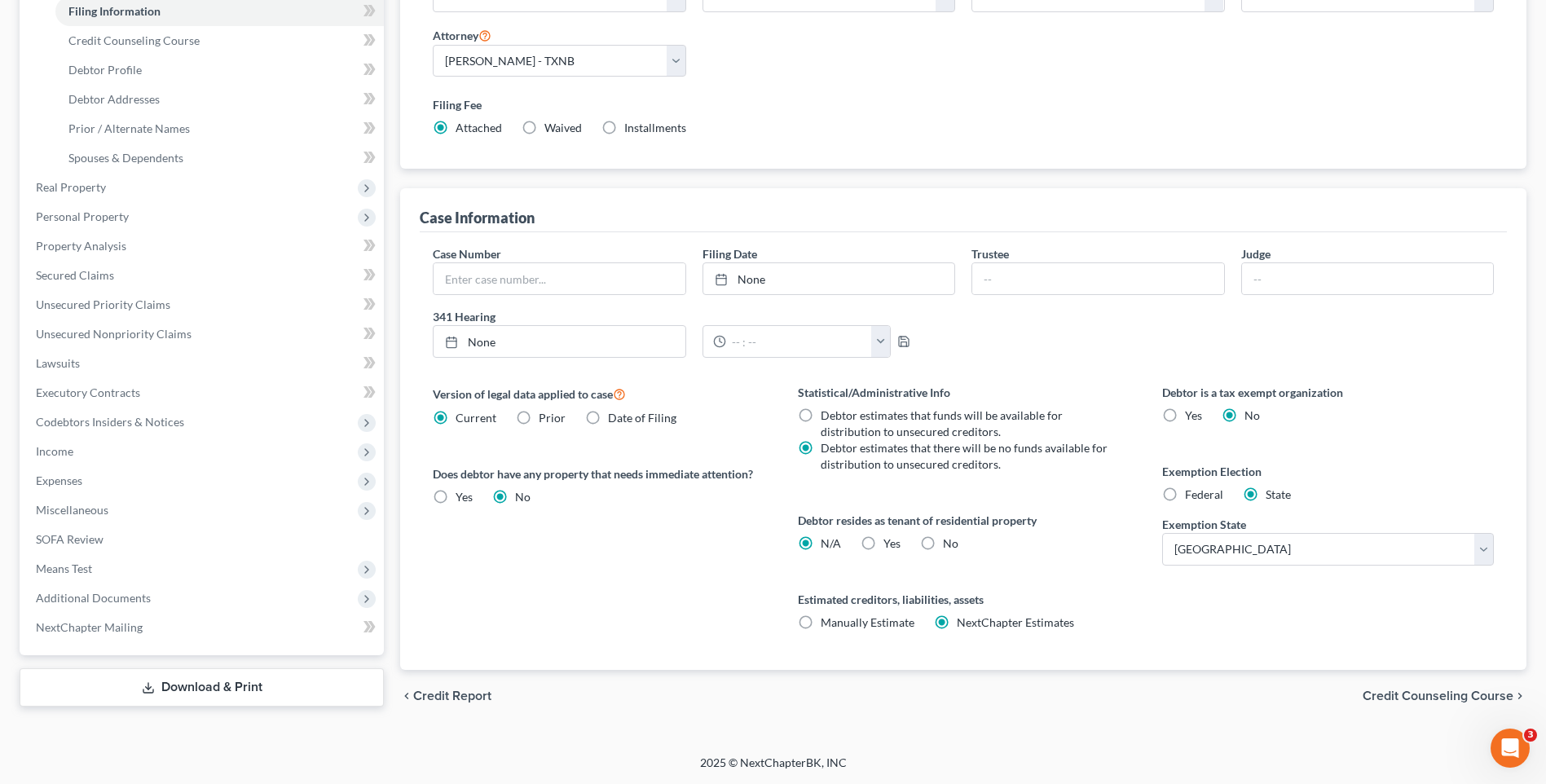
click at [943, 549] on label "No" at bounding box center [950, 543] width 15 height 16
click at [949, 546] on input "No" at bounding box center [954, 540] width 11 height 11
radio input "true"
radio input "false"
click at [1427, 696] on span "Credit Counseling Course" at bounding box center [1438, 696] width 150 height 13
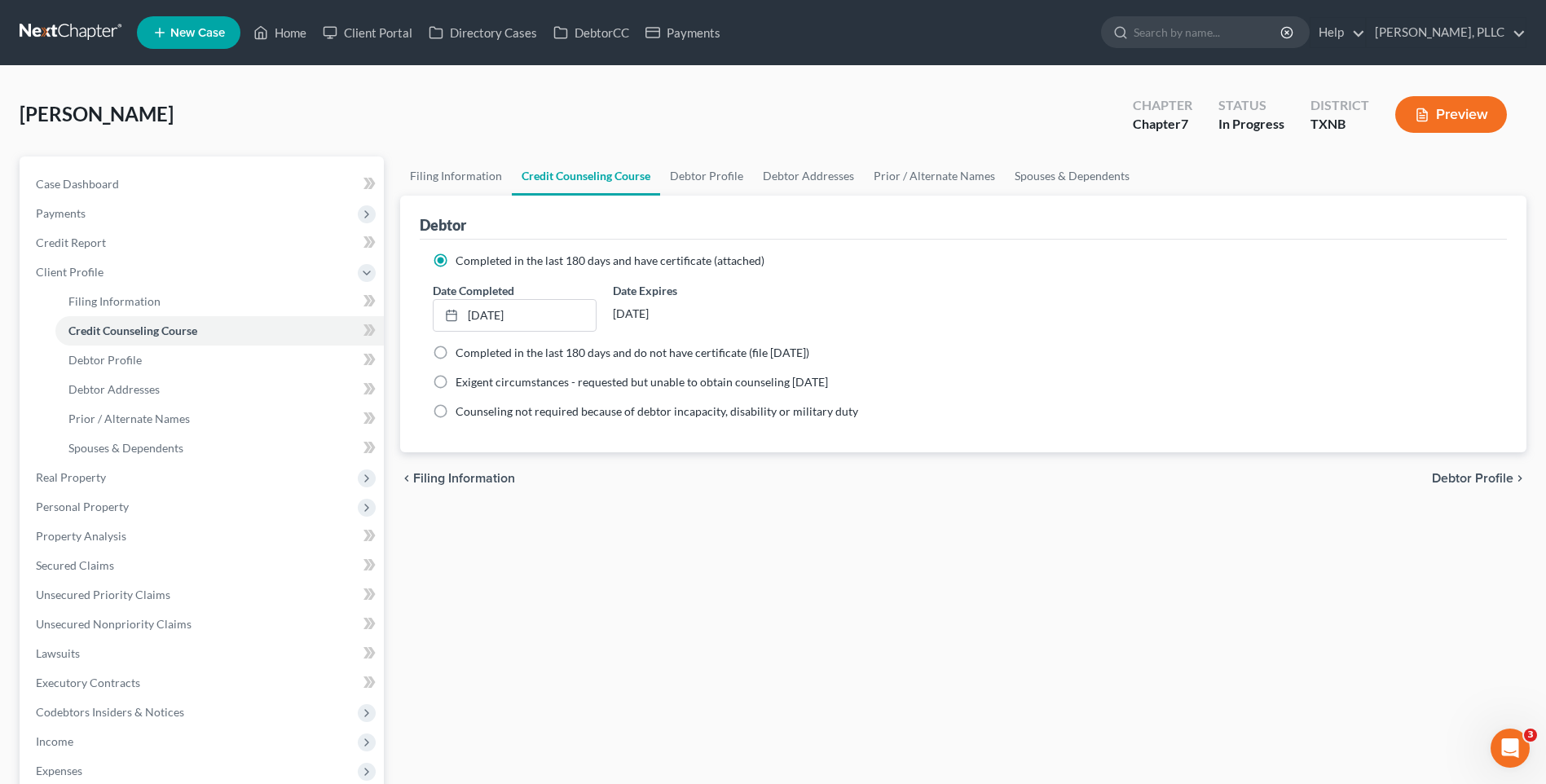
drag, startPoint x: 1063, startPoint y: 523, endPoint x: 1503, endPoint y: 503, distance: 440.5
click at [1102, 528] on div "Filing Information Credit Counseling Course Debtor Profile Debtor Addresses Pri…" at bounding box center [963, 575] width 1143 height 840
click at [1478, 477] on span "Debtor Profile" at bounding box center [1472, 479] width 81 height 13
select select "0"
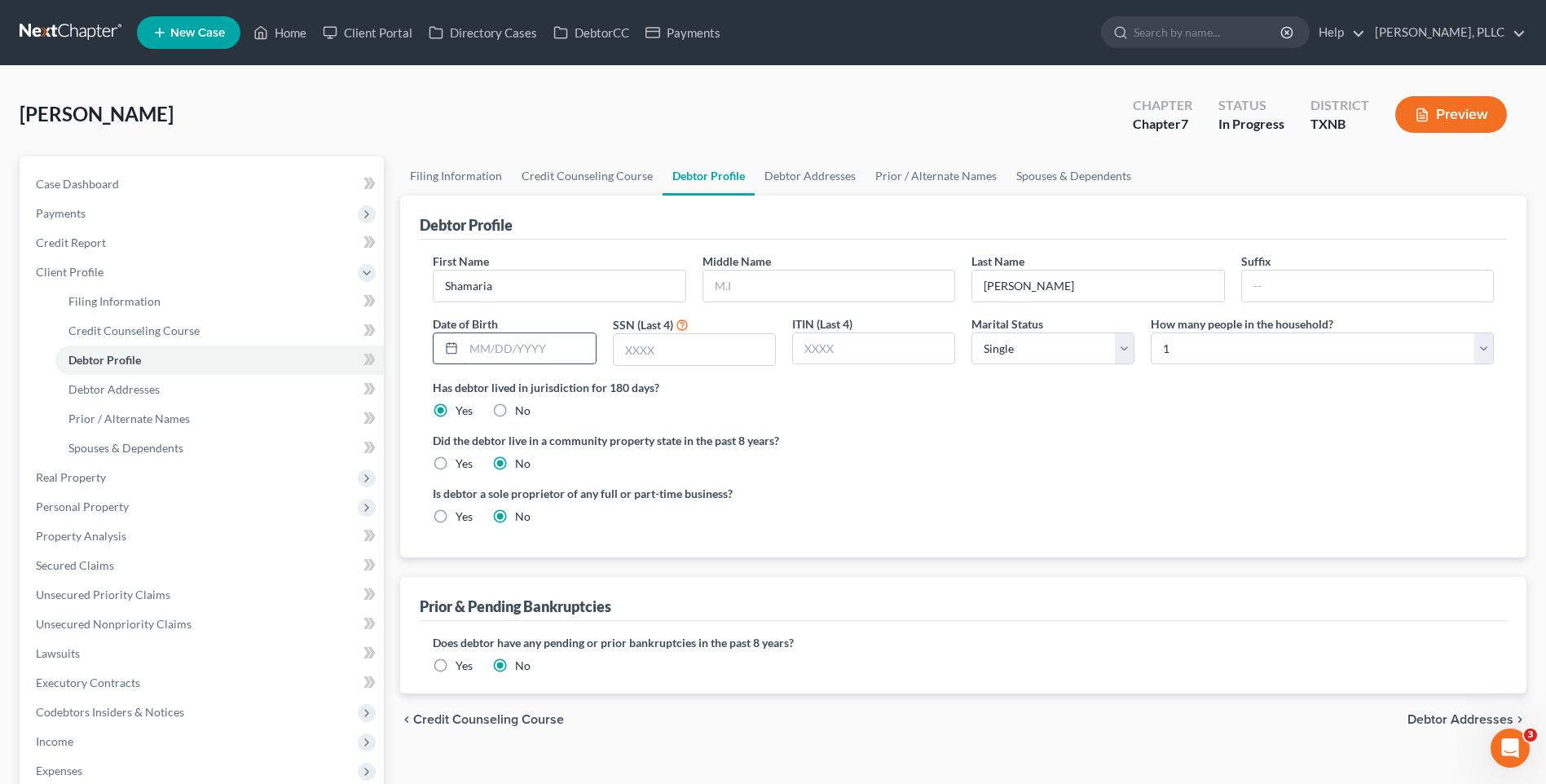
click at [567, 347] on input "text" at bounding box center [529, 348] width 131 height 31
type input "04/07/1987"
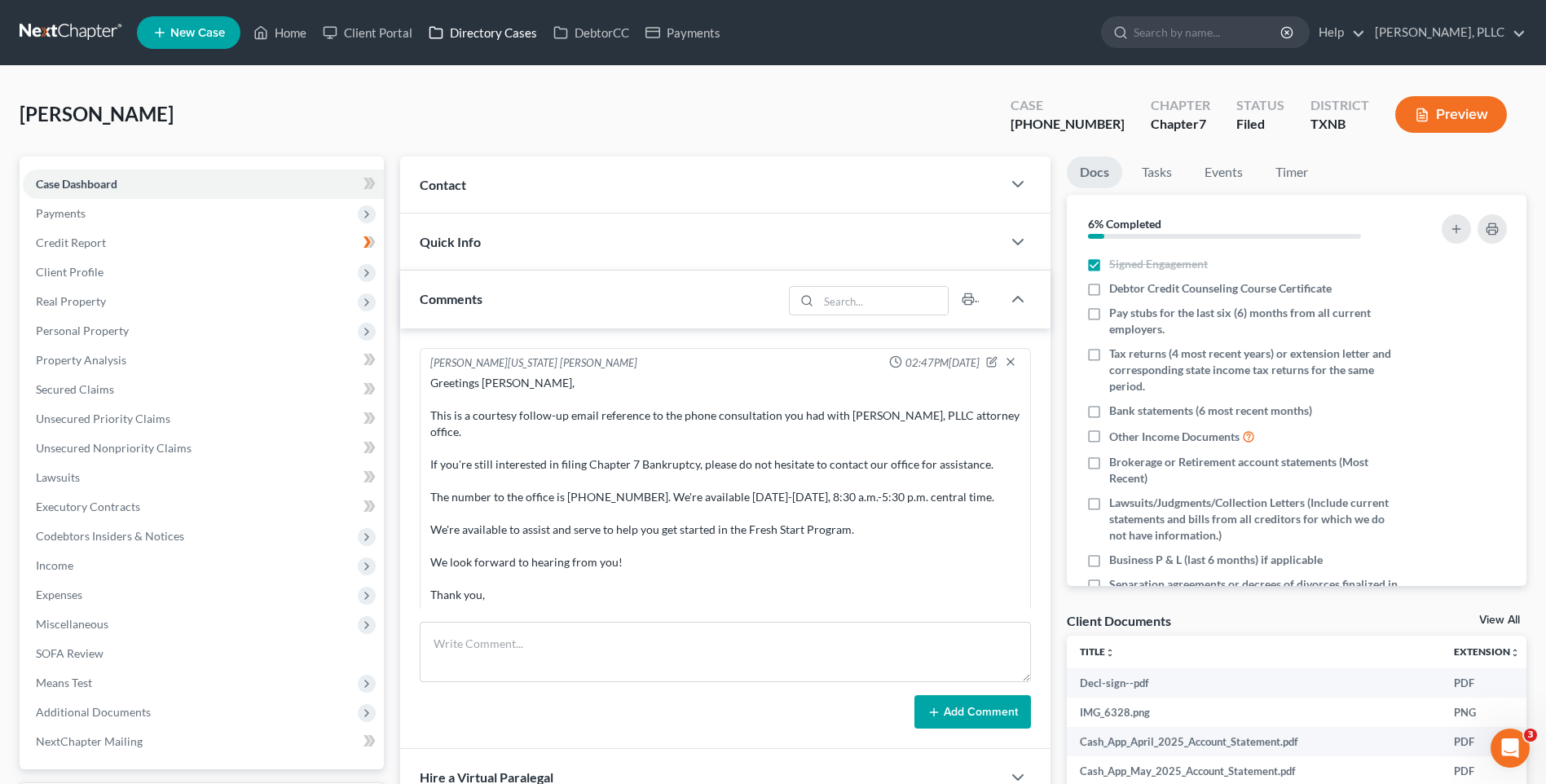
scroll to position [1943, 0]
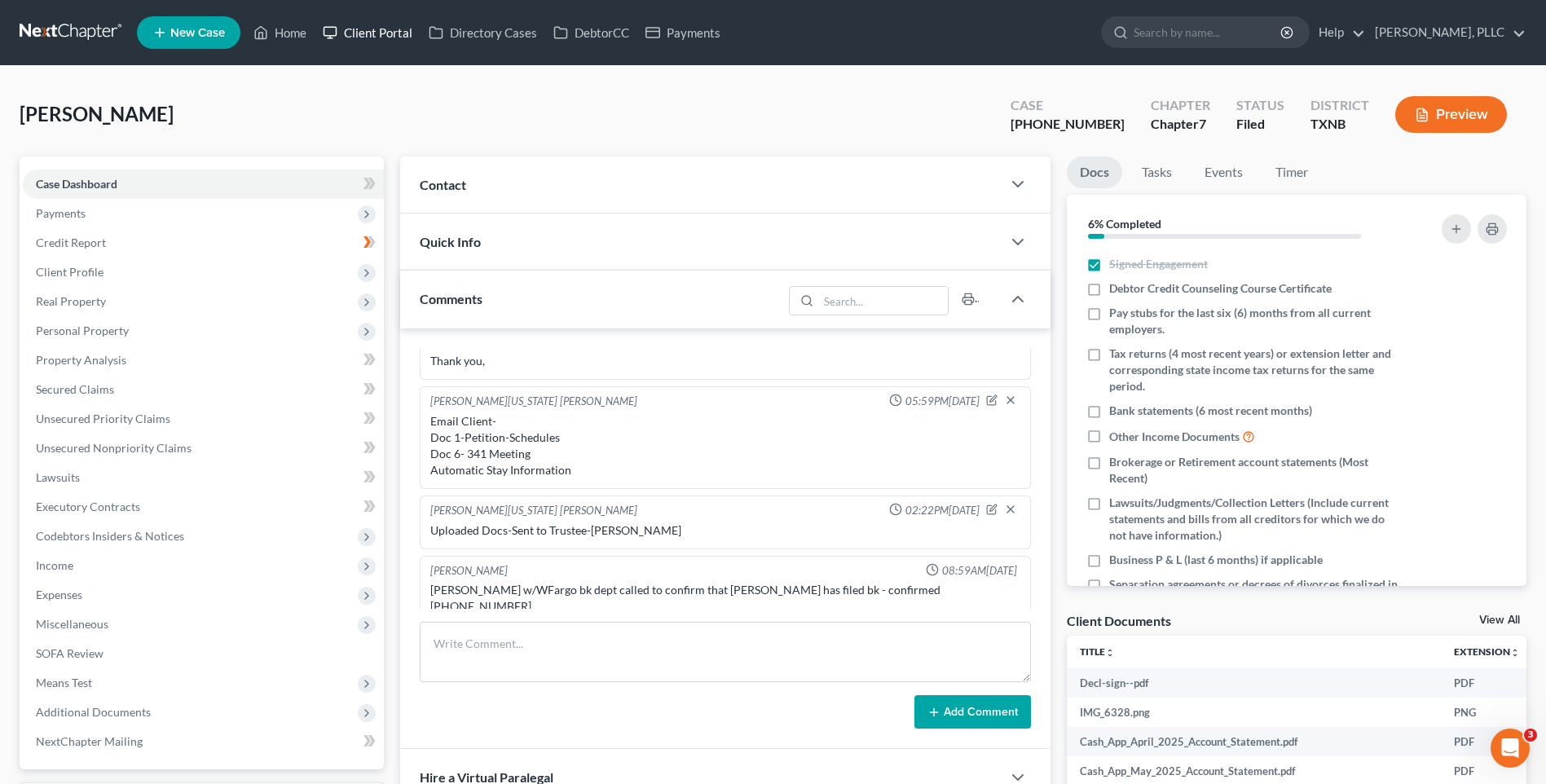
click at [385, 30] on link "Client Portal" at bounding box center [367, 33] width 106 height 30
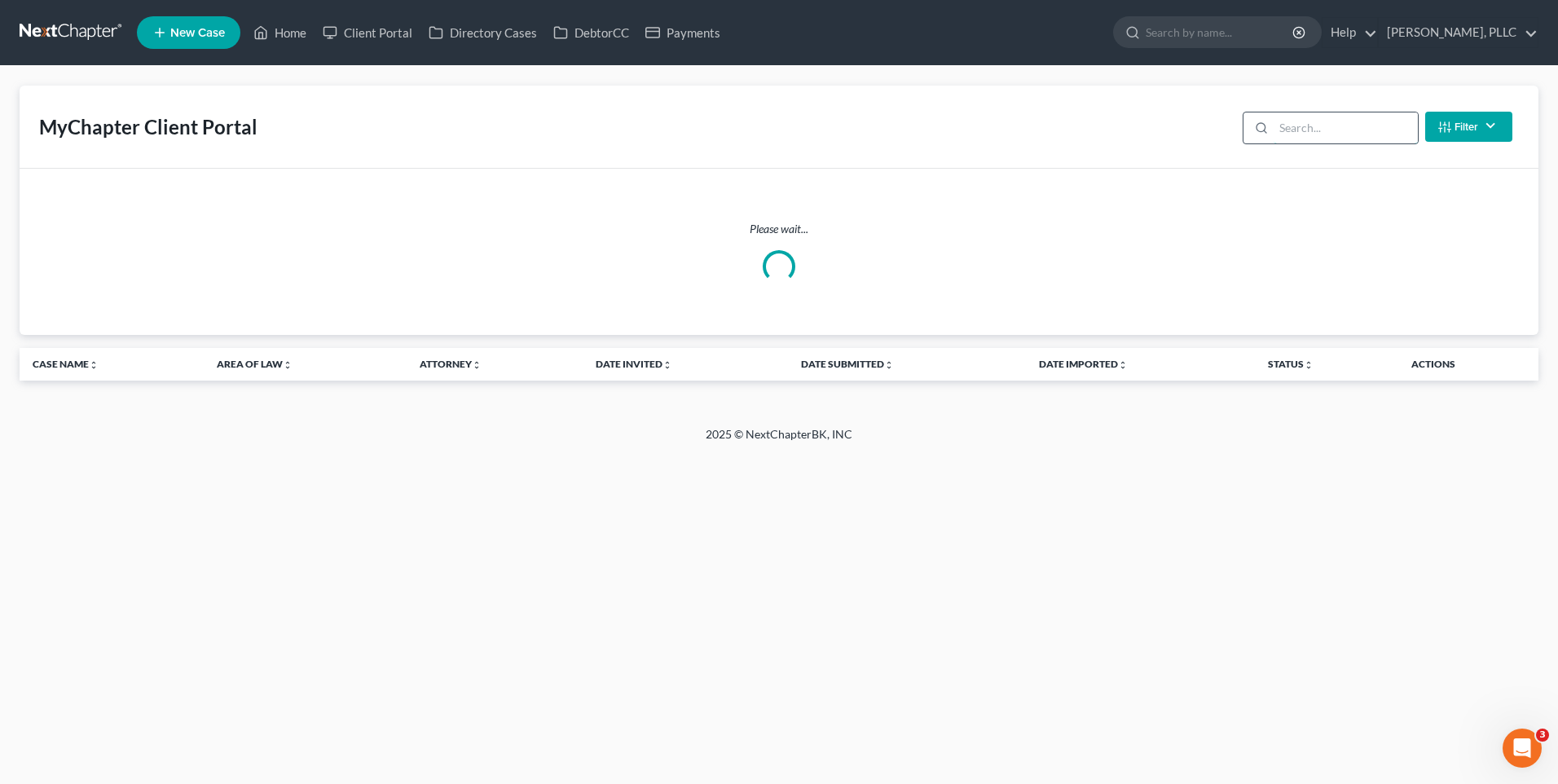
click at [1299, 117] on input "search" at bounding box center [1345, 127] width 145 height 31
type input "[PERSON_NAME]"
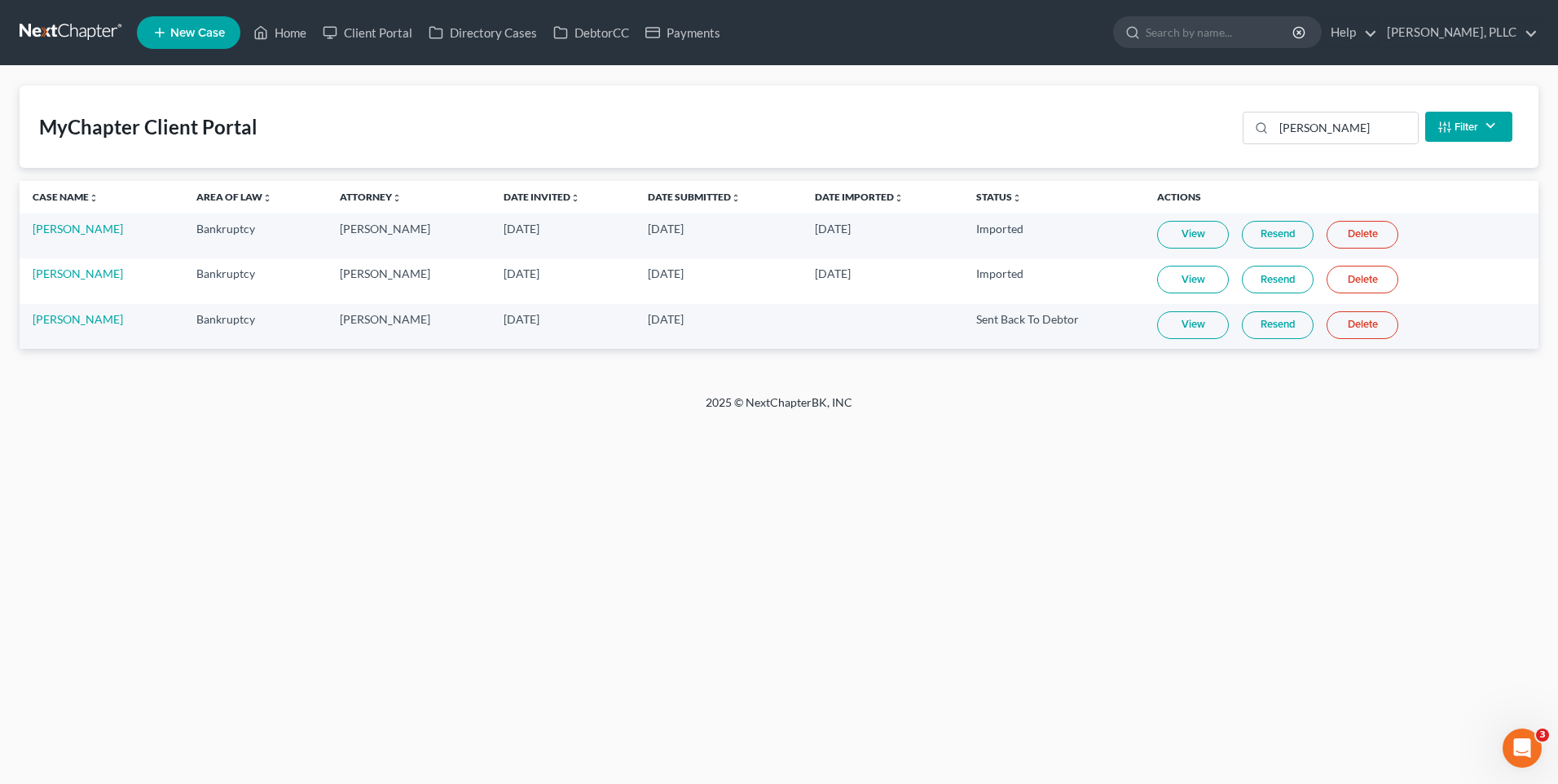
click at [1162, 123] on div "MyChapter Client Portal Peterson Filter Status Filter... Invited With Payment I…" at bounding box center [779, 126] width 1519 height 82
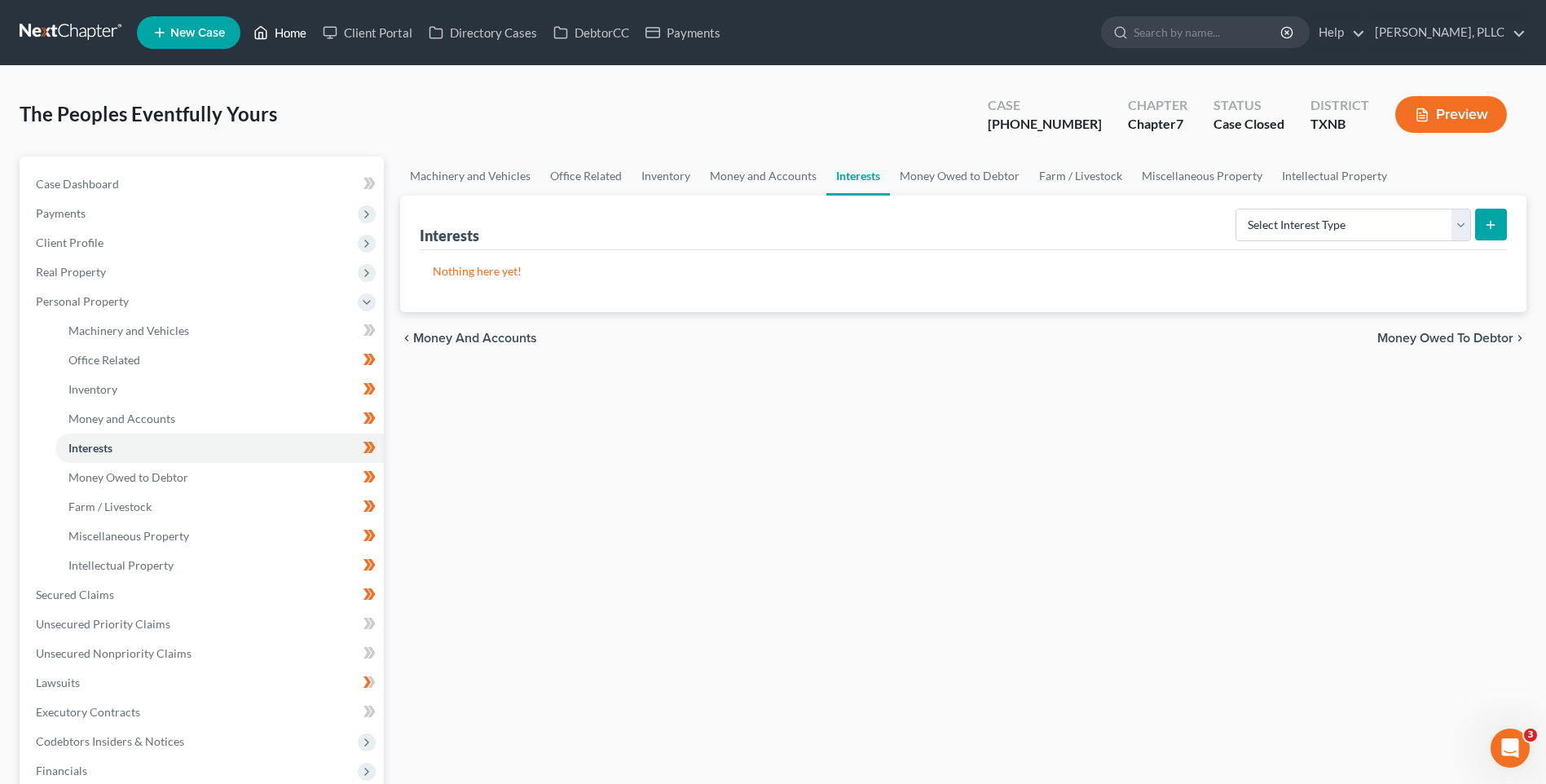
click at [282, 29] on link "Home" at bounding box center [280, 33] width 69 height 30
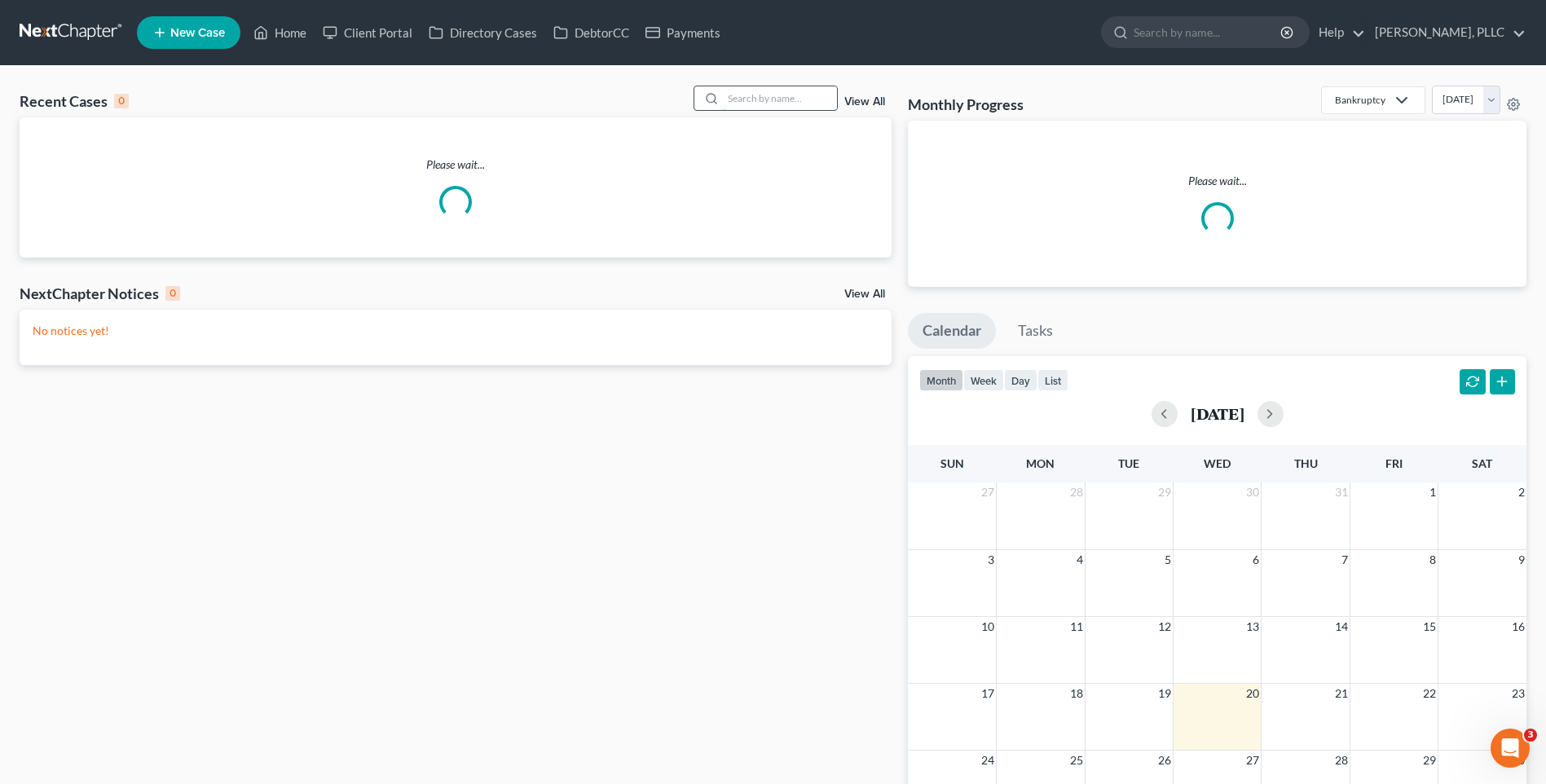
click at [762, 100] on input "search" at bounding box center [780, 98] width 114 height 24
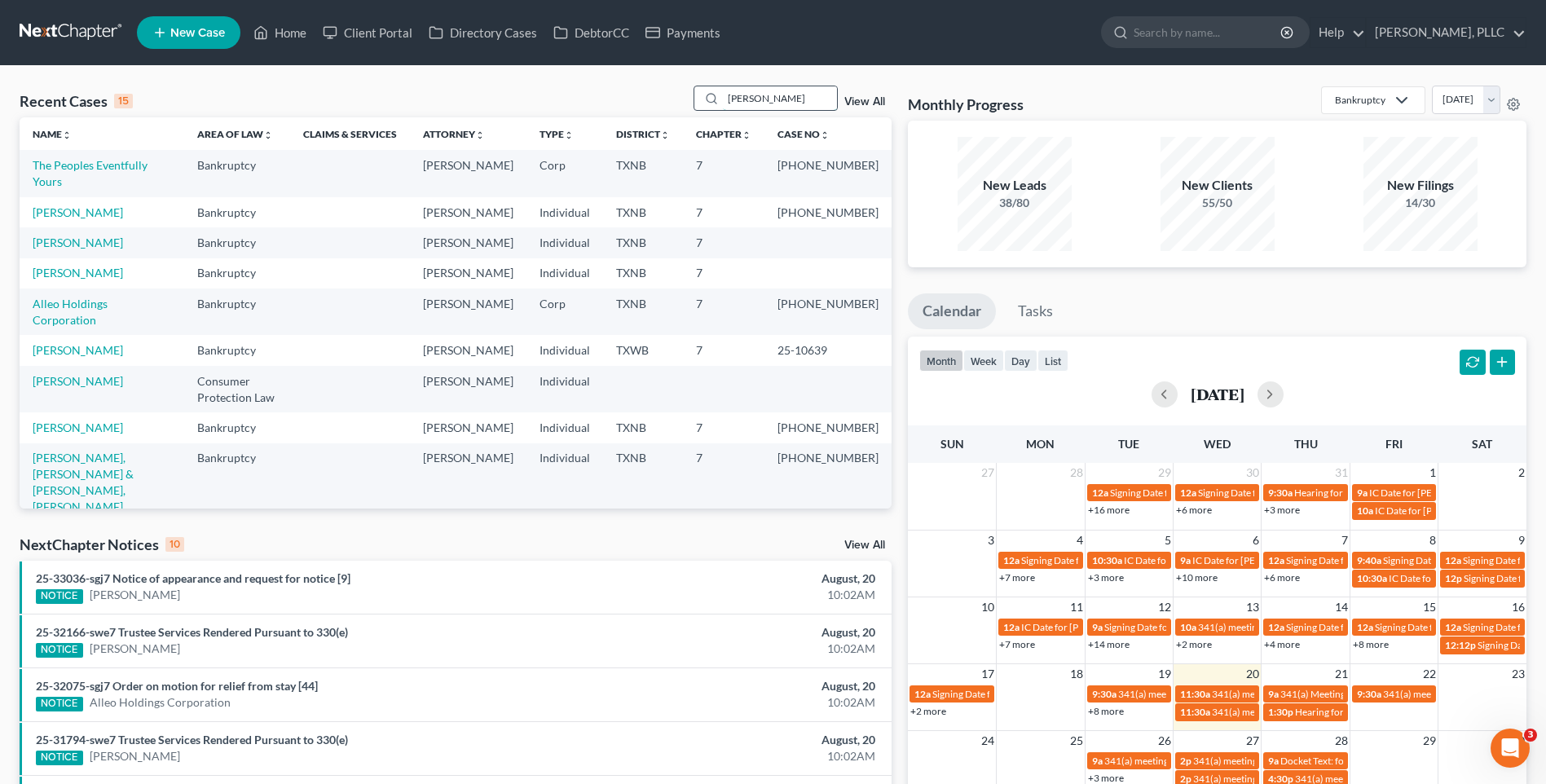
type input "[PERSON_NAME]"
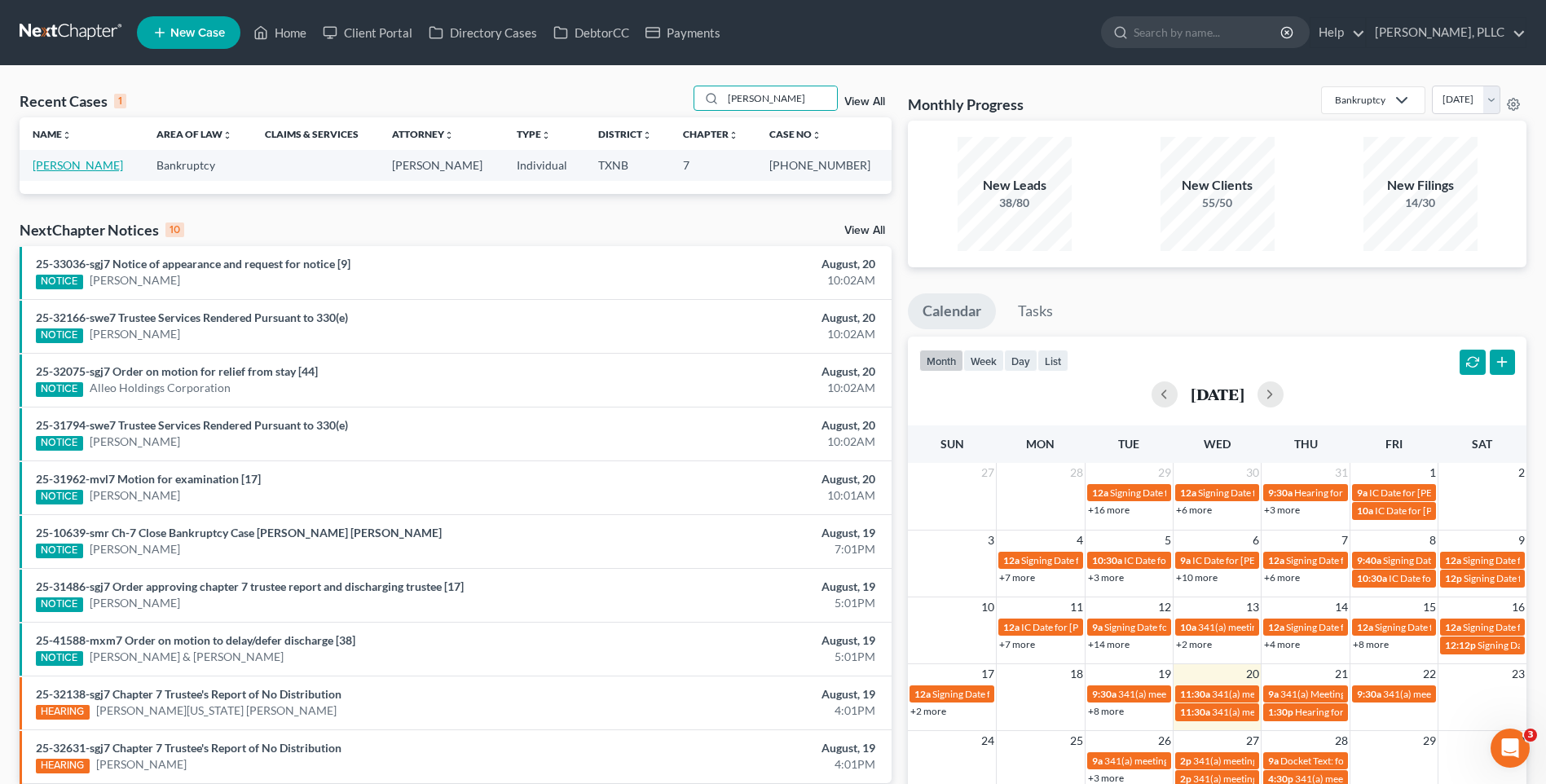
click at [88, 163] on link "[PERSON_NAME]" at bounding box center [78, 165] width 90 height 13
select select "4"
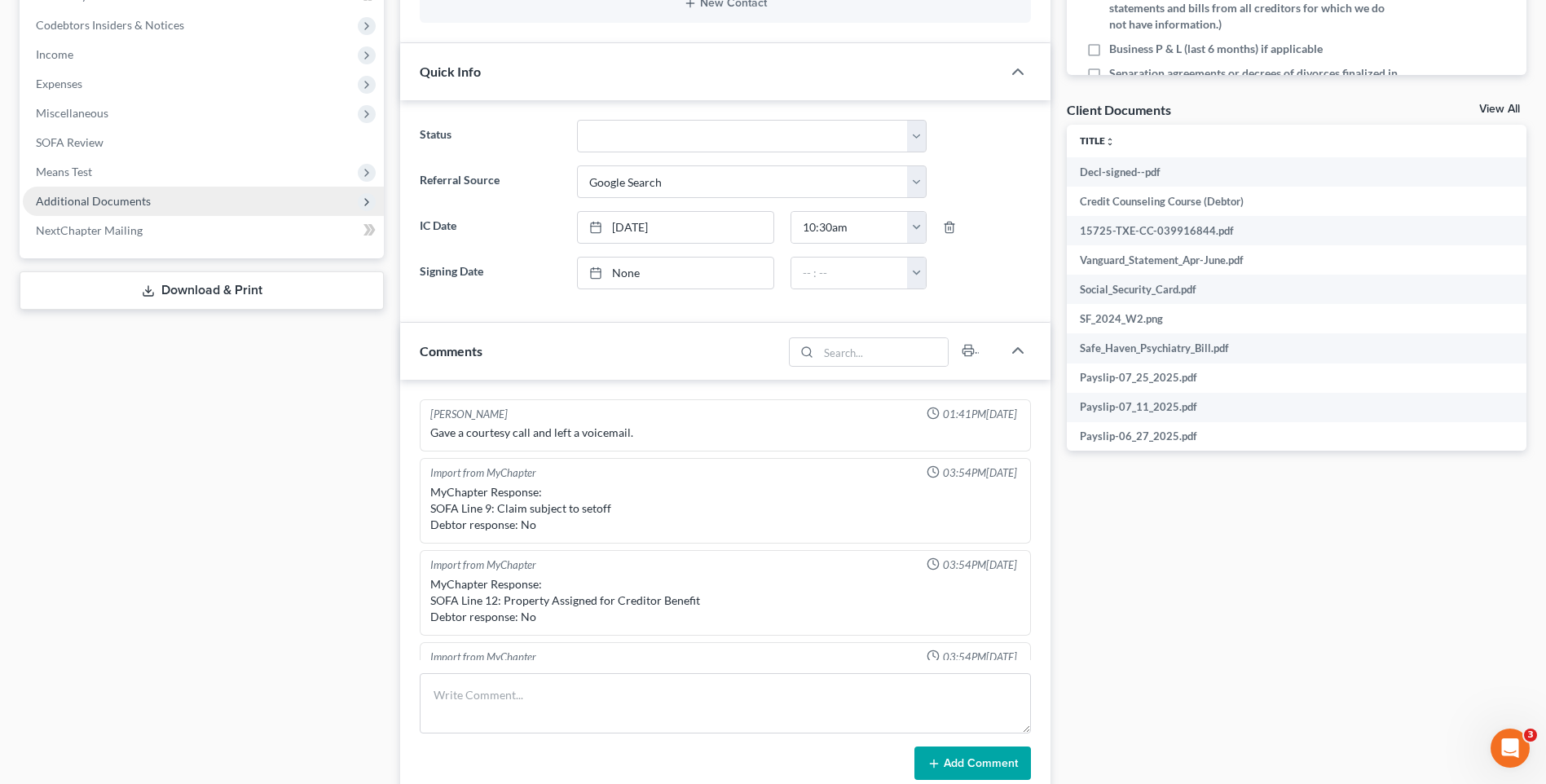
click at [120, 201] on span "Additional Documents" at bounding box center [93, 201] width 115 height 13
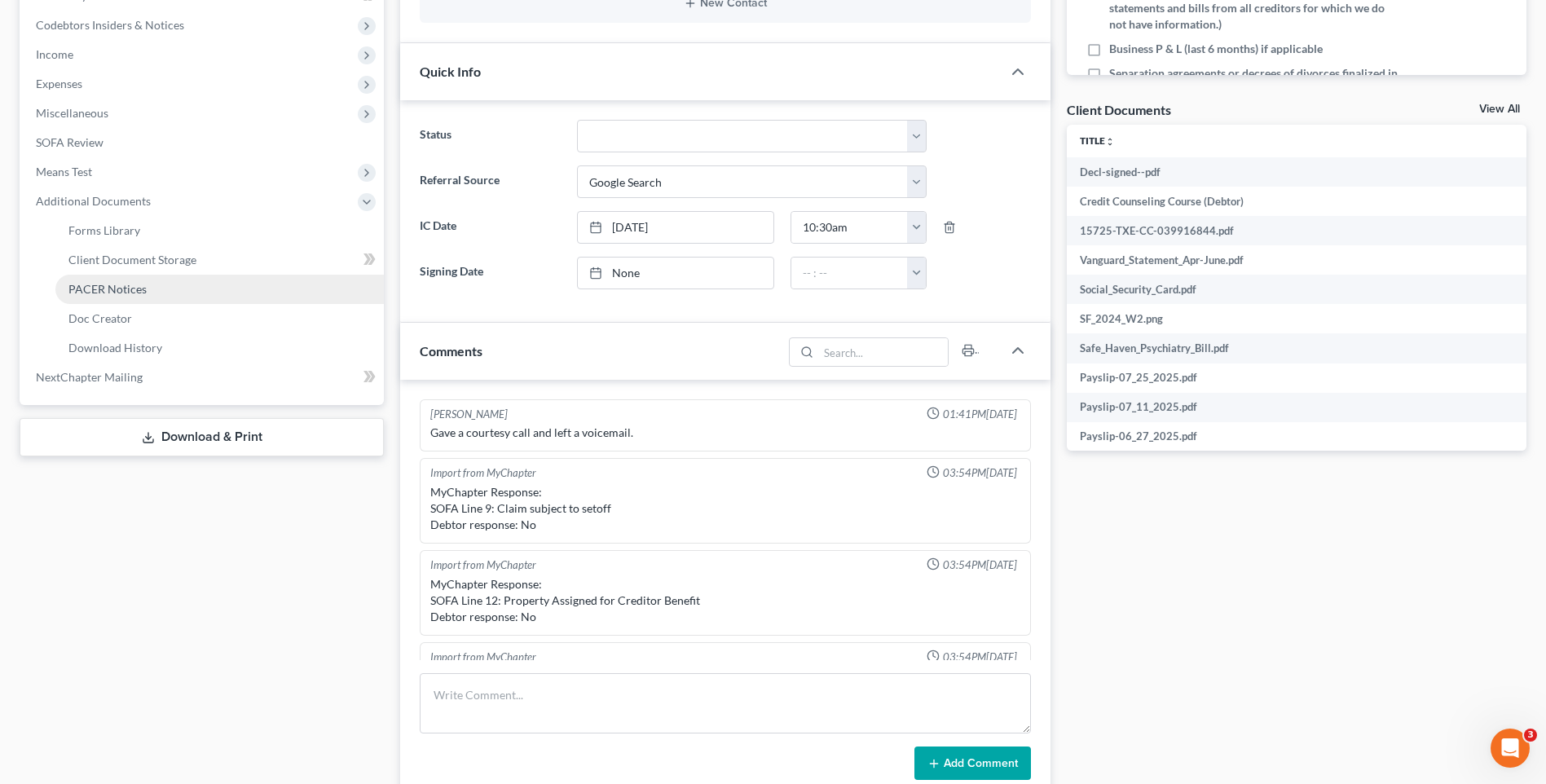
click at [108, 286] on span "PACER Notices" at bounding box center [107, 288] width 79 height 13
